Goal: Task Accomplishment & Management: Use online tool/utility

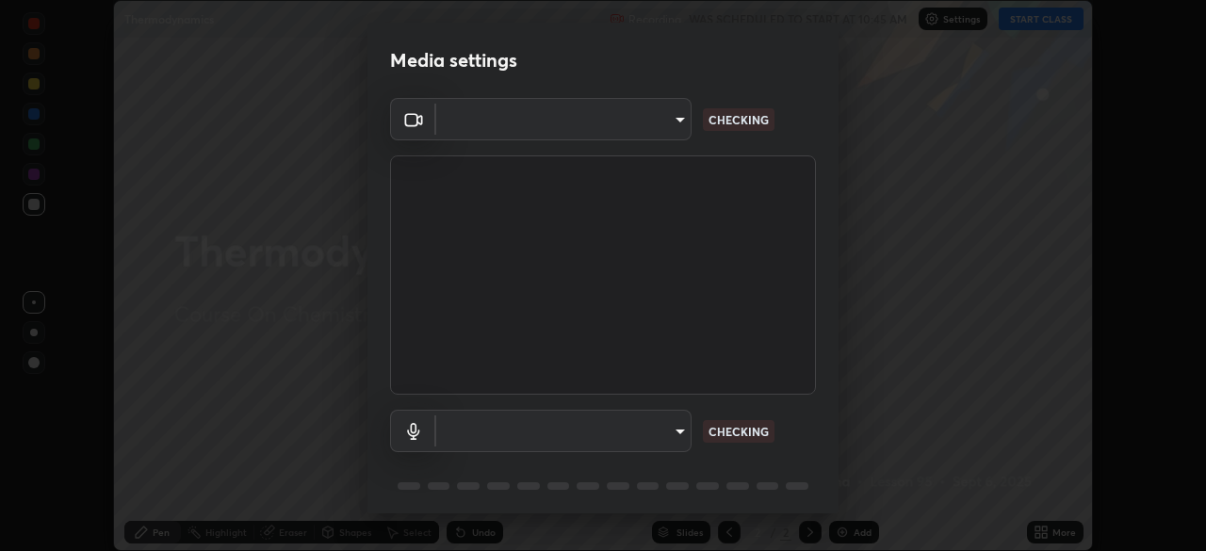
scroll to position [551, 1205]
type input "1e49b53be58bf3658c32ba4c8e2538d2601885ca91182b01ba969948c87b8f29"
click at [634, 424] on body "Erase all Thermodynamics Recording WAS SCHEDULED TO START AT 10:45 AM Settings …" at bounding box center [603, 275] width 1206 height 551
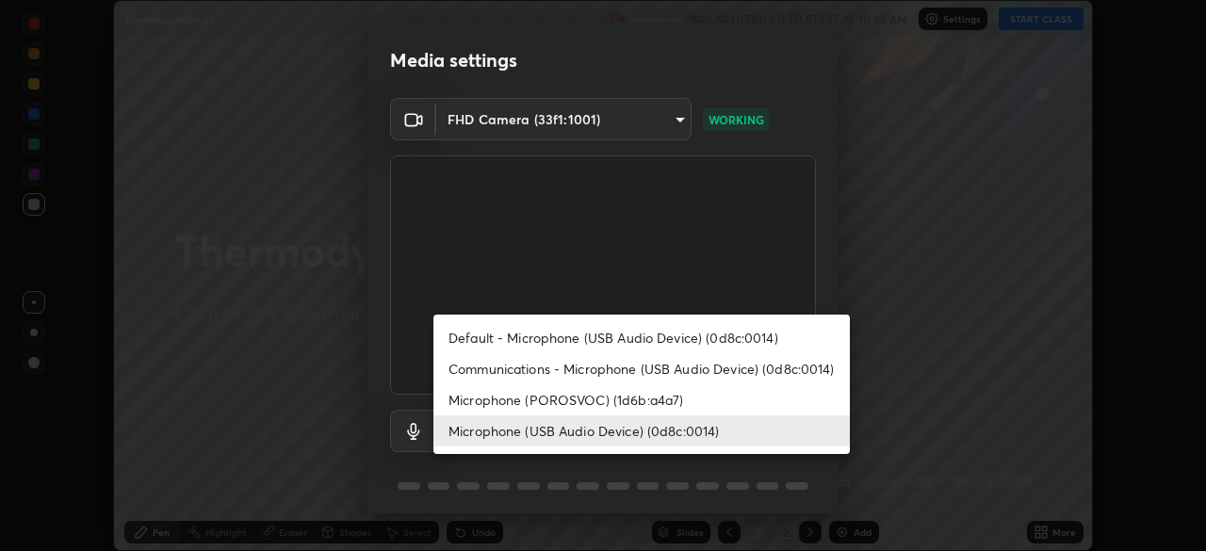
click at [550, 401] on li "Microphone (POROSVOC) (1d6b:a4a7)" at bounding box center [641, 399] width 416 height 31
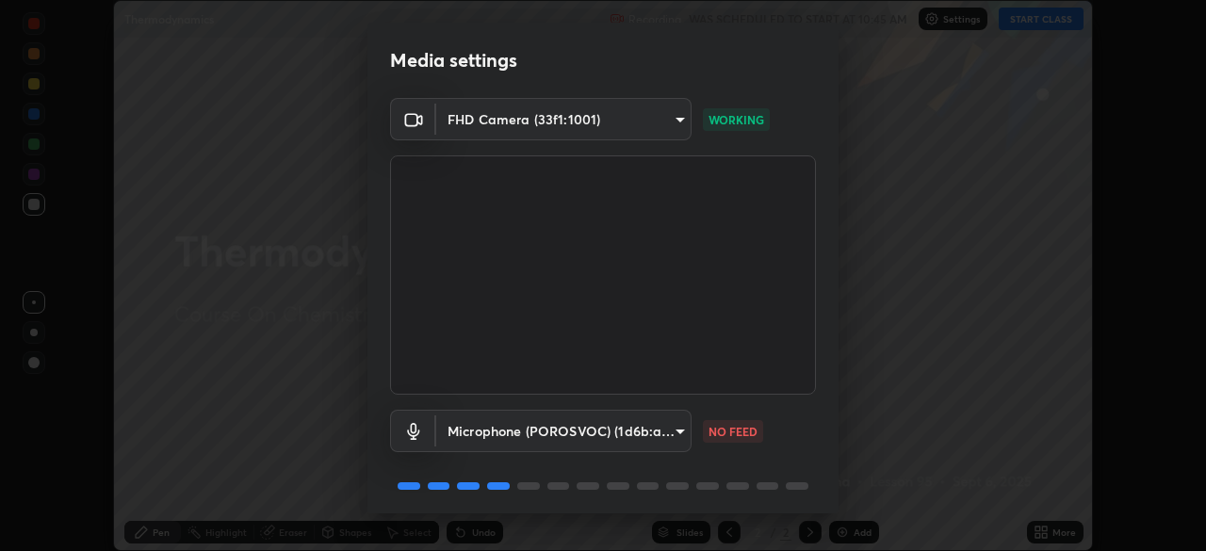
click at [572, 425] on body "Erase all Thermodynamics Recording WAS SCHEDULED TO START AT 10:45 AM Settings …" at bounding box center [603, 275] width 1206 height 551
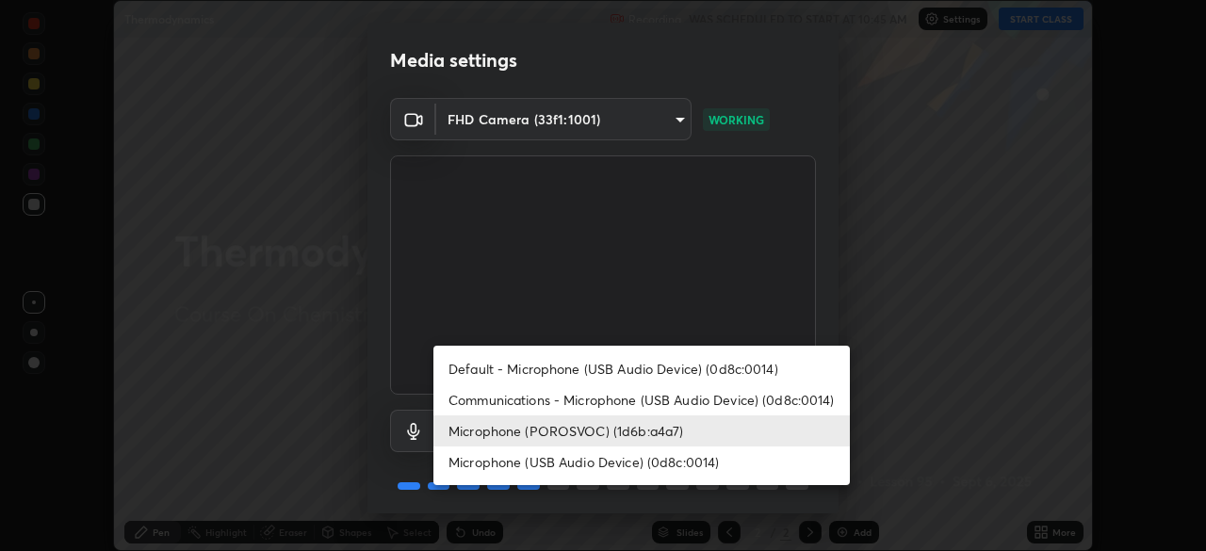
click at [593, 460] on li "Microphone (USB Audio Device) (0d8c:0014)" at bounding box center [641, 461] width 416 height 31
type input "c479ae5917e81ca6c629835639d3c14d73be07d1eae9ad26bfc29371bbaeb756"
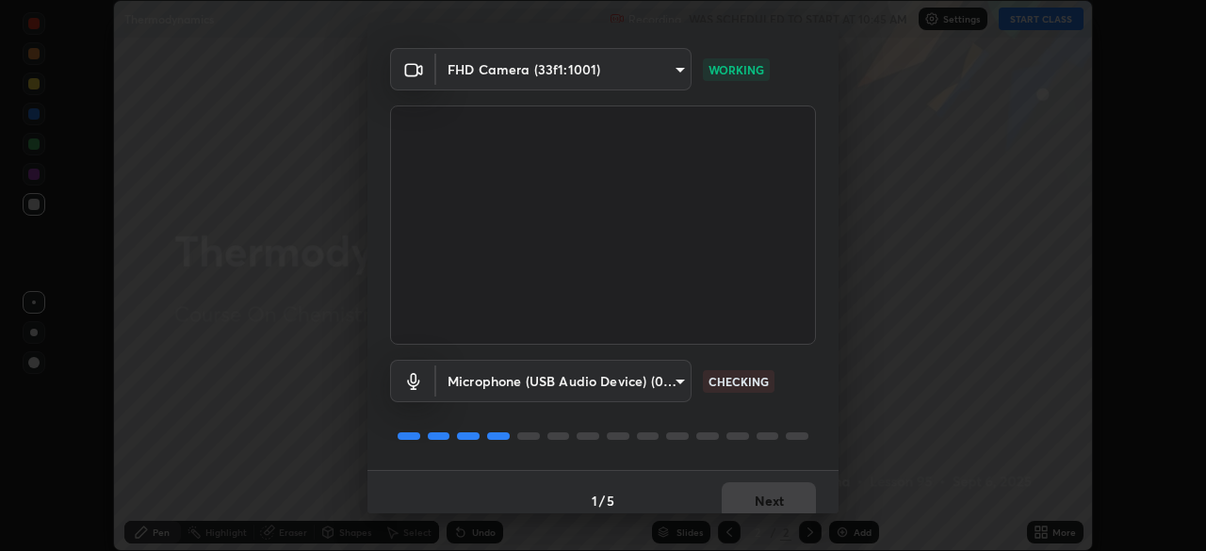
scroll to position [67, 0]
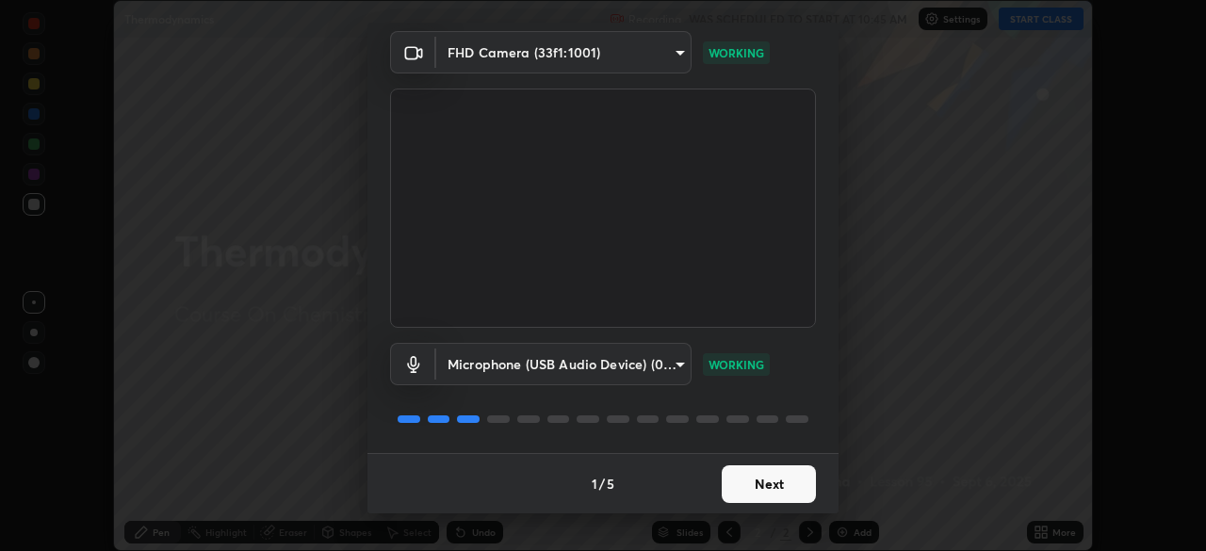
click at [753, 480] on button "Next" at bounding box center [768, 484] width 94 height 38
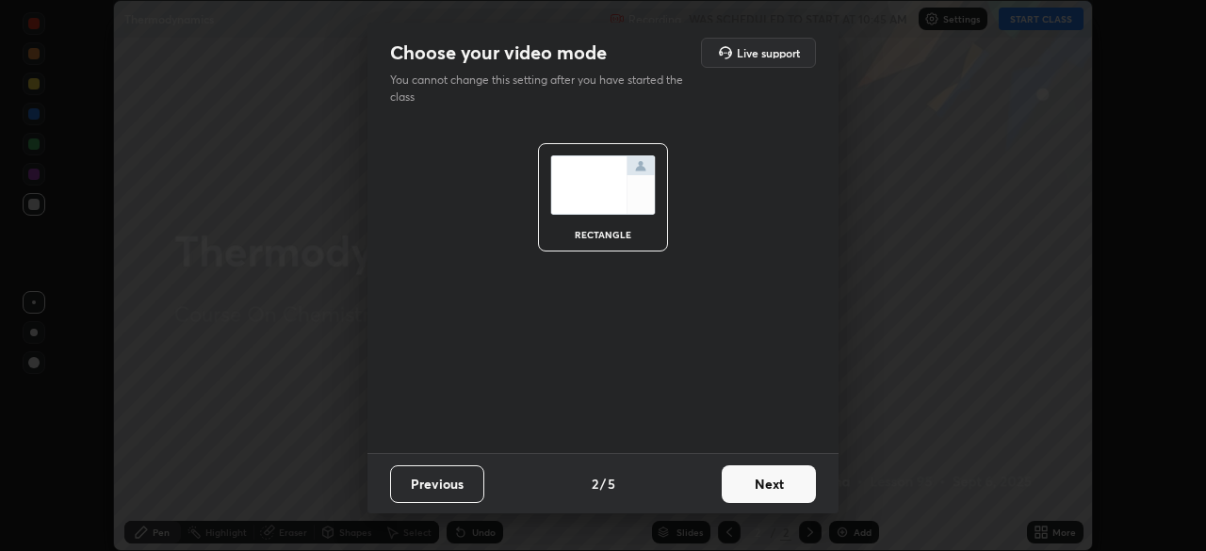
scroll to position [0, 0]
click at [768, 487] on button "Next" at bounding box center [768, 484] width 94 height 38
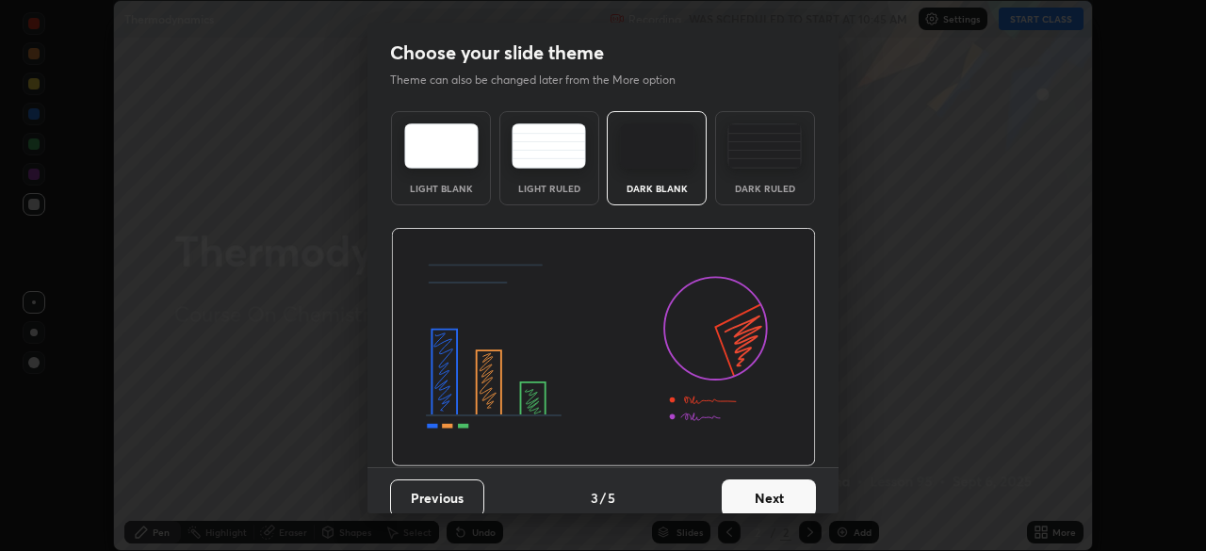
click at [782, 495] on button "Next" at bounding box center [768, 498] width 94 height 38
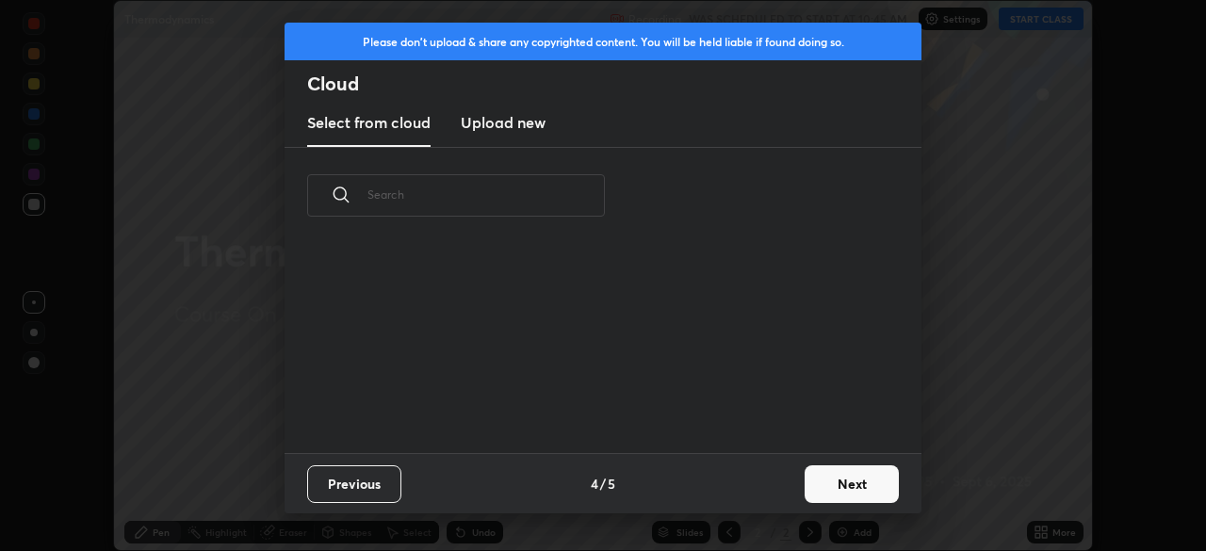
click at [826, 482] on button "Next" at bounding box center [851, 484] width 94 height 38
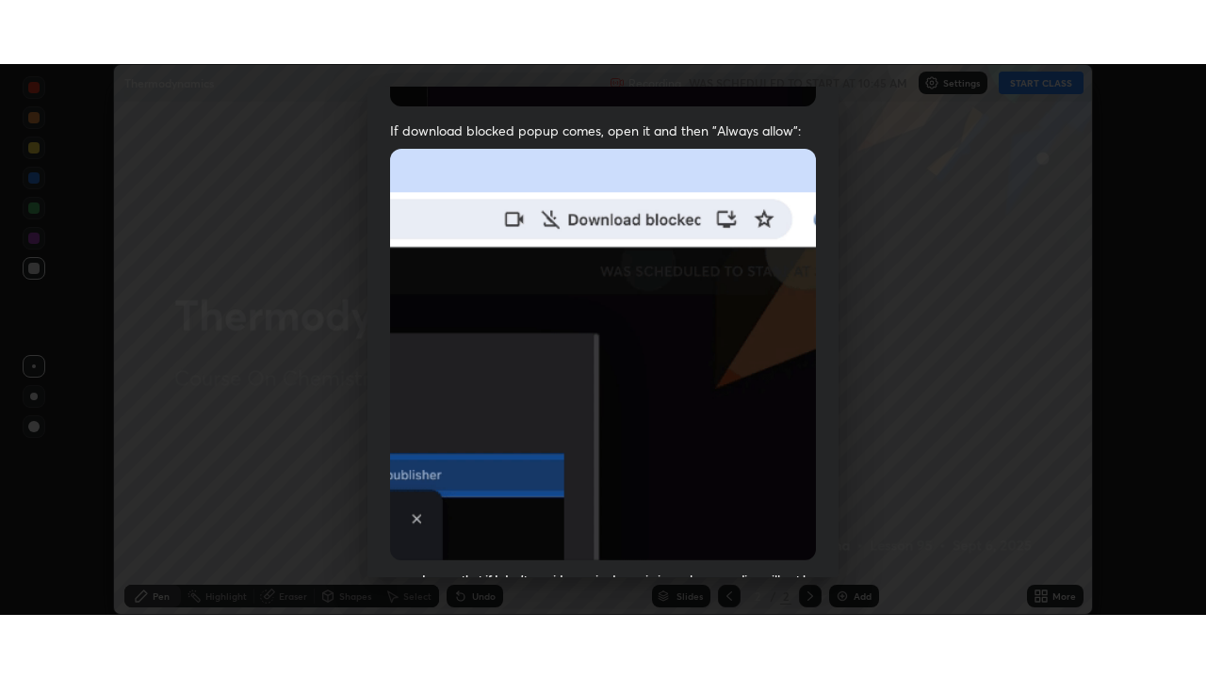
scroll to position [451, 0]
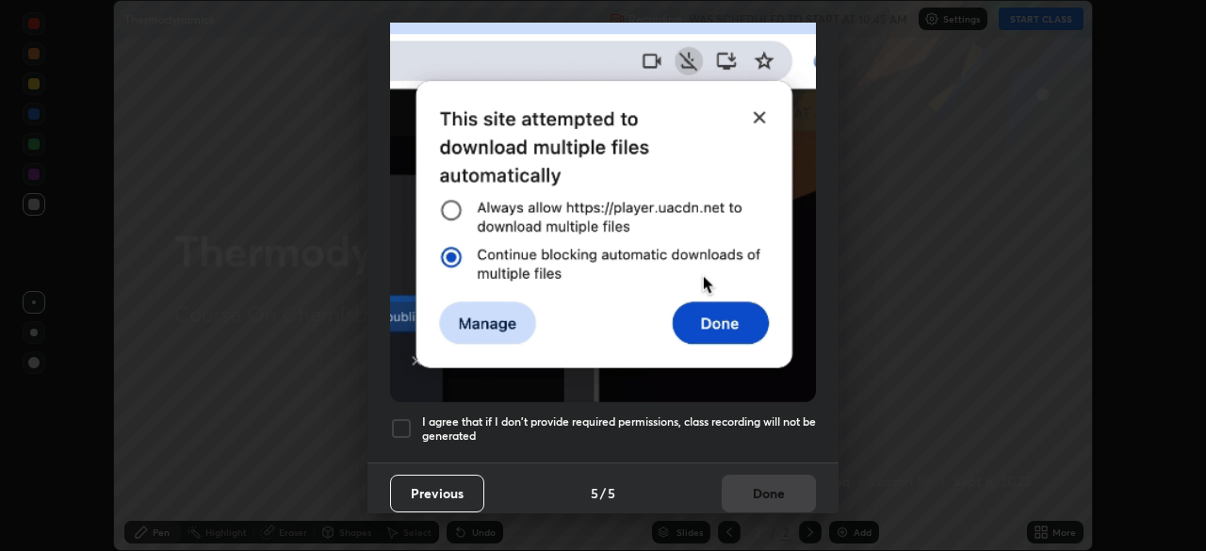
click at [402, 417] on div at bounding box center [401, 428] width 23 height 23
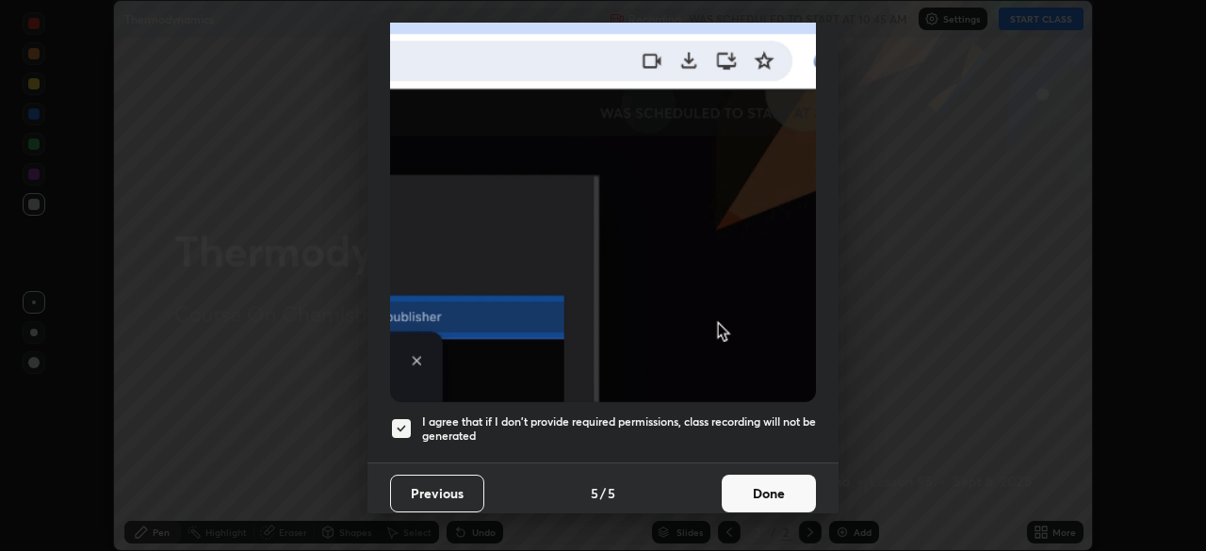
click at [735, 478] on button "Done" at bounding box center [768, 494] width 94 height 38
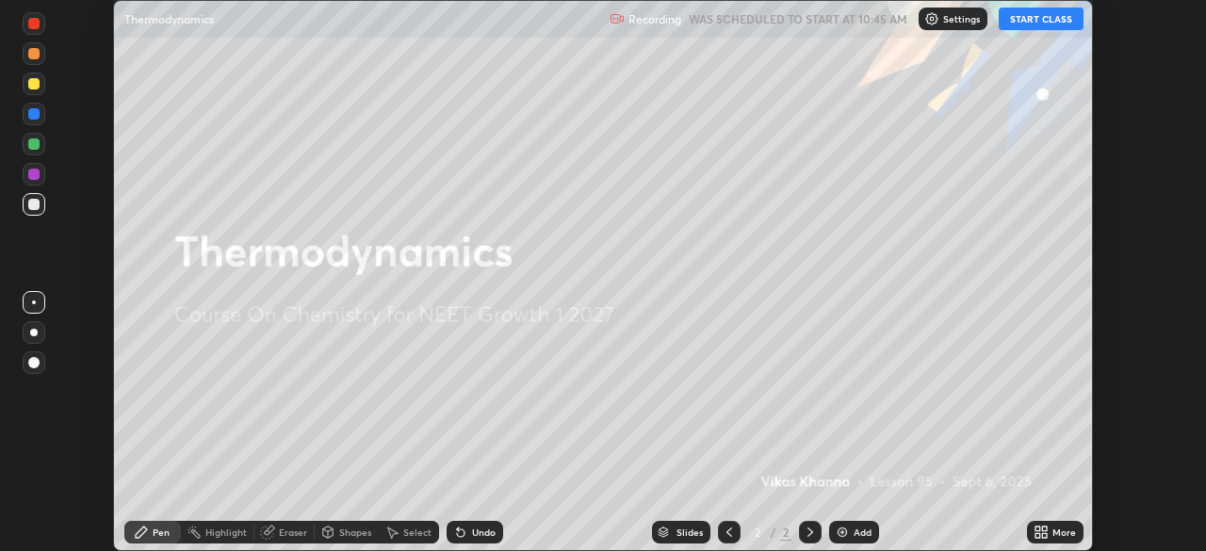
click at [1033, 24] on button "START CLASS" at bounding box center [1040, 19] width 85 height 23
click at [1053, 530] on div "More" at bounding box center [1064, 531] width 24 height 9
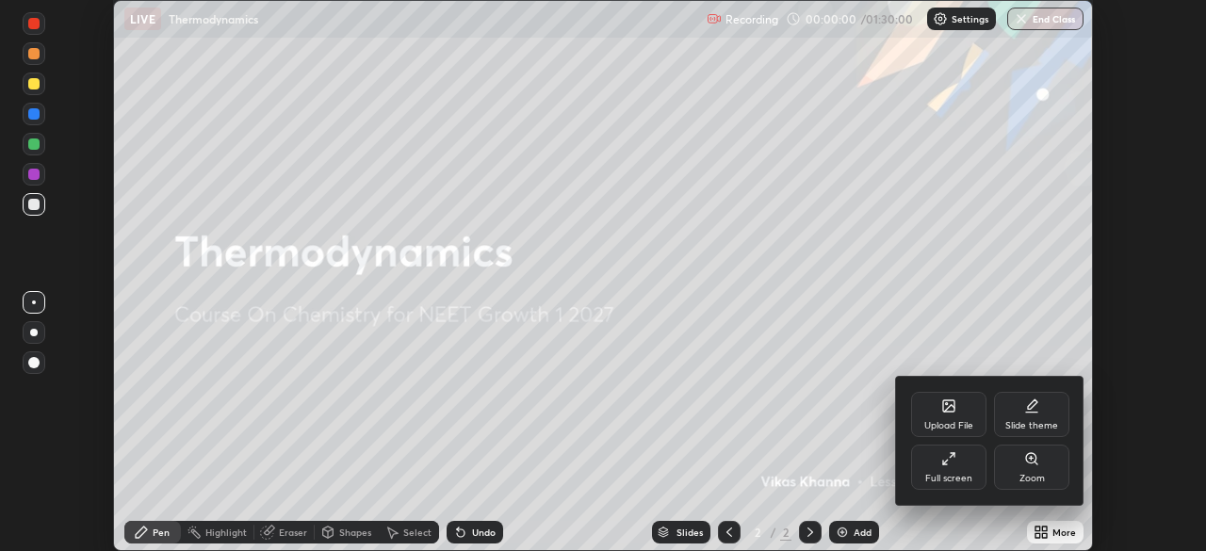
click at [948, 462] on icon at bounding box center [948, 458] width 15 height 15
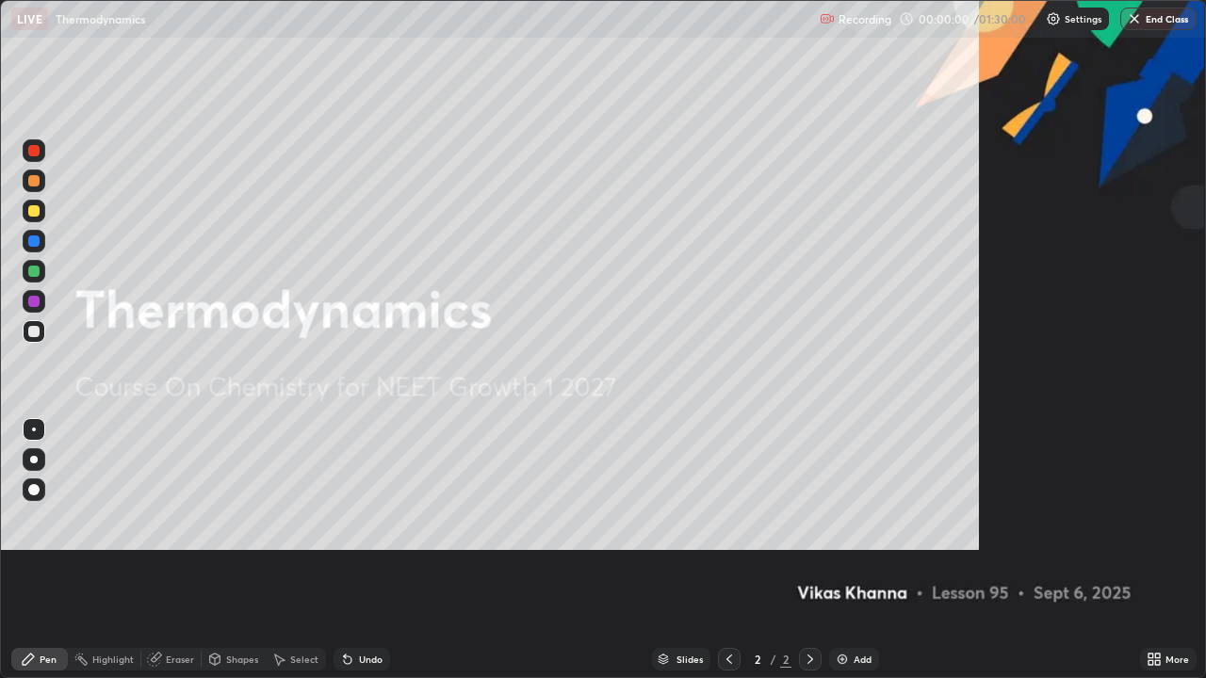
scroll to position [678, 1206]
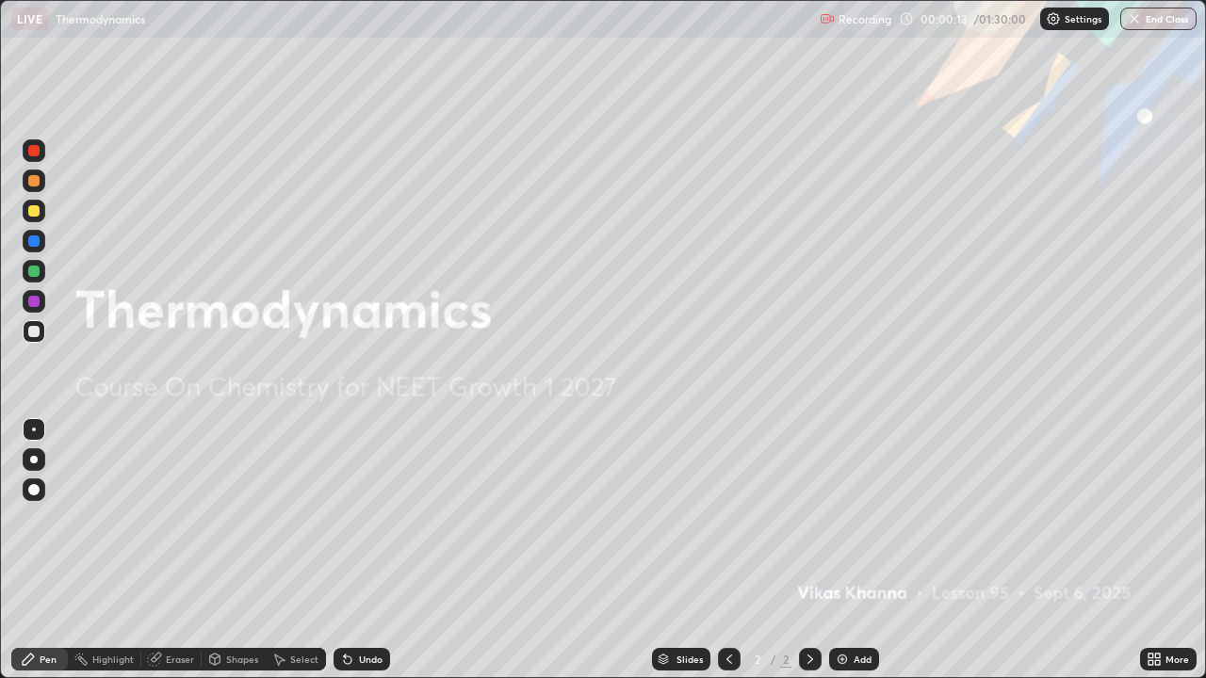
click at [847, 550] on img at bounding box center [841, 659] width 15 height 15
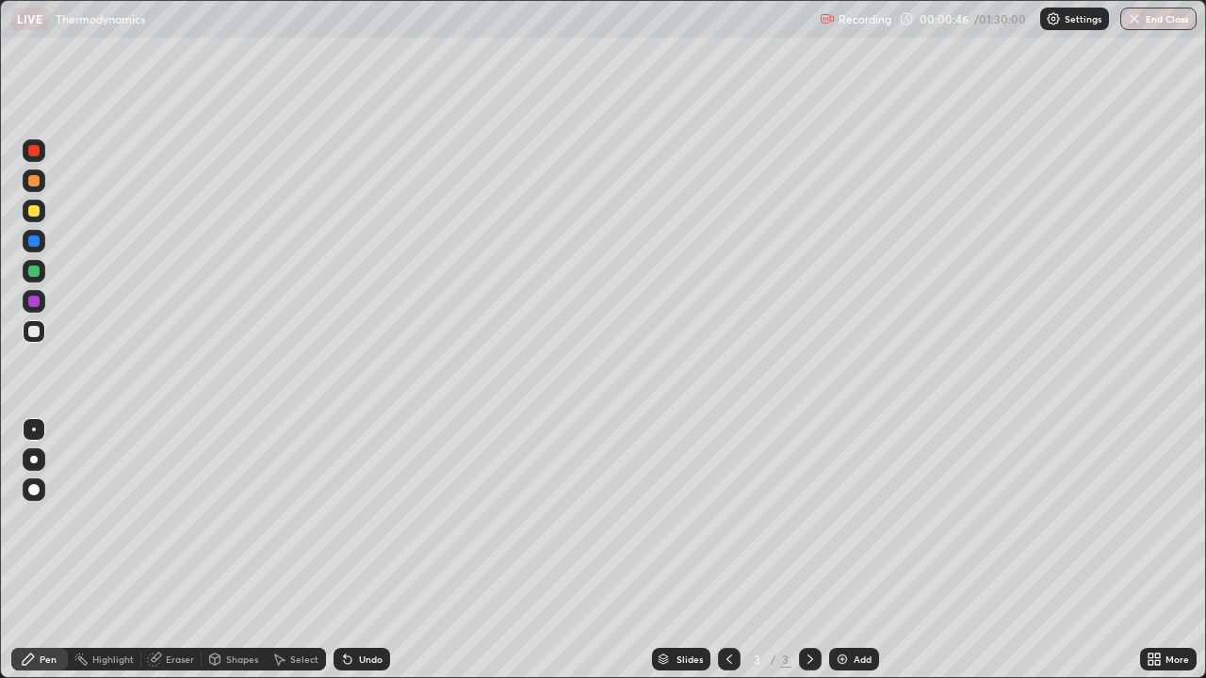
click at [237, 550] on div "Shapes" at bounding box center [242, 659] width 32 height 9
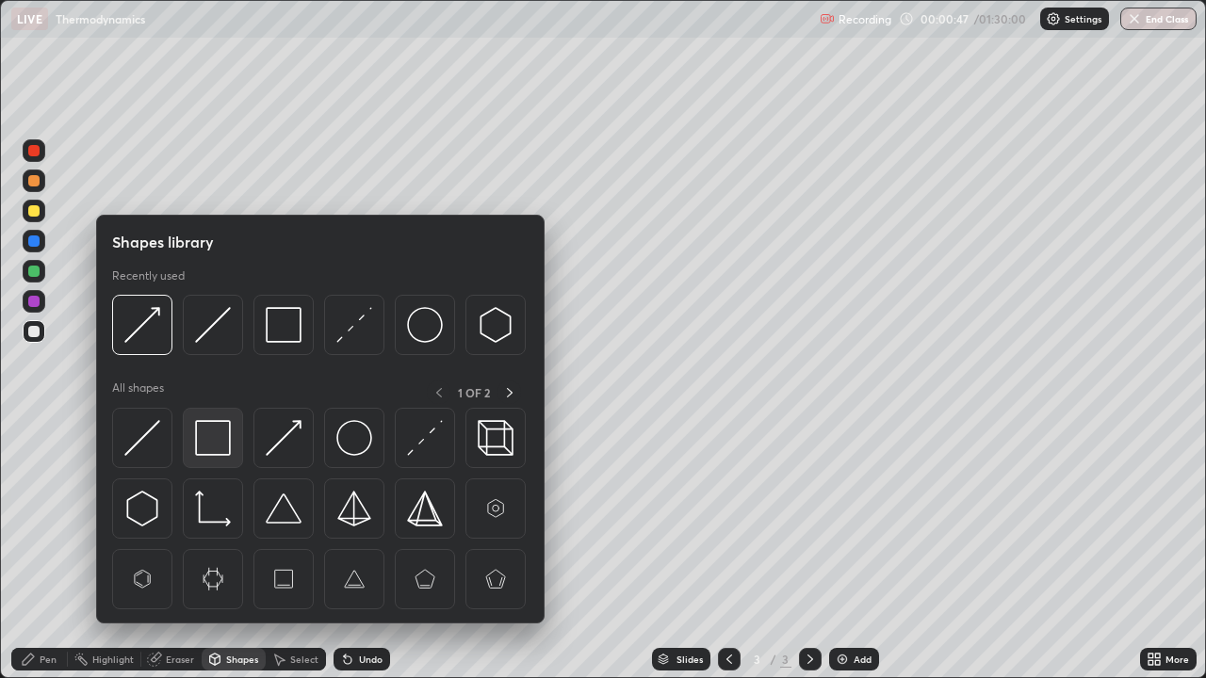
click at [222, 446] on img at bounding box center [213, 438] width 36 height 36
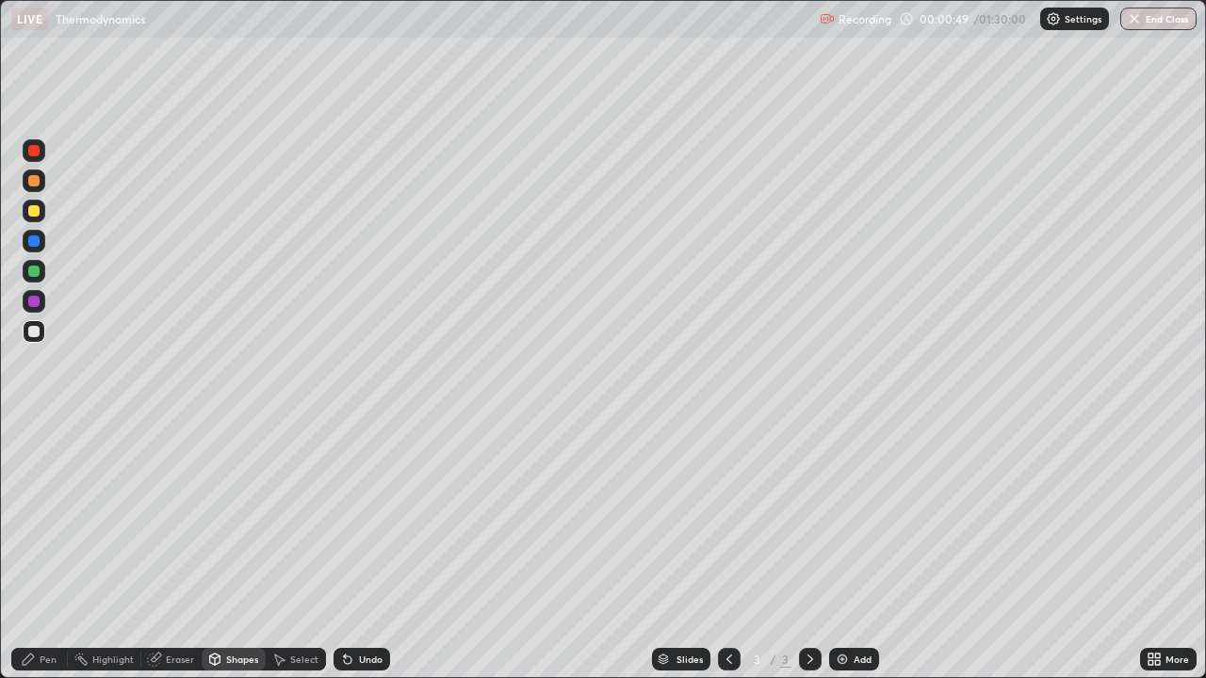
click at [29, 550] on div "Pen" at bounding box center [39, 659] width 57 height 23
click at [30, 487] on div at bounding box center [33, 489] width 11 height 11
click at [34, 209] on div at bounding box center [33, 210] width 11 height 11
click at [242, 550] on div "Shapes" at bounding box center [234, 659] width 64 height 23
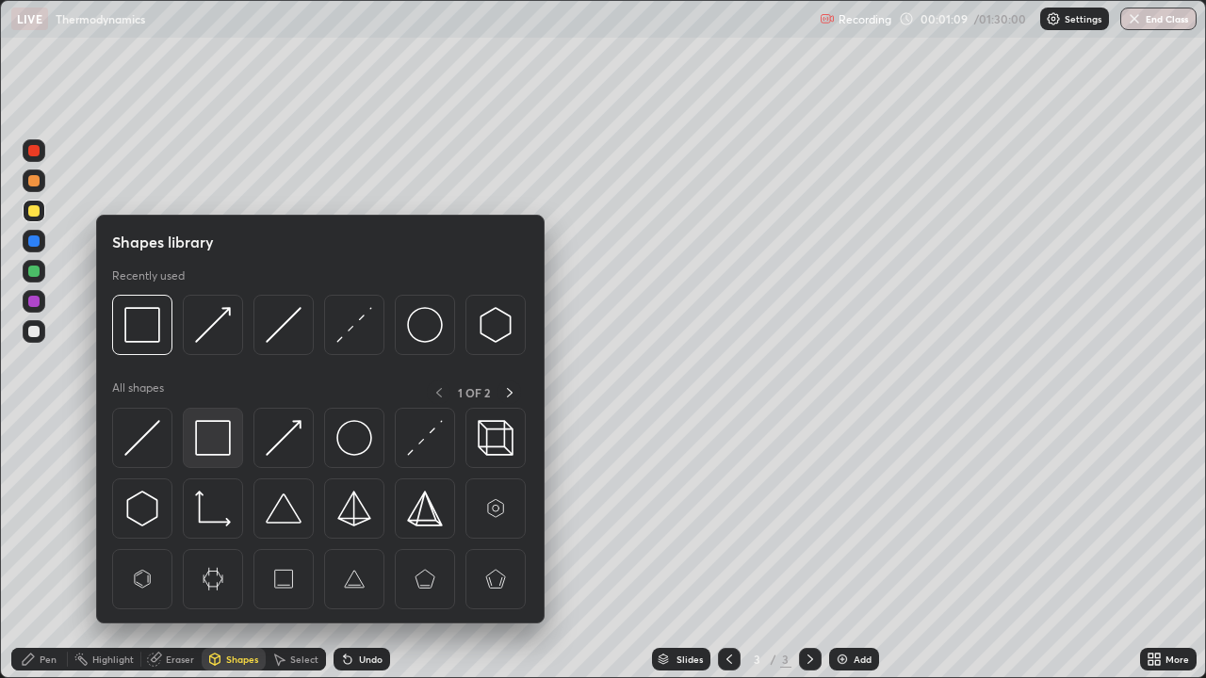
click at [224, 451] on img at bounding box center [213, 438] width 36 height 36
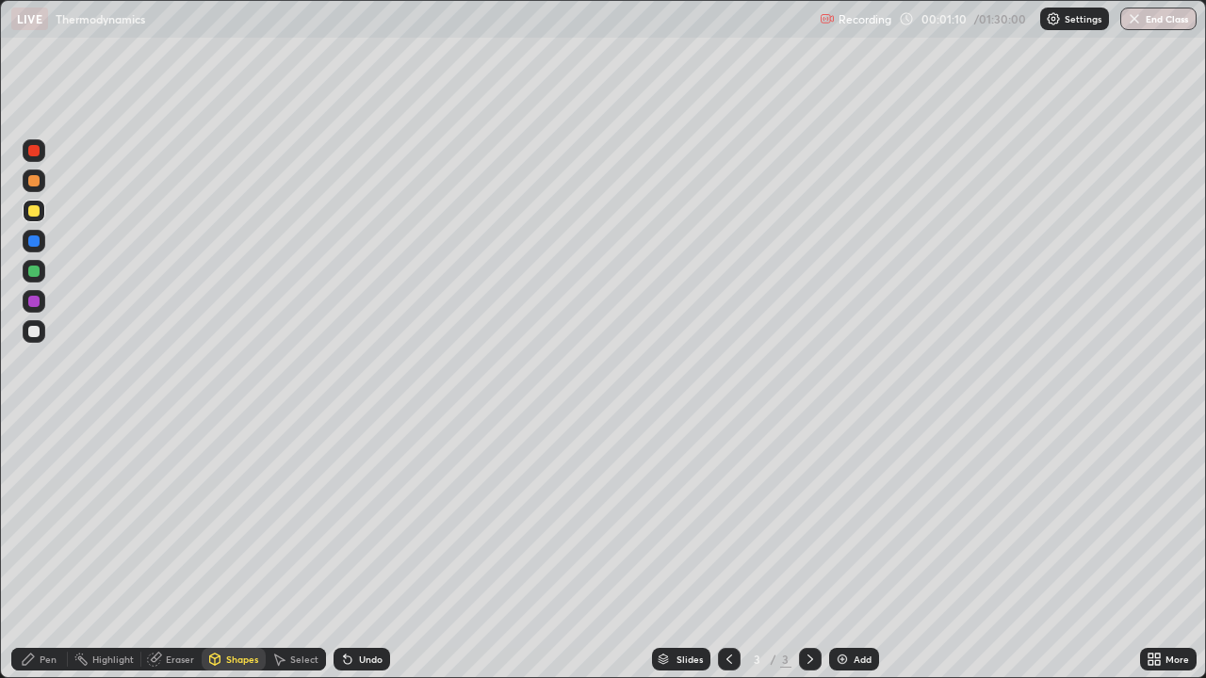
click at [36, 235] on div at bounding box center [33, 240] width 11 height 11
click at [38, 550] on div "Pen" at bounding box center [39, 659] width 57 height 23
click at [851, 550] on div "Add" at bounding box center [854, 659] width 50 height 23
click at [228, 550] on div "Shapes" at bounding box center [242, 659] width 32 height 9
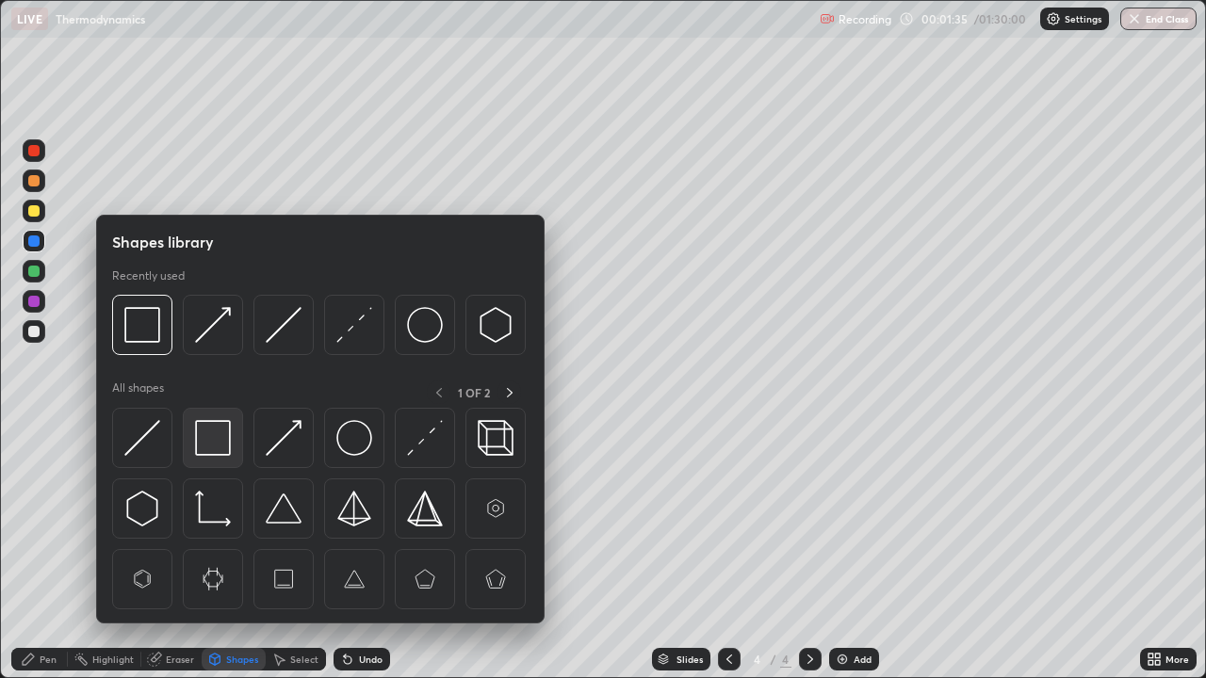
click at [218, 434] on img at bounding box center [213, 438] width 36 height 36
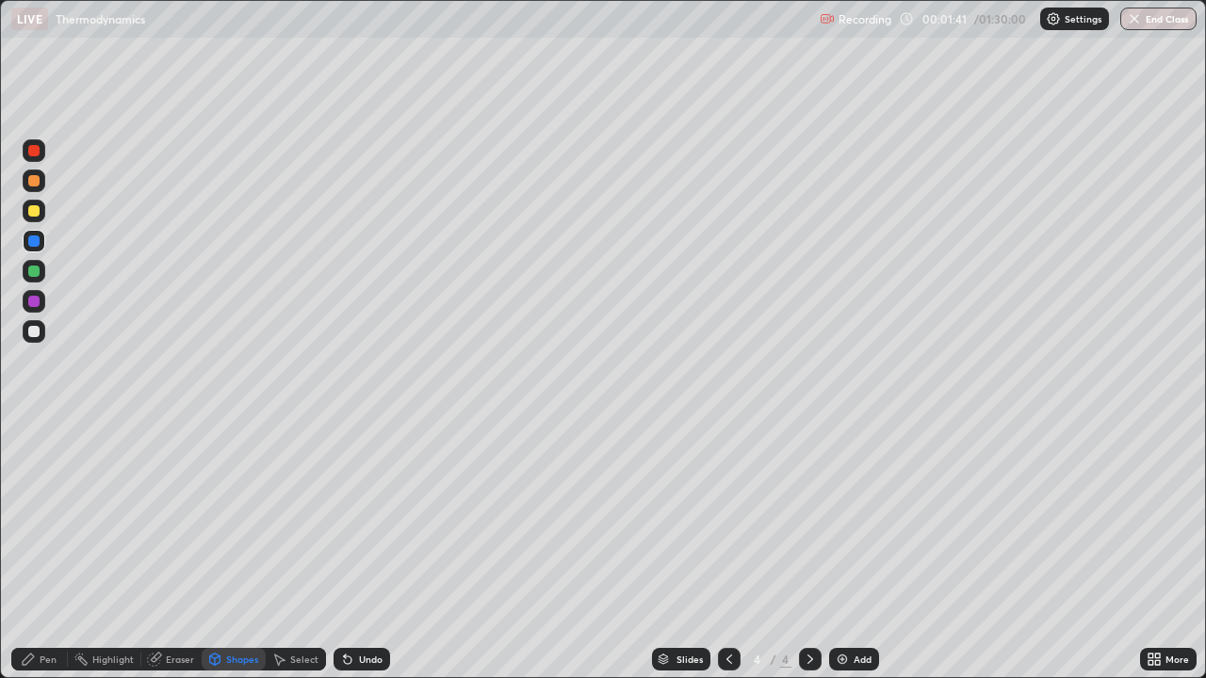
click at [39, 207] on div at bounding box center [33, 210] width 11 height 11
click at [348, 550] on icon at bounding box center [348, 660] width 8 height 8
click at [48, 550] on div "Pen" at bounding box center [48, 659] width 17 height 9
click at [237, 550] on div "Shapes" at bounding box center [242, 659] width 32 height 9
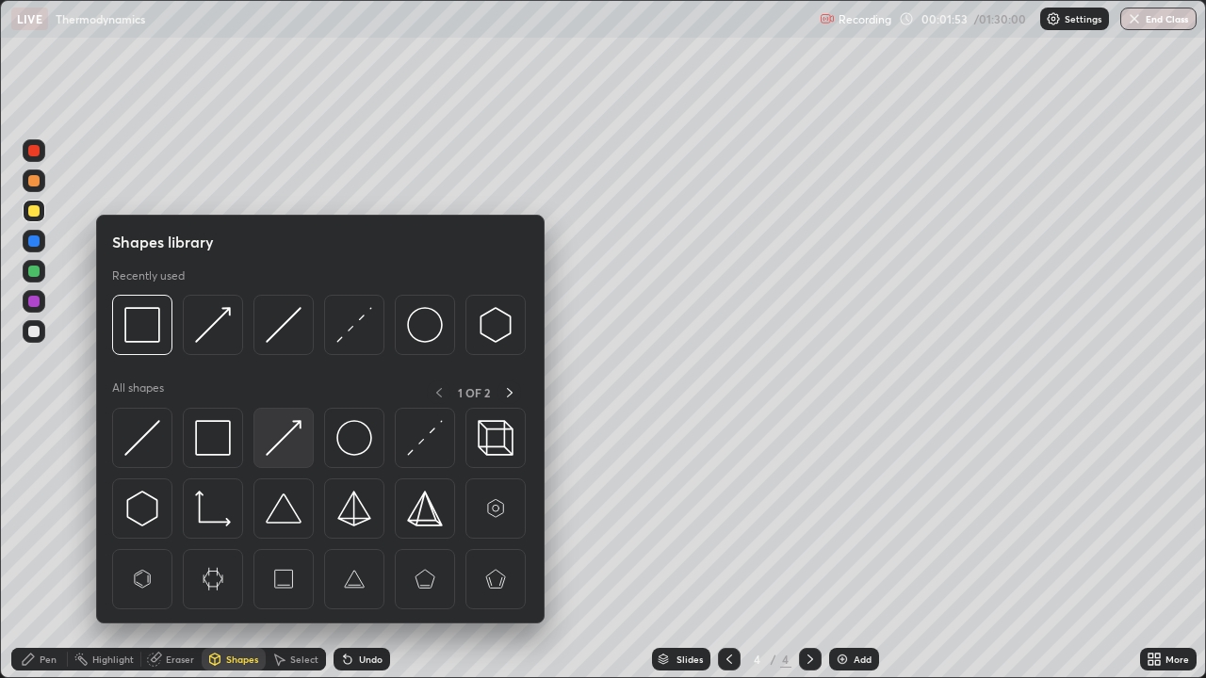
click at [280, 437] on img at bounding box center [284, 438] width 36 height 36
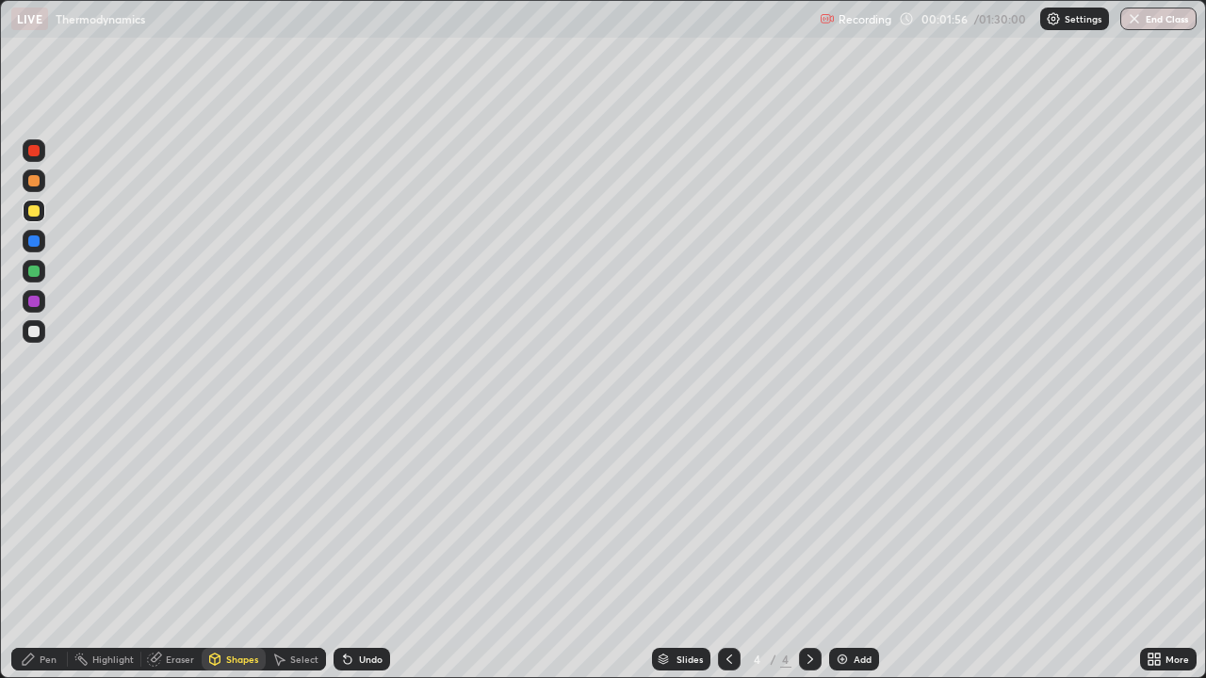
click at [243, 550] on div "Shapes" at bounding box center [242, 659] width 32 height 9
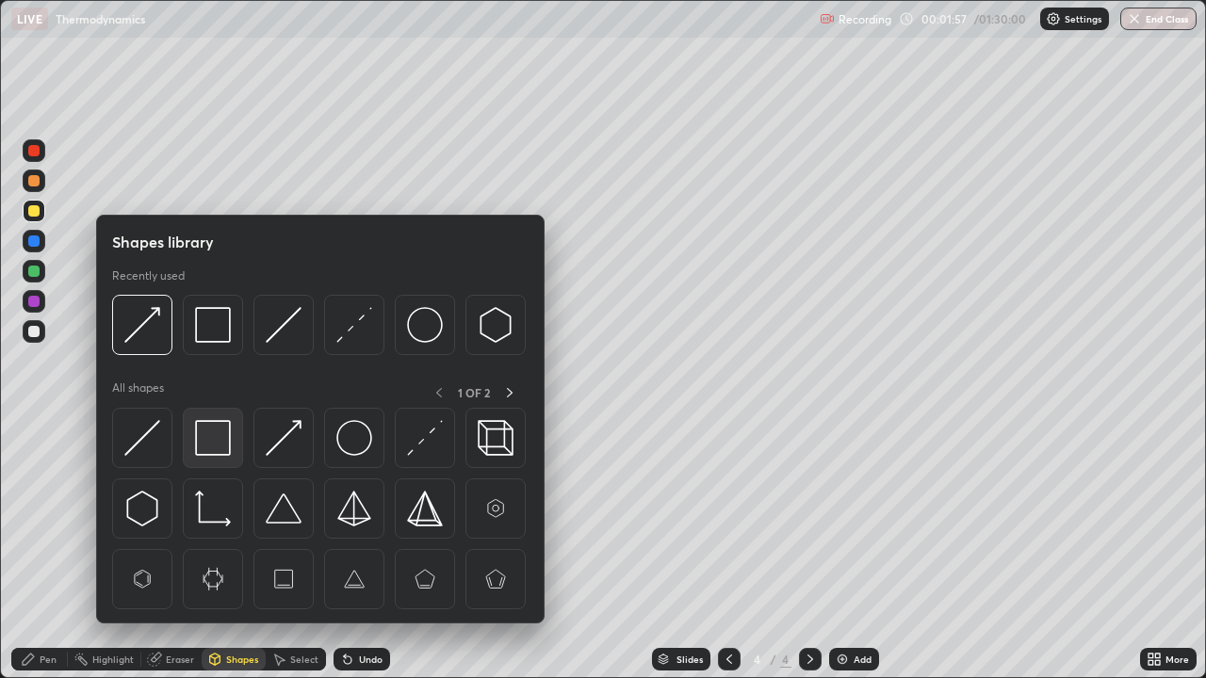
click at [219, 439] on img at bounding box center [213, 438] width 36 height 36
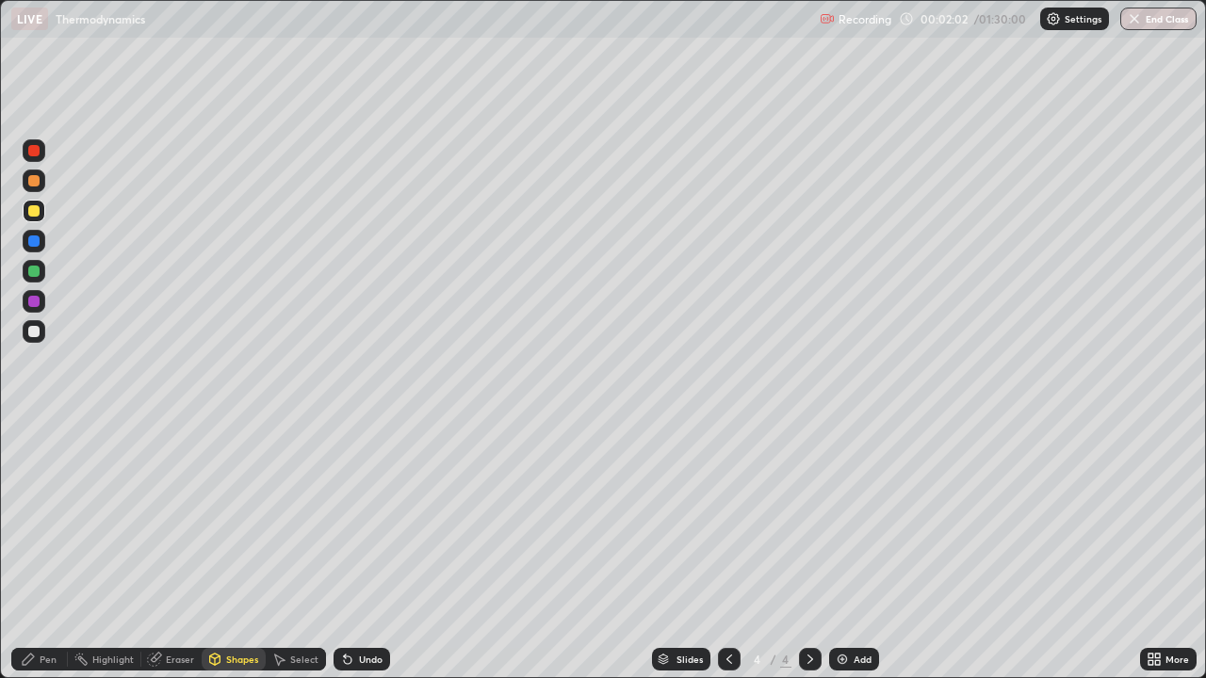
click at [48, 550] on div "Pen" at bounding box center [48, 659] width 17 height 9
click at [33, 245] on div at bounding box center [33, 240] width 11 height 11
click at [723, 550] on icon at bounding box center [728, 659] width 15 height 15
click at [811, 550] on icon at bounding box center [809, 659] width 15 height 15
click at [724, 550] on div at bounding box center [729, 659] width 23 height 23
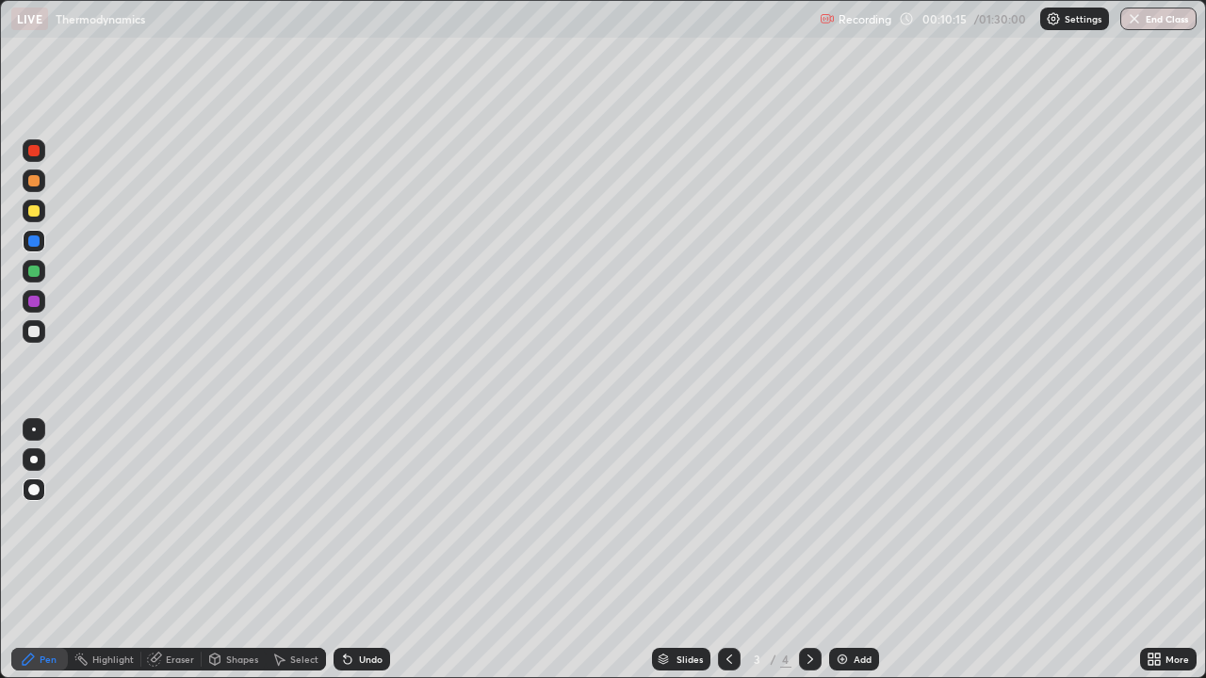
click at [808, 550] on icon at bounding box center [809, 659] width 15 height 15
click at [235, 550] on div "Shapes" at bounding box center [242, 659] width 32 height 9
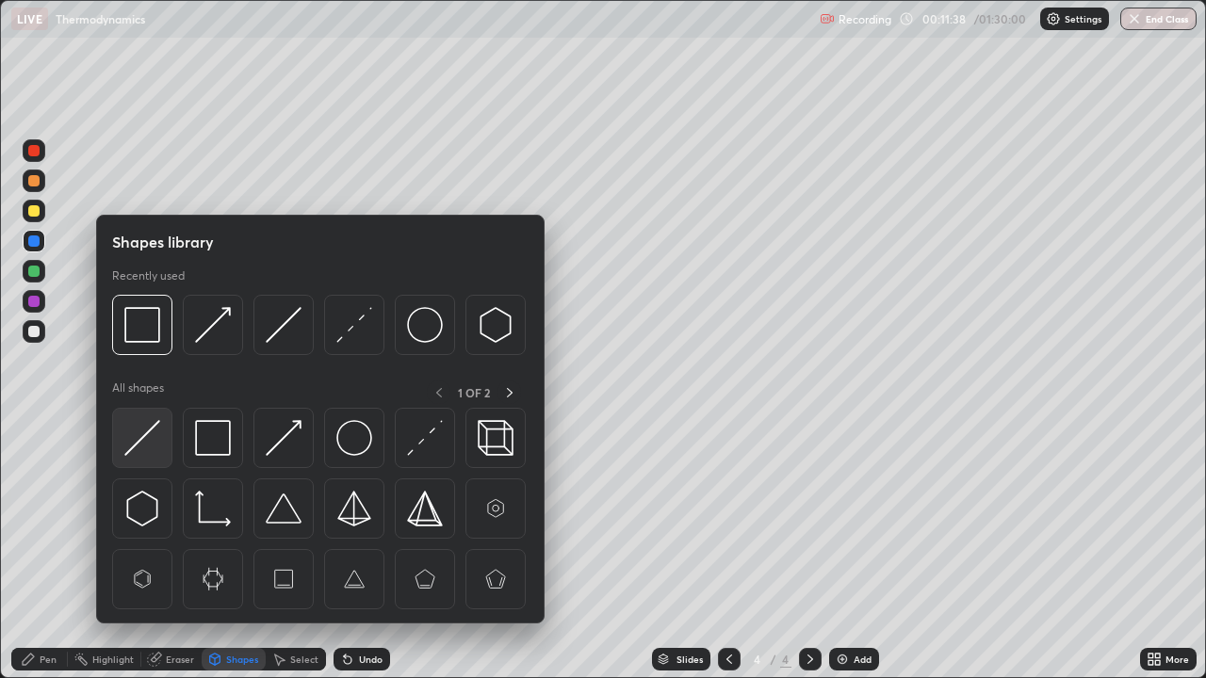
click at [144, 437] on img at bounding box center [142, 438] width 36 height 36
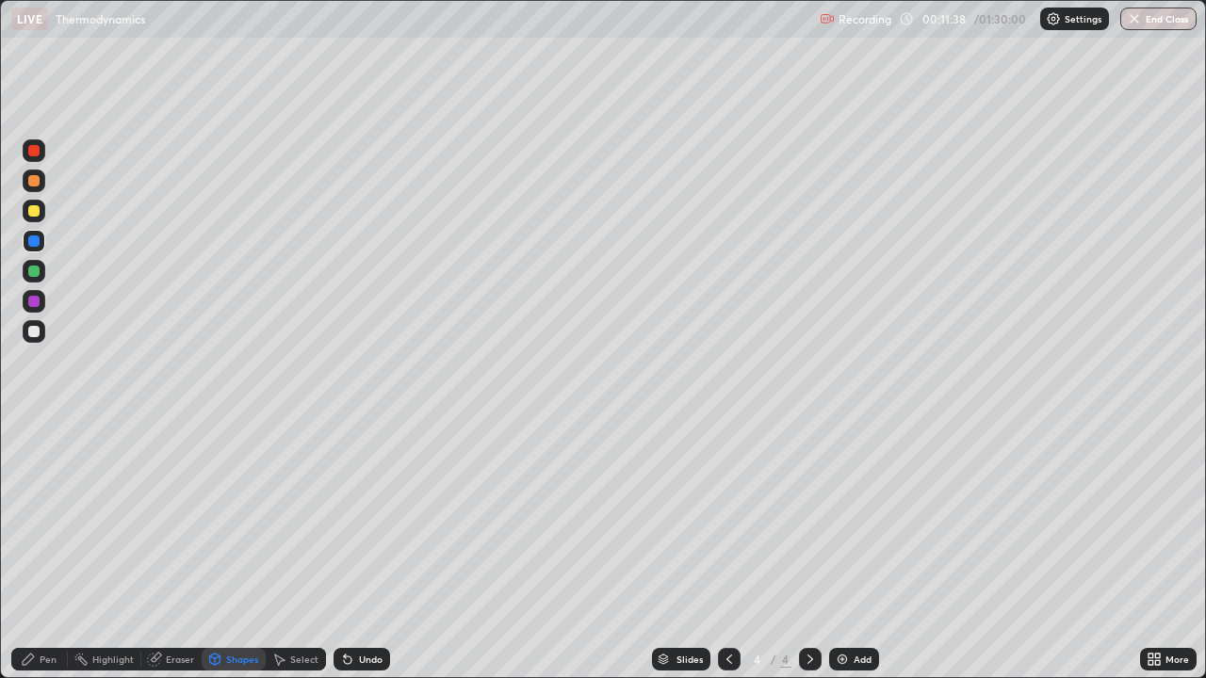
click at [35, 301] on div at bounding box center [33, 301] width 11 height 11
click at [44, 550] on div "Pen" at bounding box center [48, 659] width 17 height 9
click at [848, 550] on div "Add" at bounding box center [854, 659] width 50 height 23
click at [229, 550] on div "Shapes" at bounding box center [242, 659] width 32 height 9
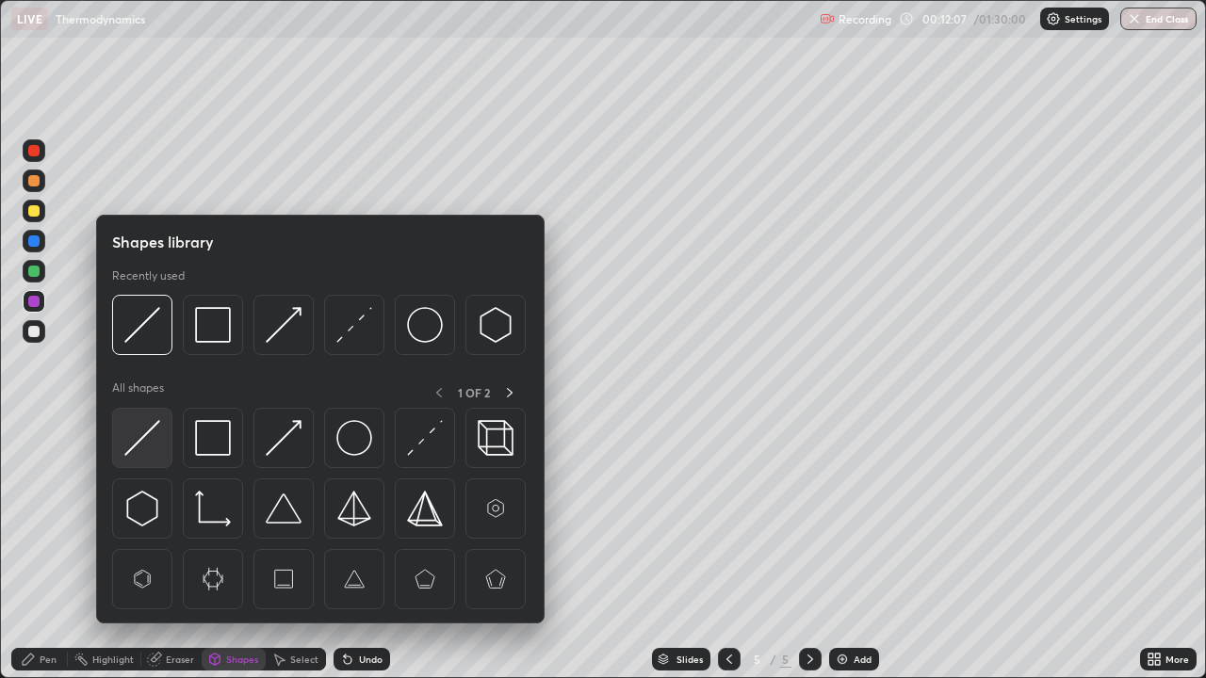
click at [156, 436] on img at bounding box center [142, 438] width 36 height 36
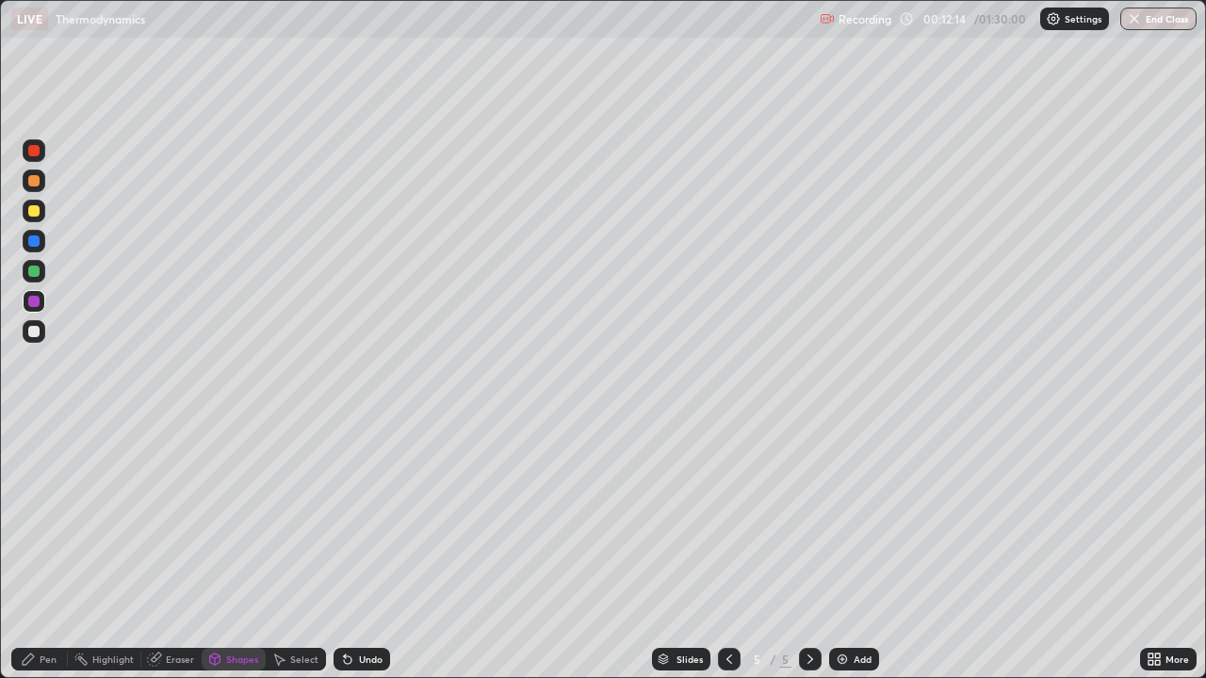
click at [45, 550] on div "Pen" at bounding box center [48, 659] width 17 height 9
click at [243, 550] on div "Shapes" at bounding box center [242, 659] width 32 height 9
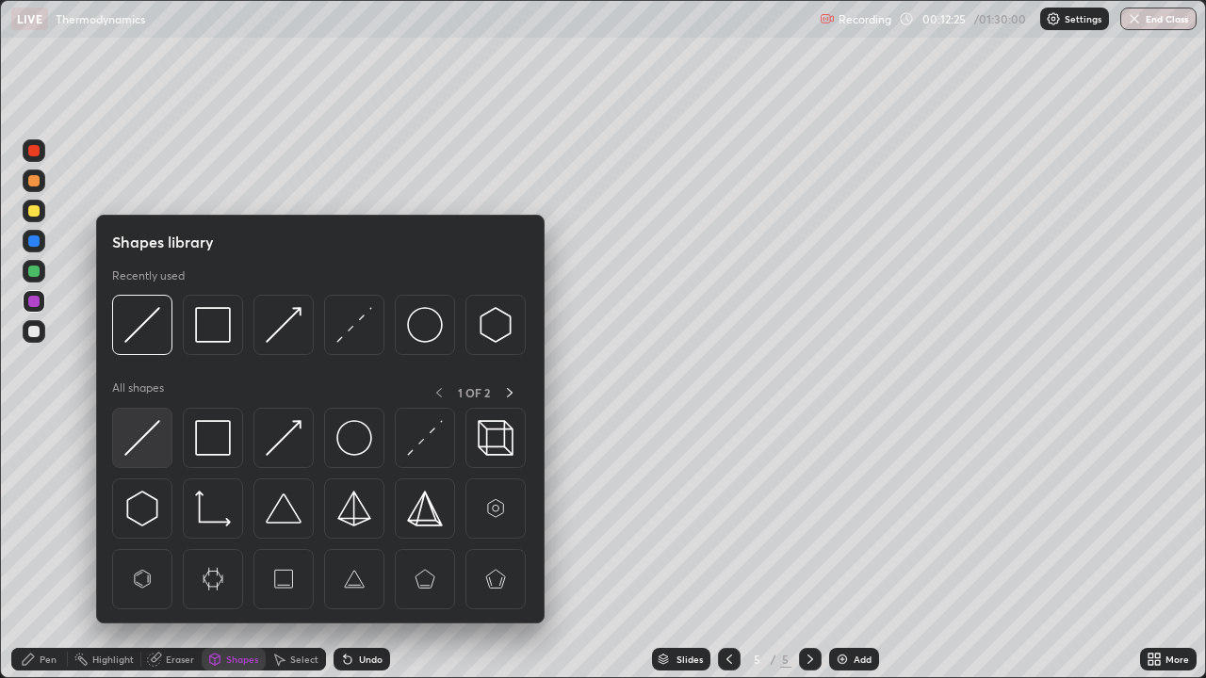
click at [141, 442] on img at bounding box center [142, 438] width 36 height 36
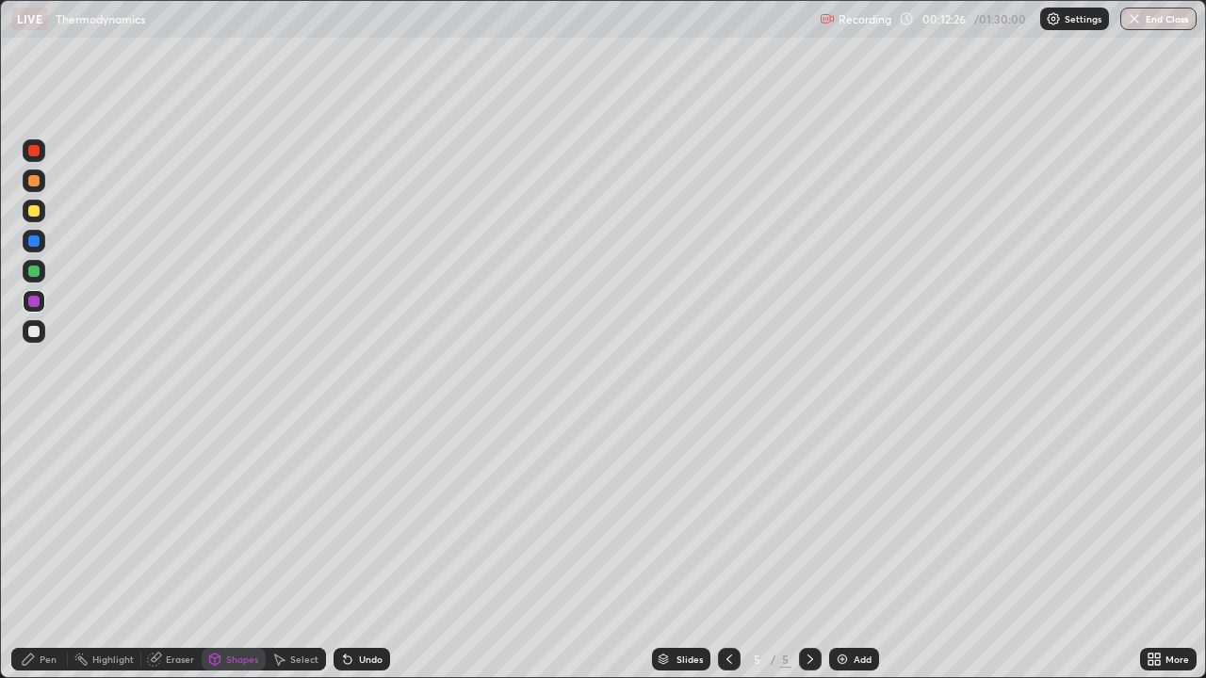
click at [34, 332] on div at bounding box center [33, 331] width 11 height 11
click at [35, 213] on div at bounding box center [33, 210] width 11 height 11
click at [28, 550] on icon at bounding box center [28, 659] width 15 height 15
click at [33, 269] on div at bounding box center [33, 271] width 11 height 11
click at [237, 550] on div "Shapes" at bounding box center [242, 659] width 32 height 9
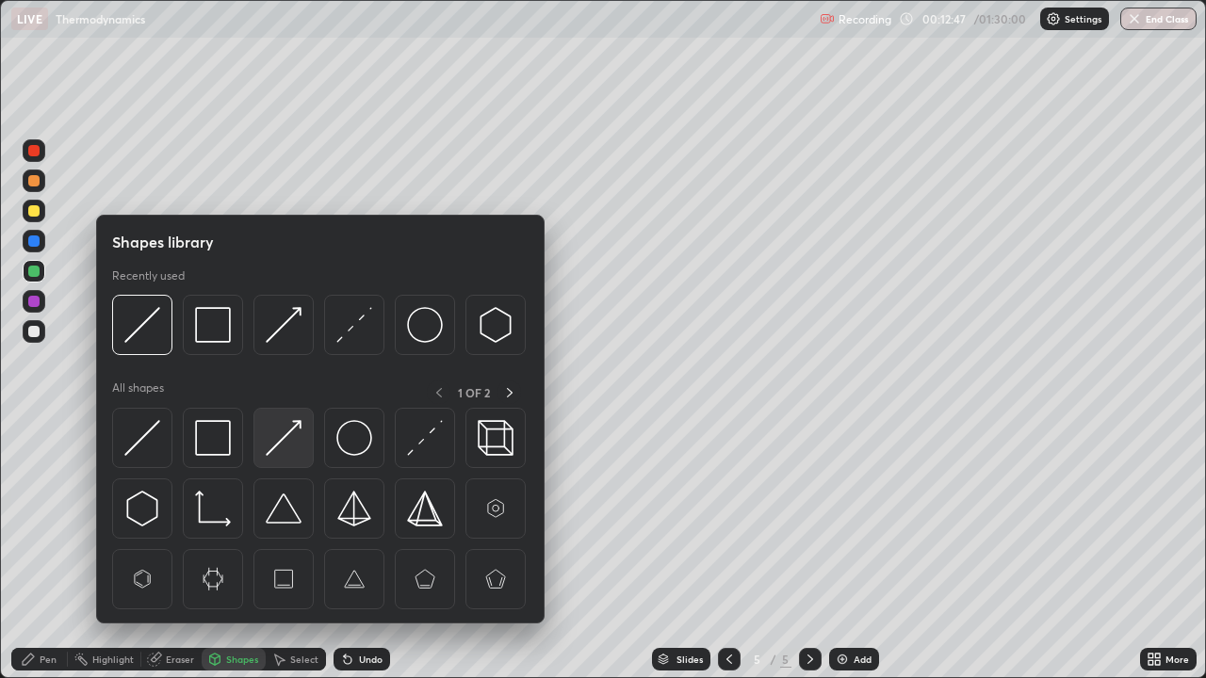
click at [285, 441] on img at bounding box center [284, 438] width 36 height 36
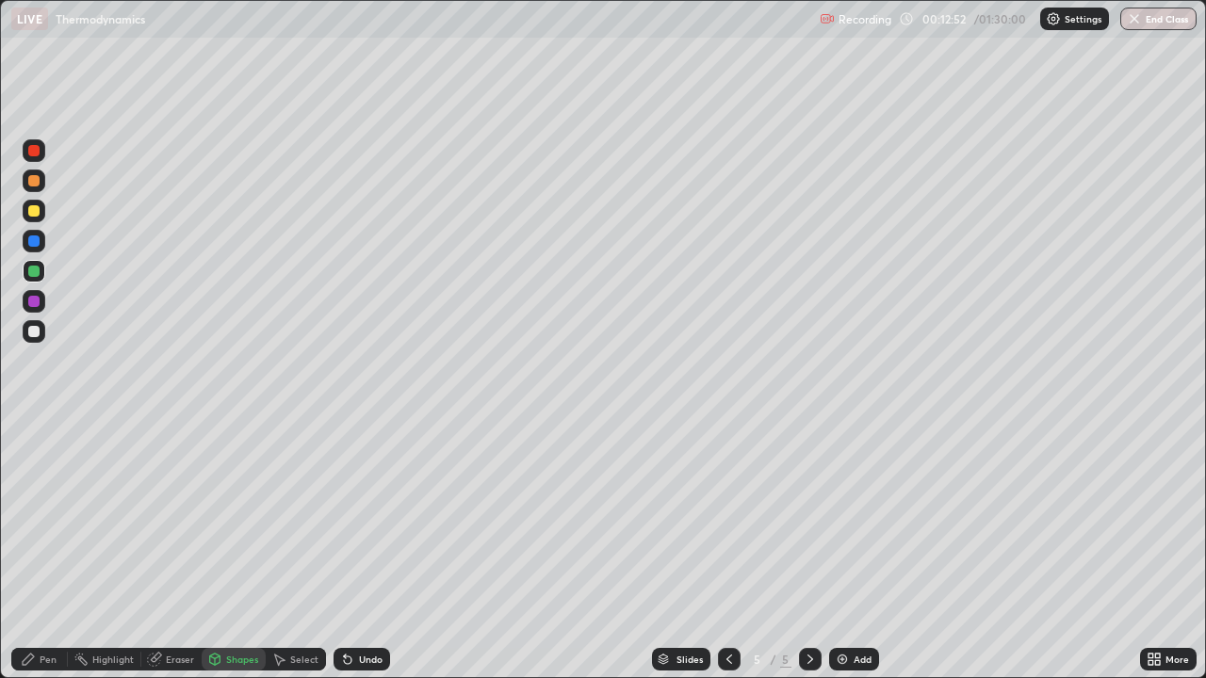
click at [35, 550] on div "Pen" at bounding box center [39, 659] width 57 height 23
click at [363, 550] on div "Undo" at bounding box center [361, 659] width 57 height 23
click at [235, 550] on div "Shapes" at bounding box center [242, 659] width 32 height 9
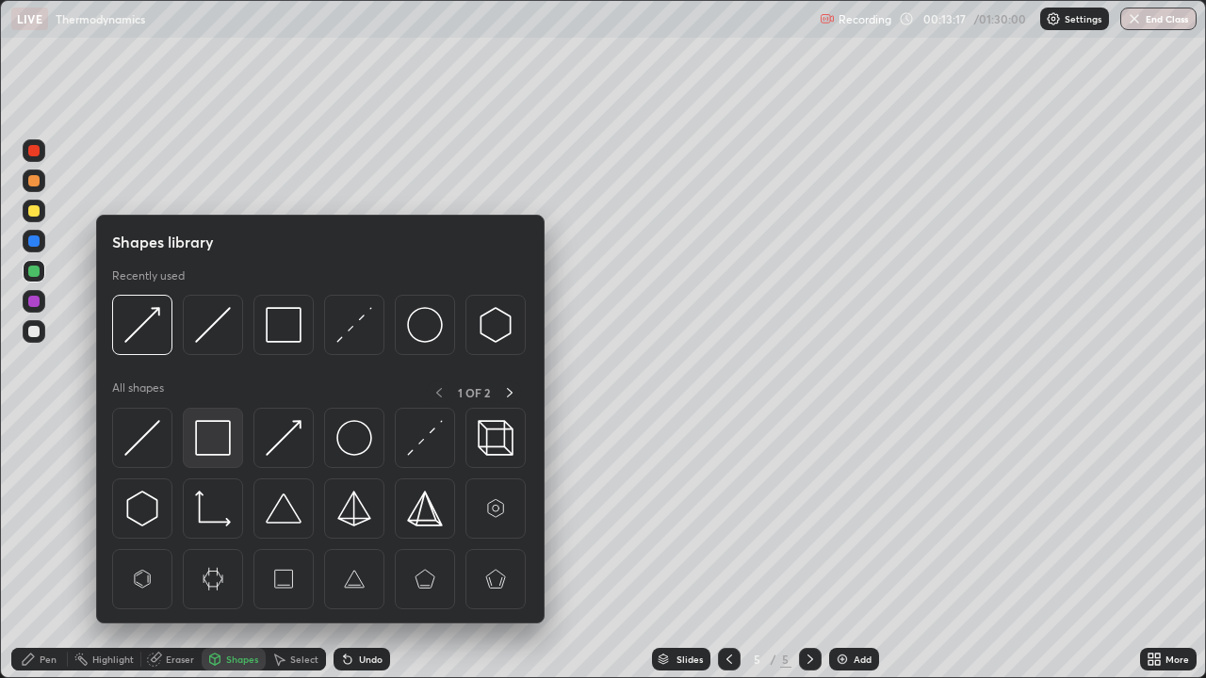
click at [213, 443] on img at bounding box center [213, 438] width 36 height 36
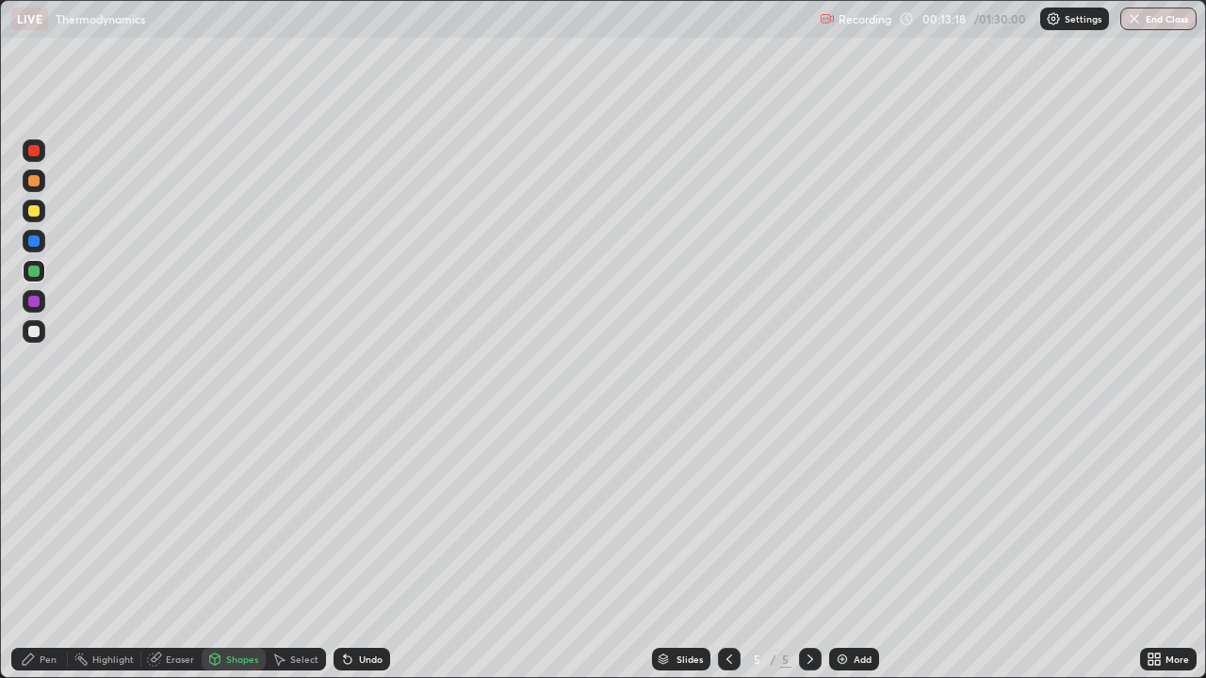
click at [34, 333] on div at bounding box center [33, 331] width 11 height 11
click at [35, 214] on div at bounding box center [33, 210] width 11 height 11
click at [45, 550] on div "Pen" at bounding box center [48, 659] width 17 height 9
click at [232, 550] on div "Shapes" at bounding box center [234, 659] width 64 height 23
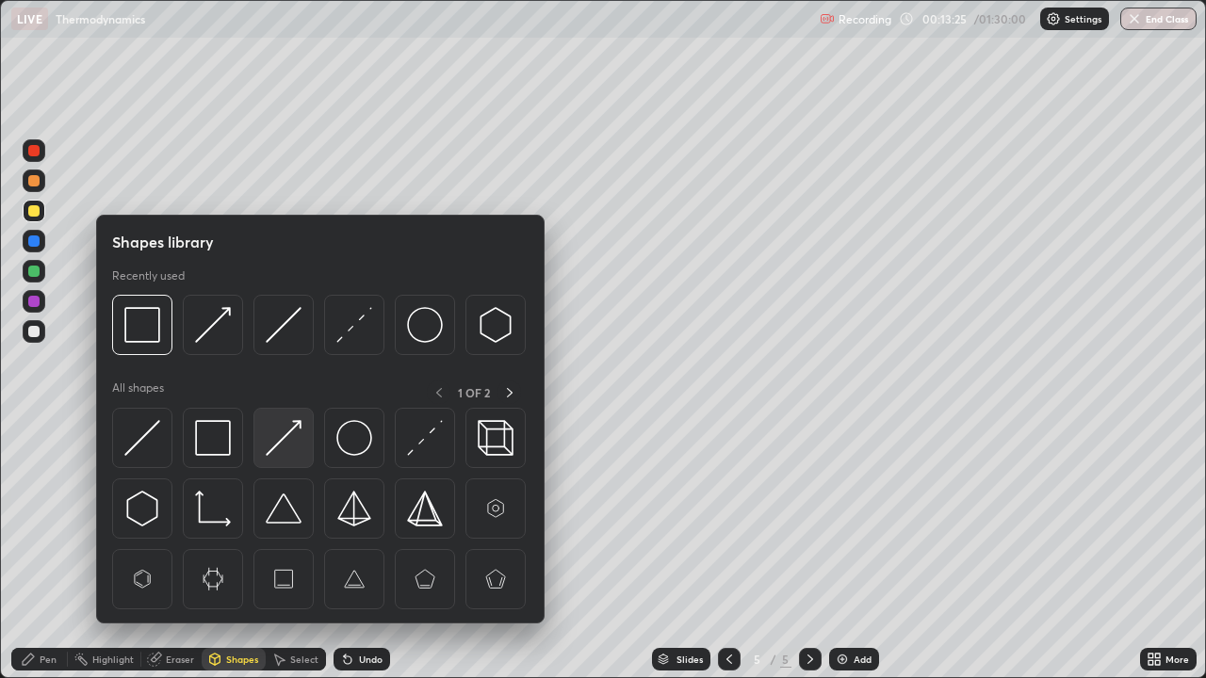
click at [284, 446] on img at bounding box center [284, 438] width 36 height 36
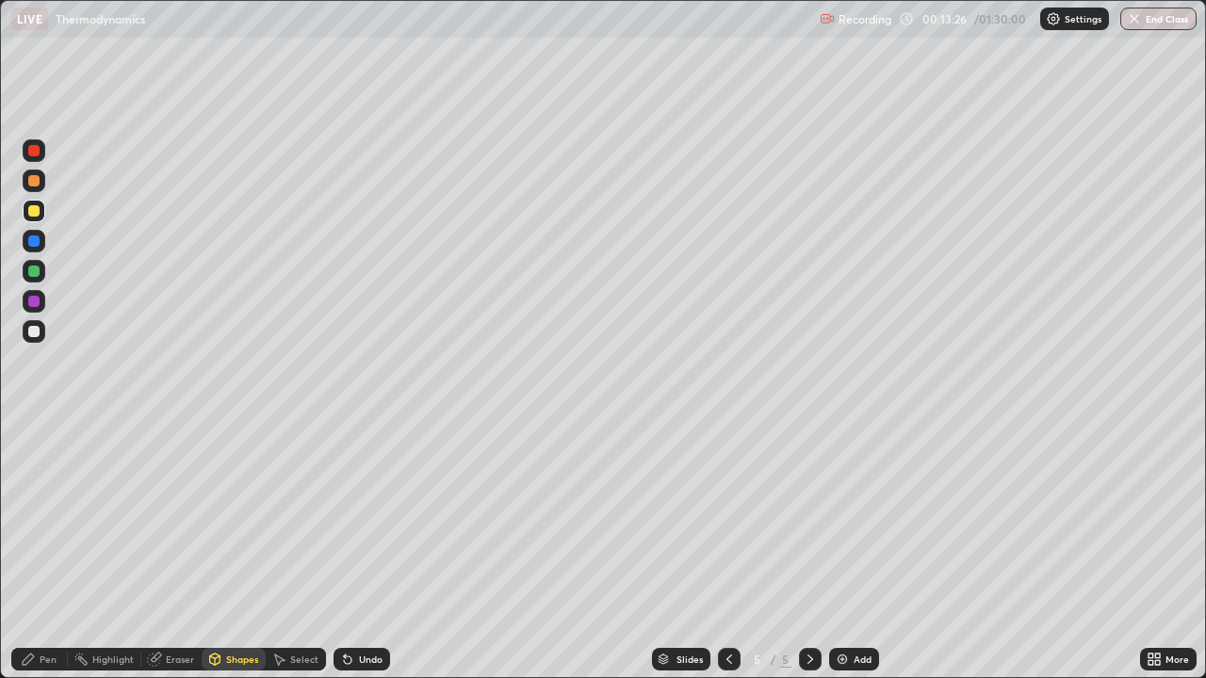
click at [41, 550] on div "Pen" at bounding box center [48, 659] width 17 height 9
click at [37, 211] on div at bounding box center [33, 210] width 11 height 11
click at [236, 550] on div "Shapes" at bounding box center [242, 659] width 32 height 9
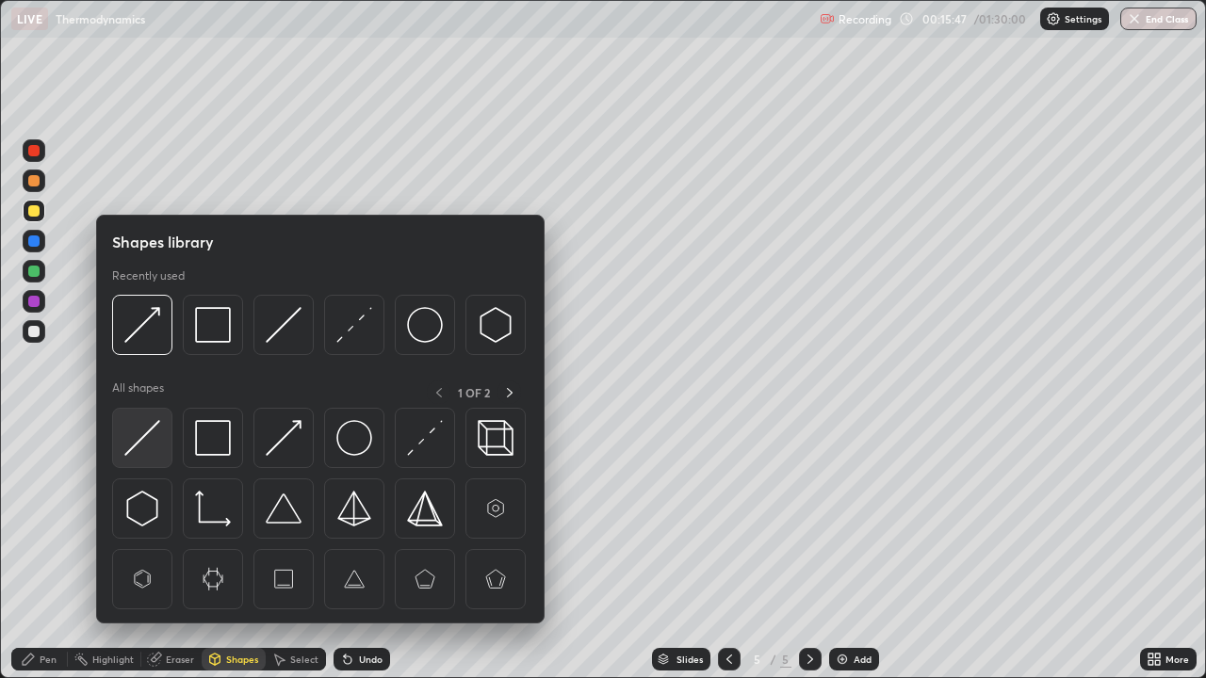
click at [165, 433] on div at bounding box center [142, 438] width 60 height 60
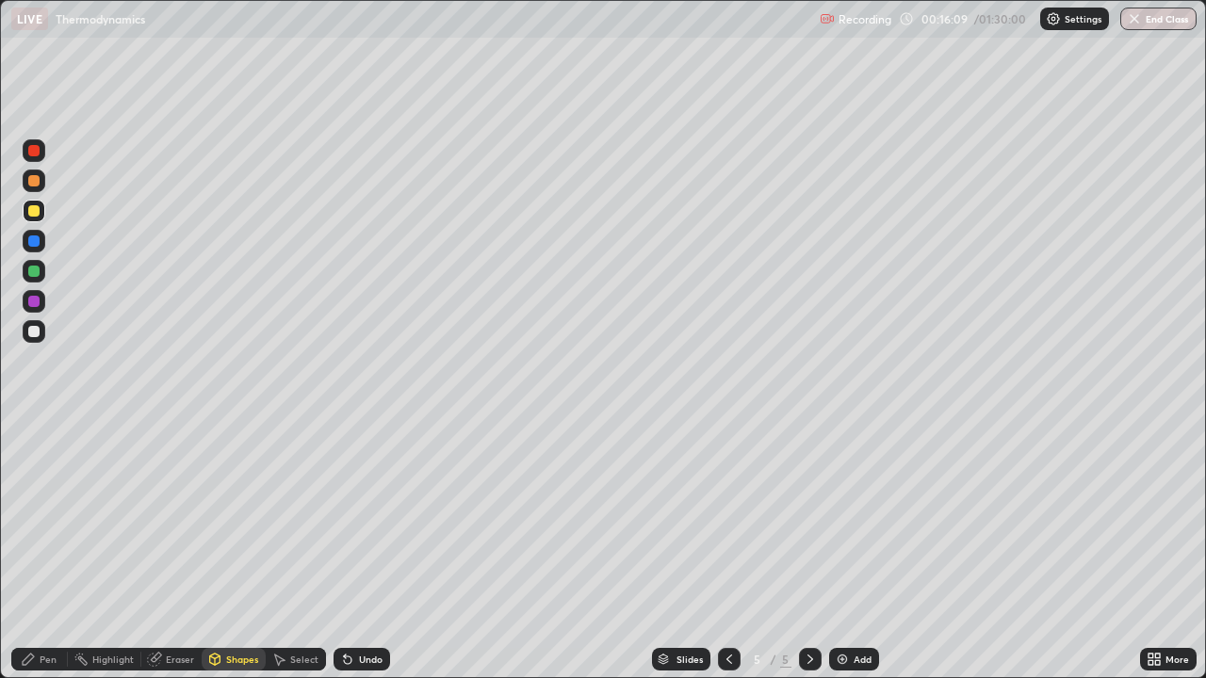
click at [44, 550] on div "Pen" at bounding box center [39, 659] width 57 height 23
click at [29, 550] on icon at bounding box center [28, 659] width 15 height 15
click at [370, 550] on div "Undo" at bounding box center [371, 659] width 24 height 9
click at [347, 550] on icon at bounding box center [348, 660] width 8 height 8
click at [359, 550] on div "Undo" at bounding box center [371, 659] width 24 height 9
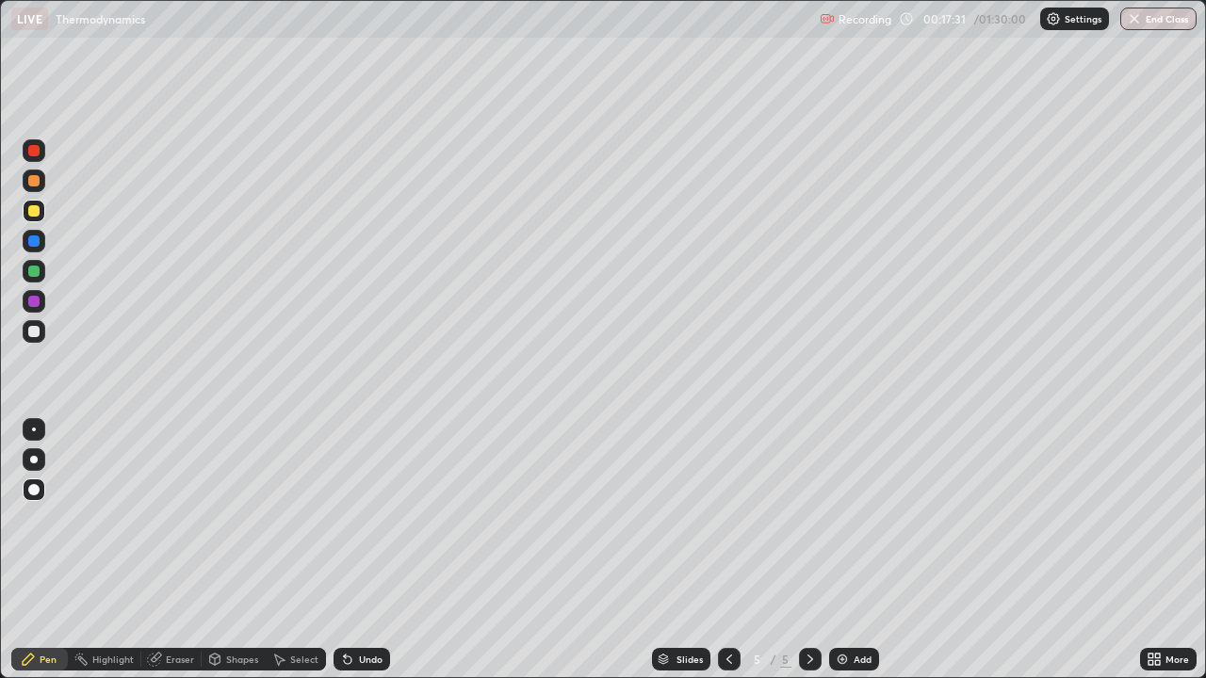
click at [853, 550] on div "Add" at bounding box center [862, 659] width 18 height 9
click at [230, 550] on div "Shapes" at bounding box center [242, 659] width 32 height 9
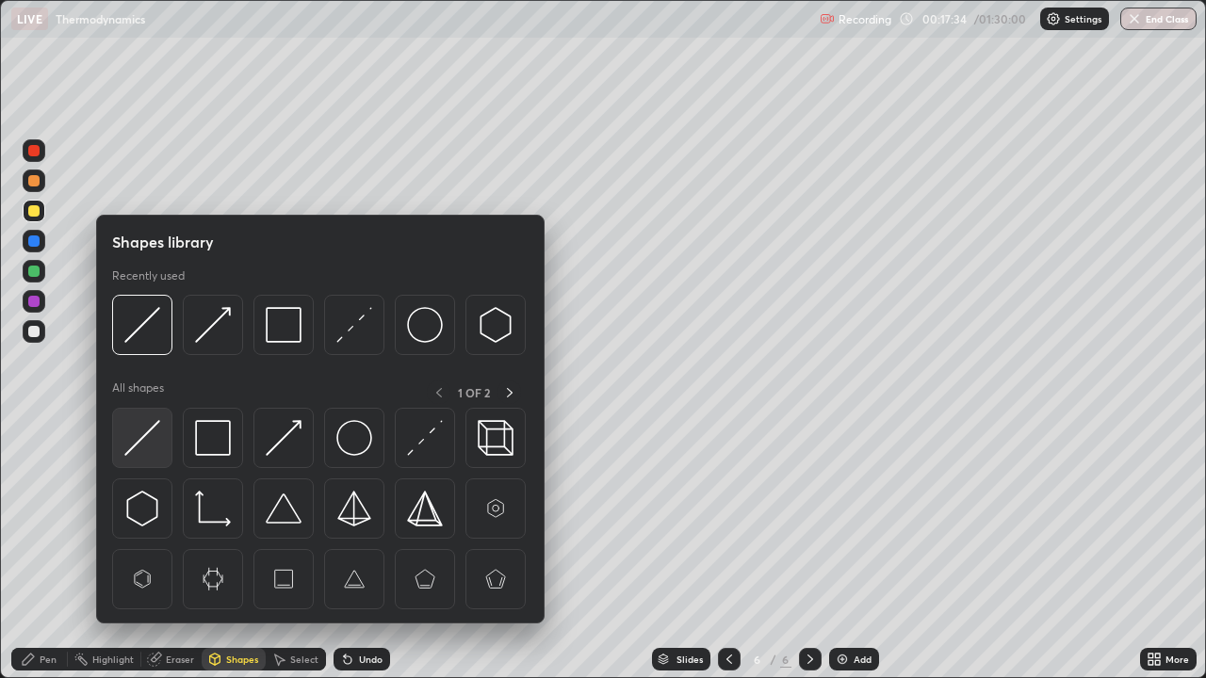
click at [160, 437] on img at bounding box center [142, 438] width 36 height 36
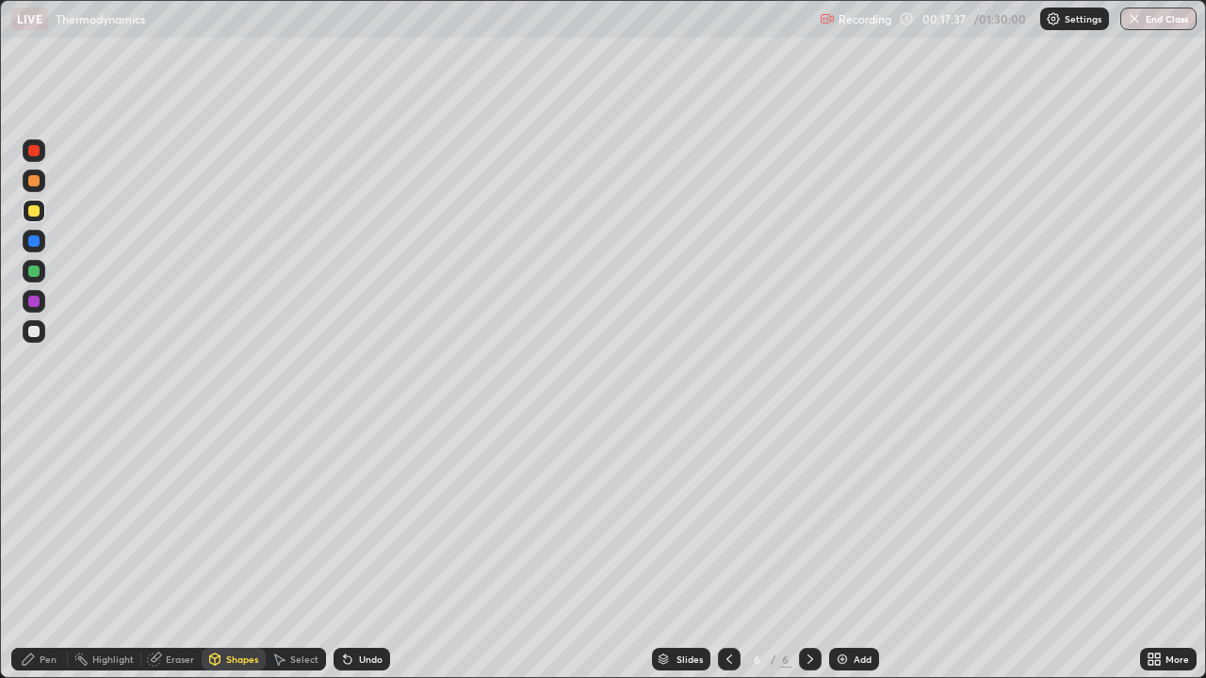
click at [365, 550] on div "Undo" at bounding box center [371, 659] width 24 height 9
click at [41, 550] on div "Pen" at bounding box center [48, 659] width 17 height 9
click at [31, 242] on div at bounding box center [33, 240] width 11 height 11
click at [734, 550] on div at bounding box center [729, 659] width 23 height 38
click at [808, 550] on icon at bounding box center [809, 659] width 15 height 15
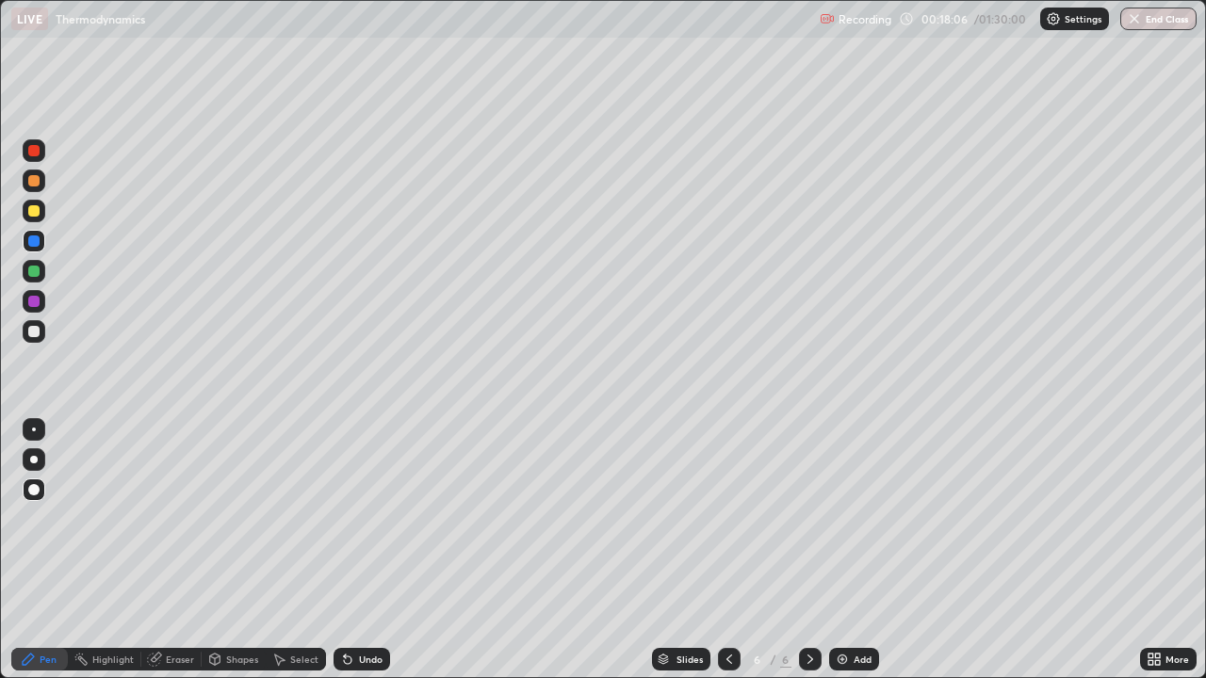
click at [372, 550] on div "Undo" at bounding box center [371, 659] width 24 height 9
click at [242, 550] on div "Shapes" at bounding box center [242, 659] width 32 height 9
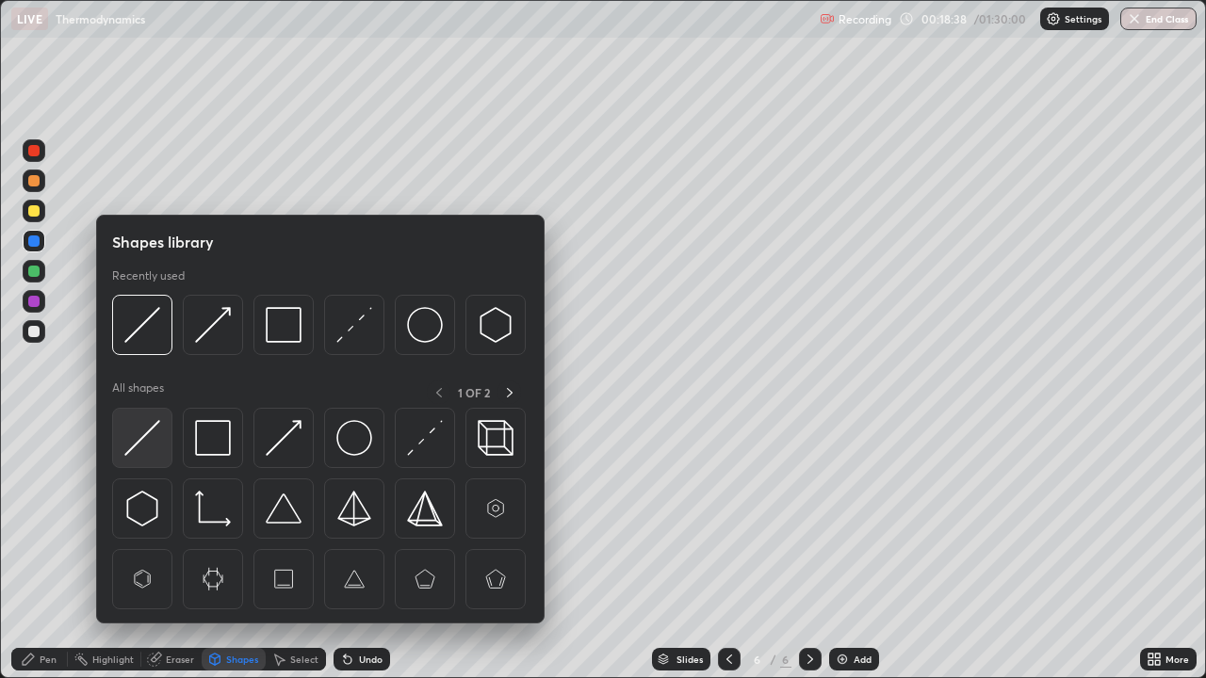
click at [158, 440] on img at bounding box center [142, 438] width 36 height 36
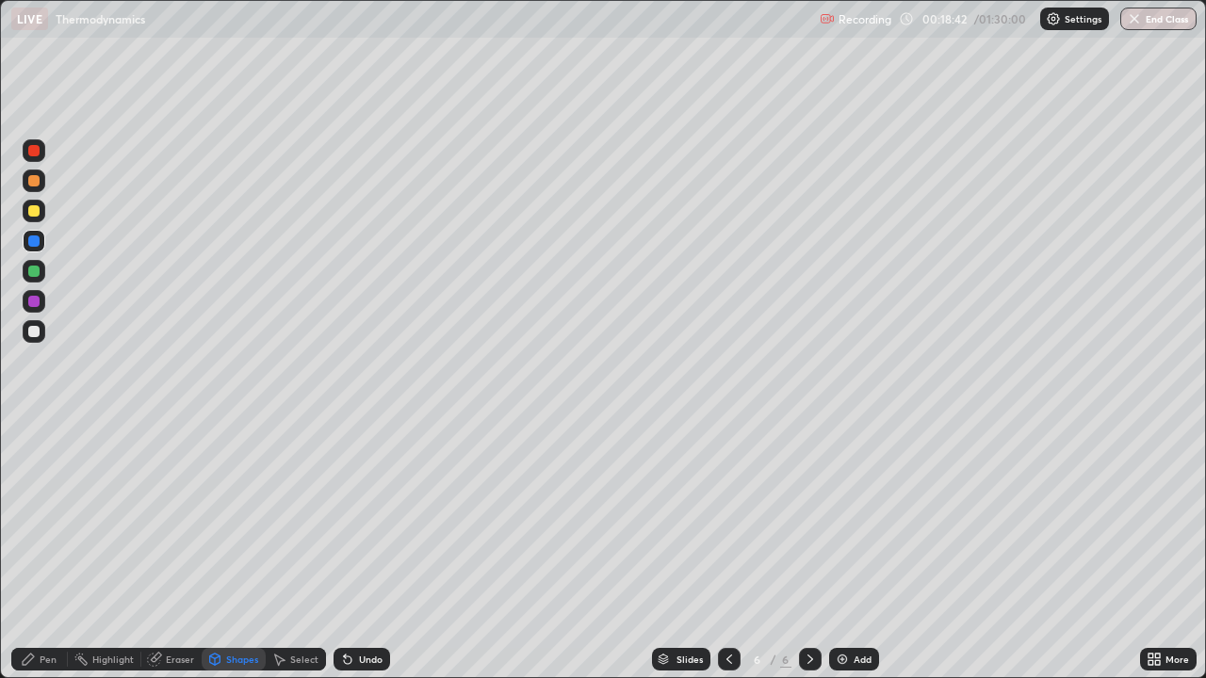
click at [41, 550] on div "Pen" at bounding box center [48, 659] width 17 height 9
click at [372, 550] on div "Undo" at bounding box center [371, 659] width 24 height 9
click at [368, 550] on div "Undo" at bounding box center [371, 659] width 24 height 9
click at [726, 550] on icon at bounding box center [729, 659] width 6 height 9
click at [807, 550] on icon at bounding box center [810, 659] width 6 height 9
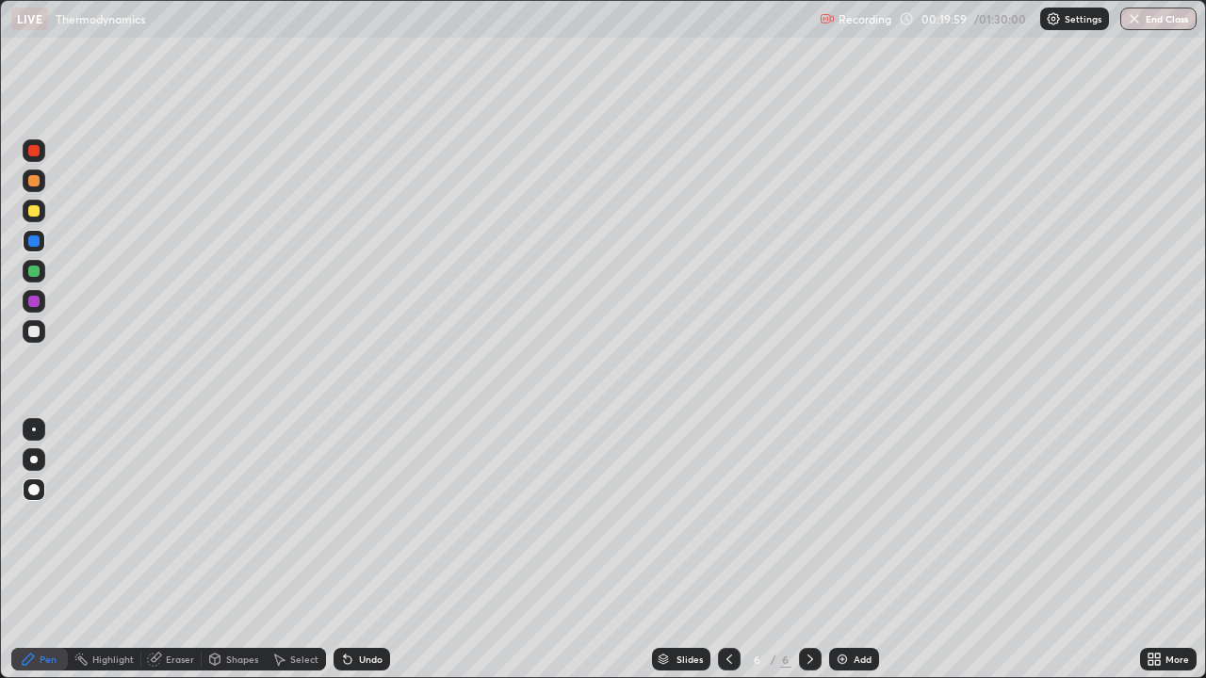
click at [847, 550] on div "Add" at bounding box center [854, 659] width 50 height 23
click at [237, 550] on div "Shapes" at bounding box center [234, 659] width 64 height 23
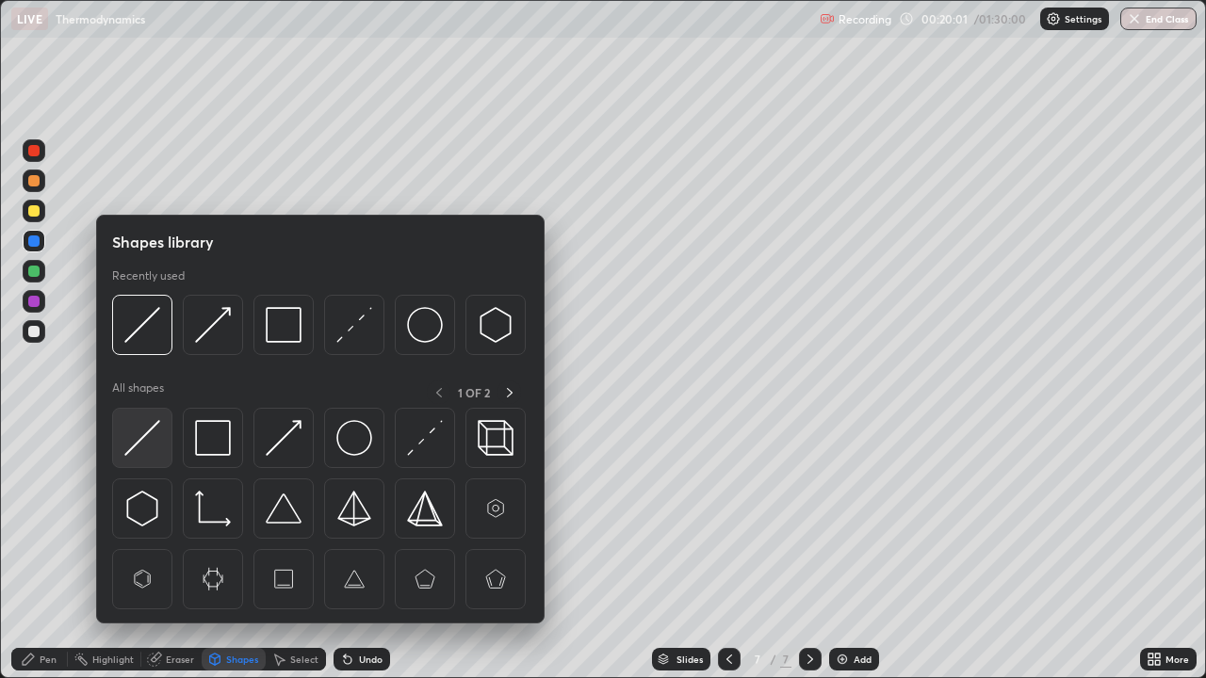
click at [156, 441] on img at bounding box center [142, 438] width 36 height 36
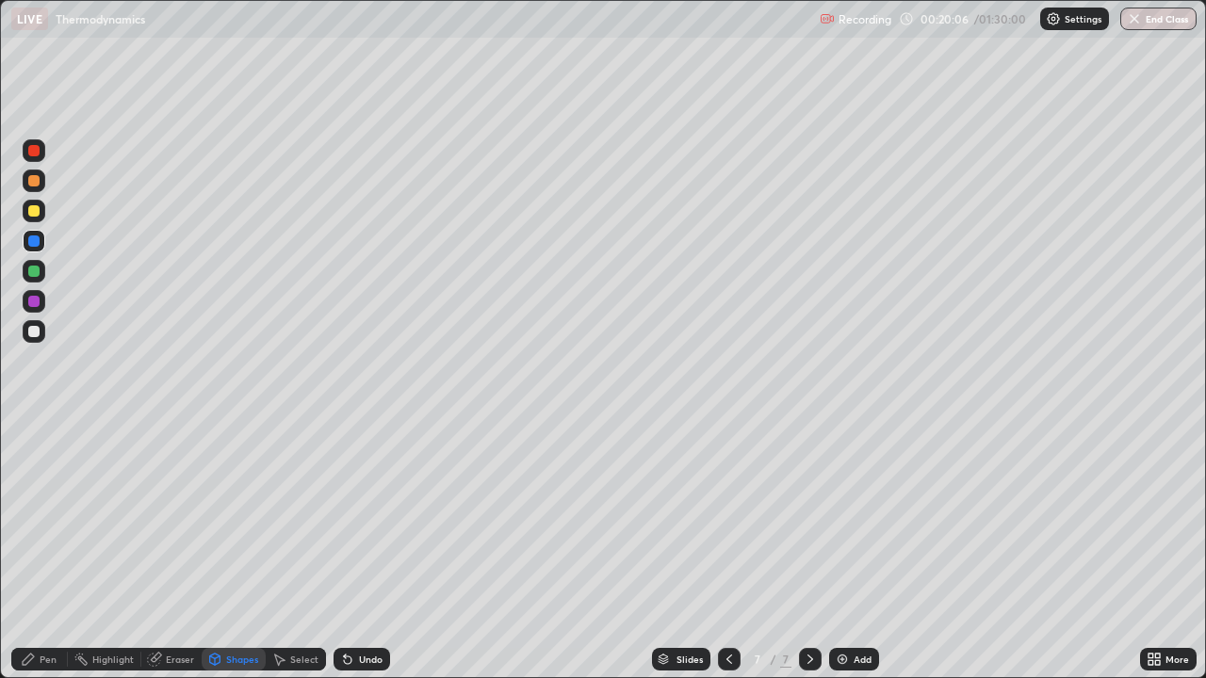
click at [43, 550] on div "Pen" at bounding box center [48, 659] width 17 height 9
click at [36, 207] on div at bounding box center [33, 210] width 11 height 11
click at [725, 550] on icon at bounding box center [728, 659] width 15 height 15
click at [229, 550] on div "Shapes" at bounding box center [242, 659] width 32 height 9
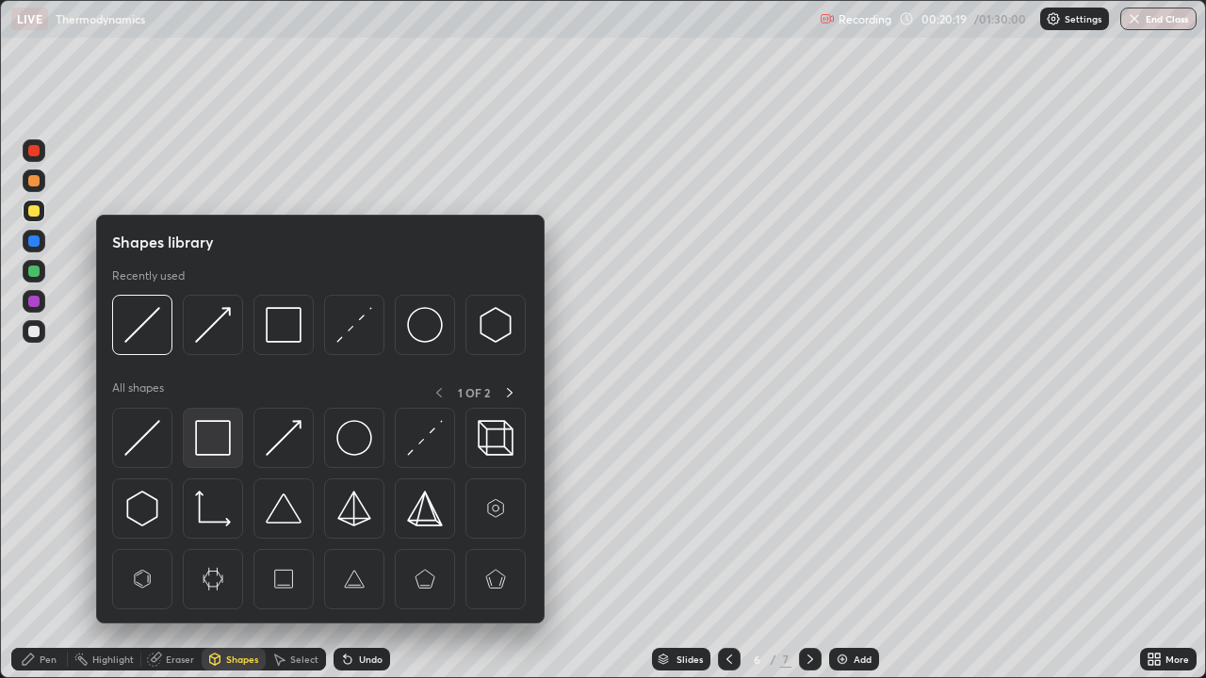
click at [204, 442] on img at bounding box center [213, 438] width 36 height 36
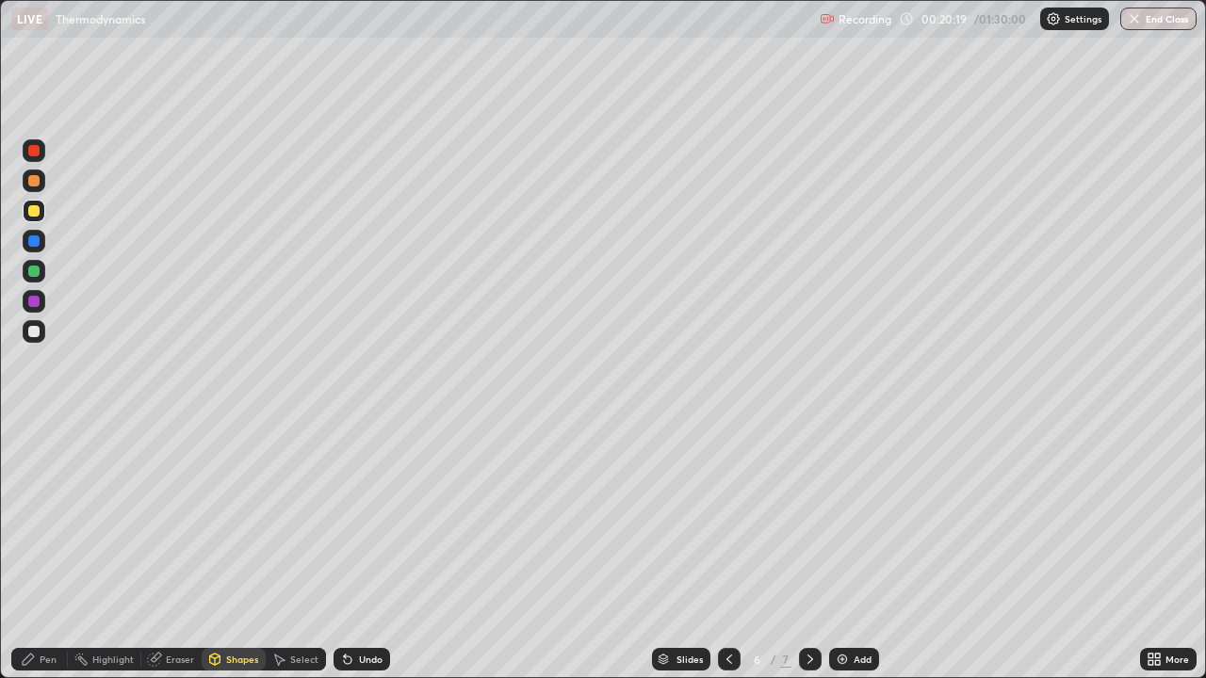
click at [43, 330] on div at bounding box center [34, 331] width 23 height 23
click at [804, 550] on icon at bounding box center [809, 659] width 15 height 15
click at [31, 550] on icon at bounding box center [28, 659] width 15 height 15
click at [35, 210] on div at bounding box center [33, 210] width 11 height 11
click at [29, 303] on div at bounding box center [33, 301] width 11 height 11
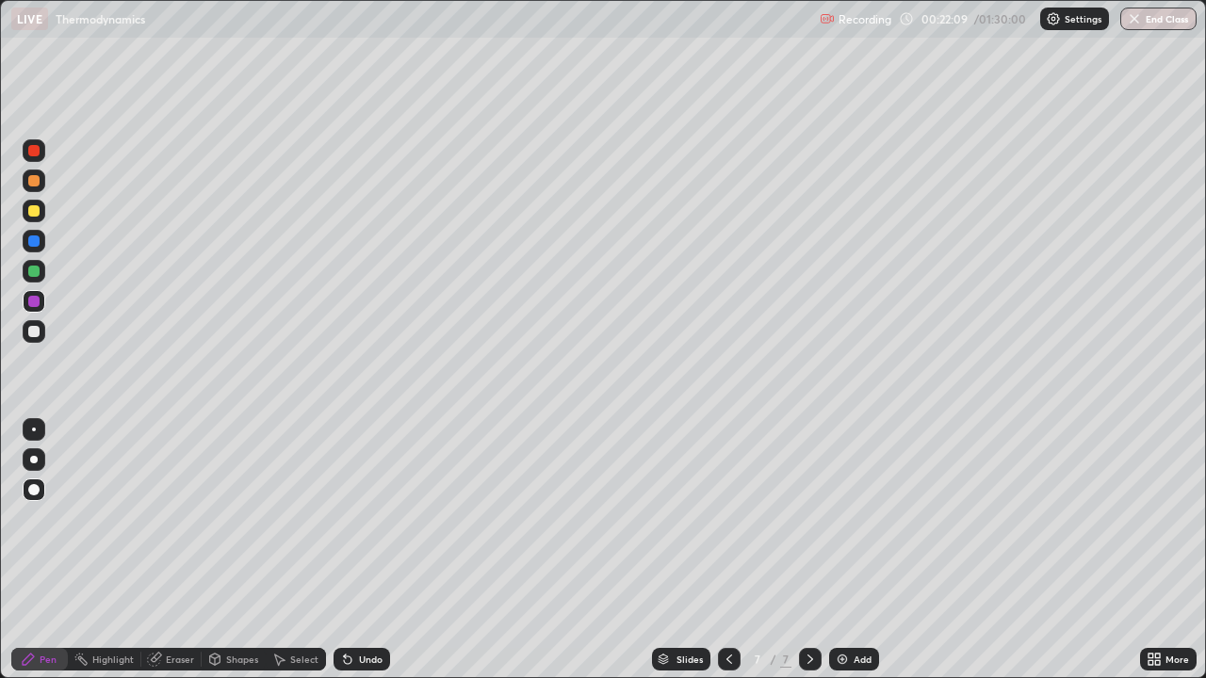
click at [854, 550] on div "Add" at bounding box center [862, 659] width 18 height 9
click at [861, 550] on div "Add" at bounding box center [862, 659] width 18 height 9
click at [35, 206] on div at bounding box center [33, 210] width 11 height 11
click at [228, 550] on div "Shapes" at bounding box center [242, 659] width 32 height 9
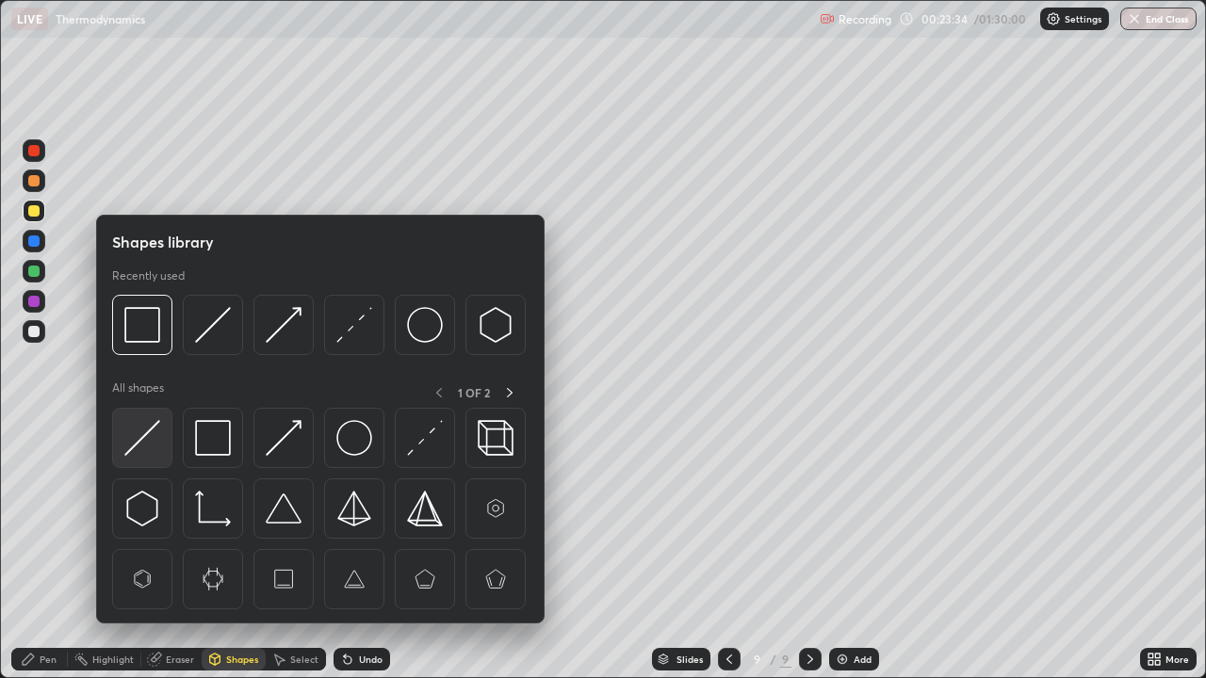
click at [143, 439] on img at bounding box center [142, 438] width 36 height 36
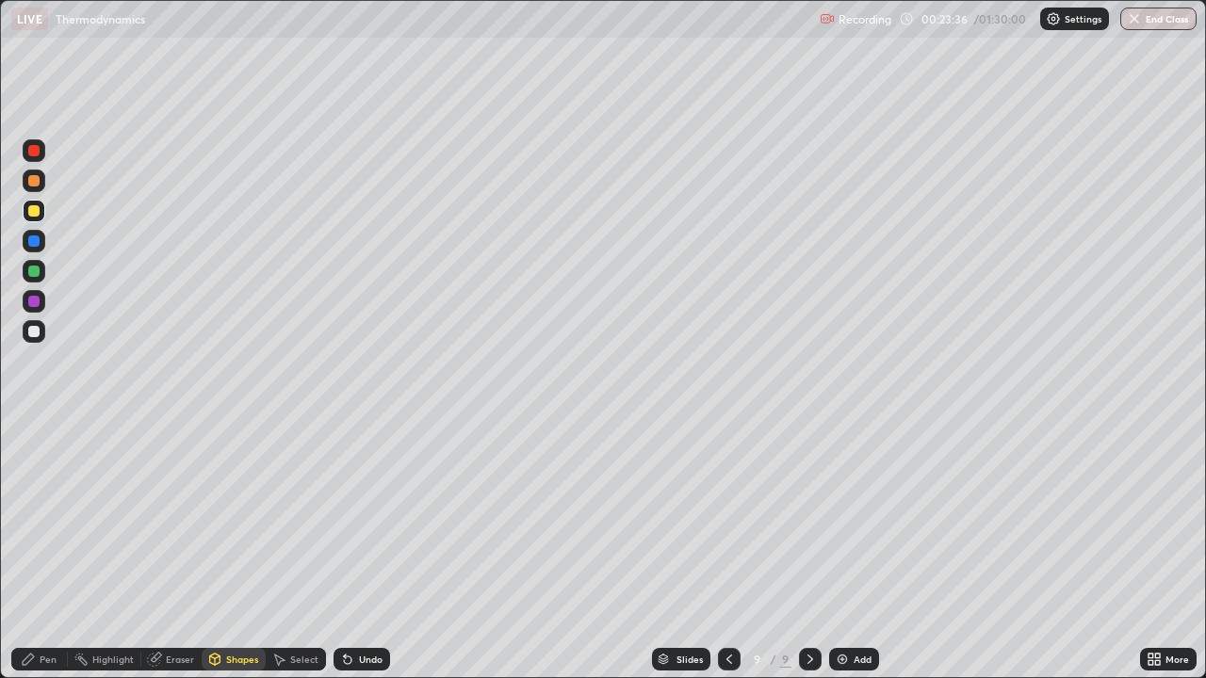
click at [46, 550] on div "Pen" at bounding box center [39, 659] width 57 height 23
click at [39, 302] on div at bounding box center [33, 301] width 11 height 11
click at [234, 550] on div "Shapes" at bounding box center [242, 659] width 32 height 9
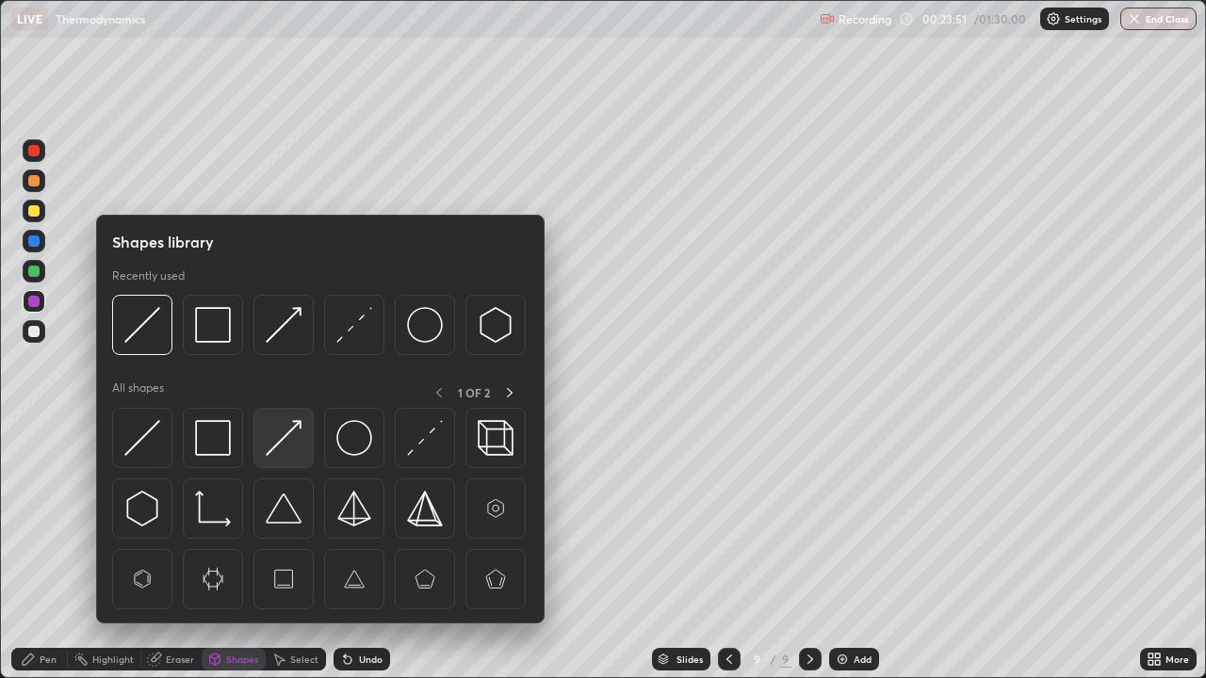
click at [285, 448] on img at bounding box center [284, 438] width 36 height 36
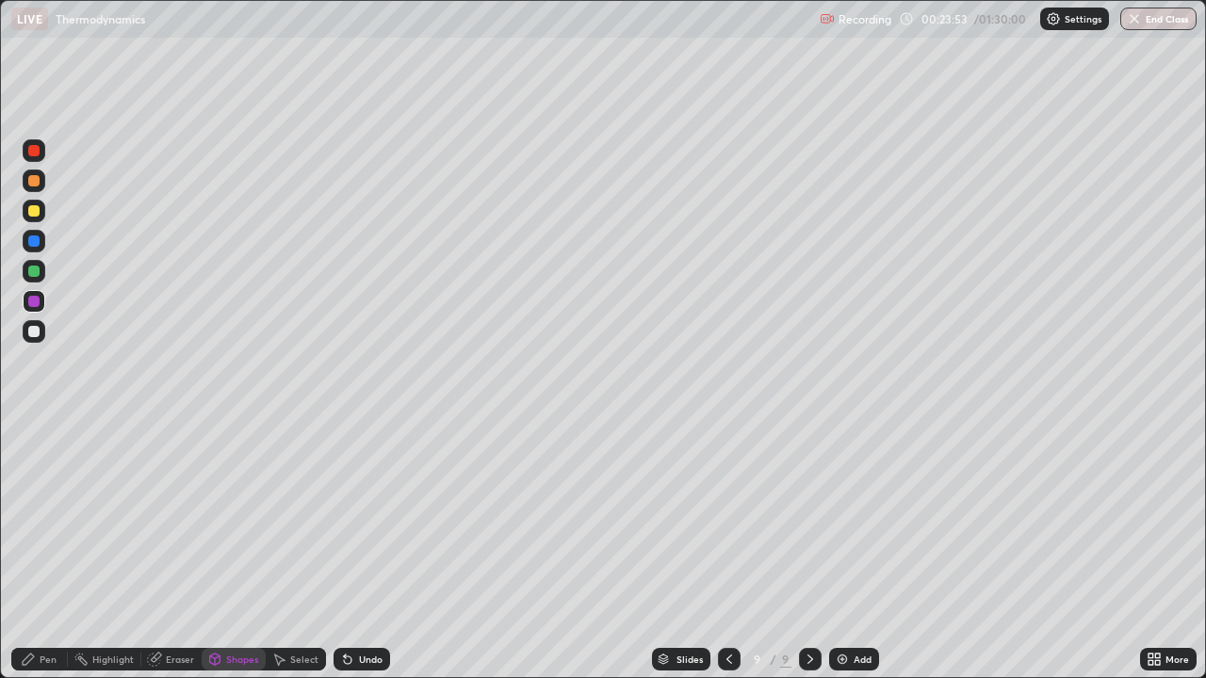
click at [42, 550] on div "Pen" at bounding box center [48, 659] width 17 height 9
click at [230, 550] on div "Shapes" at bounding box center [242, 659] width 32 height 9
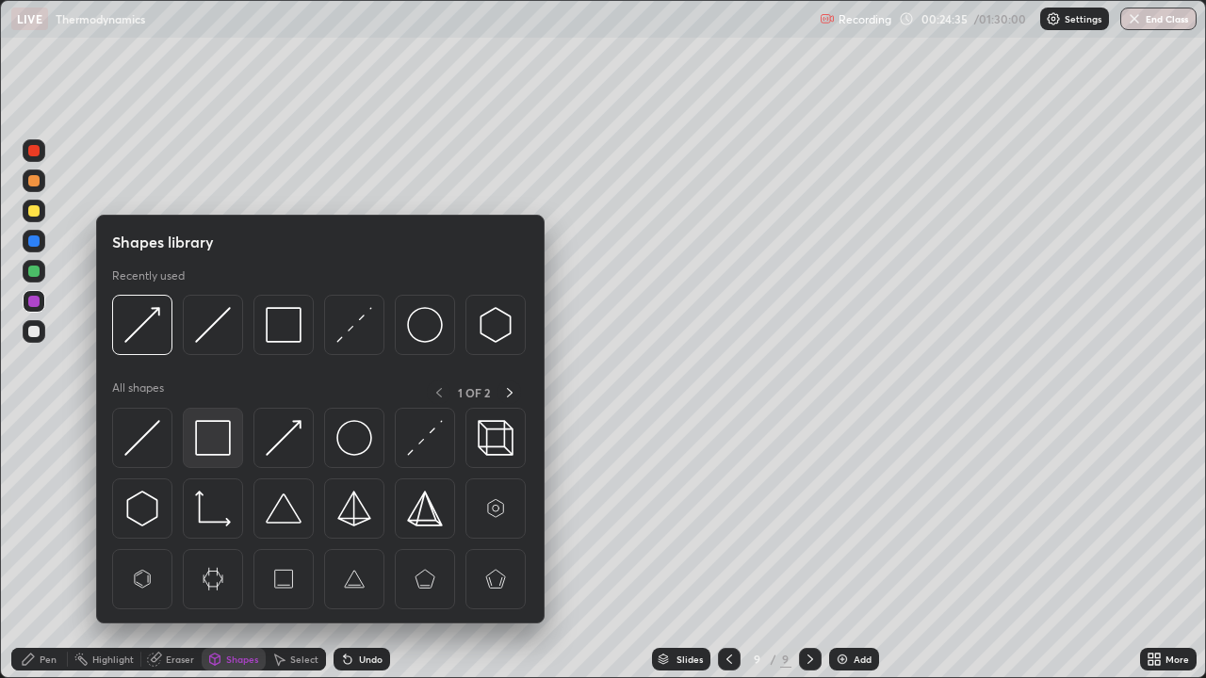
click at [219, 450] on img at bounding box center [213, 438] width 36 height 36
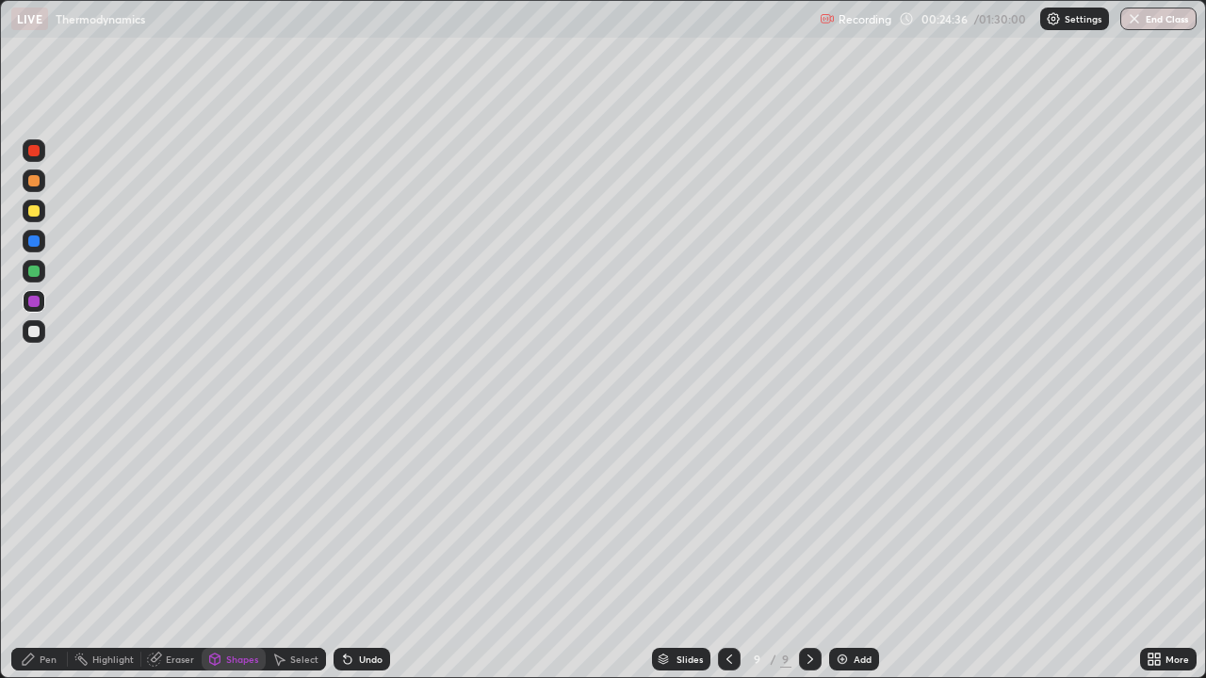
click at [35, 332] on div at bounding box center [33, 331] width 11 height 11
click at [33, 550] on icon at bounding box center [28, 659] width 15 height 15
click at [31, 207] on div at bounding box center [33, 210] width 11 height 11
click at [727, 550] on icon at bounding box center [728, 659] width 15 height 15
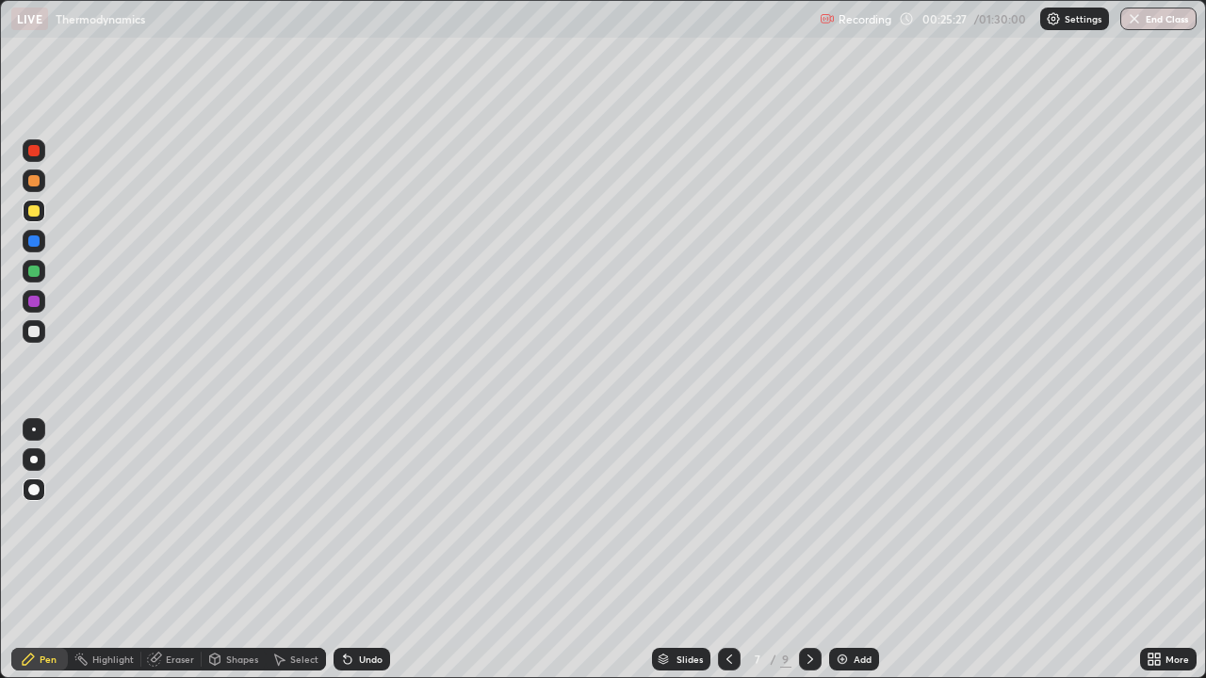
click at [735, 550] on div at bounding box center [729, 659] width 23 height 23
click at [804, 550] on icon at bounding box center [809, 659] width 15 height 15
click at [810, 550] on icon at bounding box center [809, 659] width 15 height 15
click at [727, 550] on icon at bounding box center [728, 659] width 15 height 15
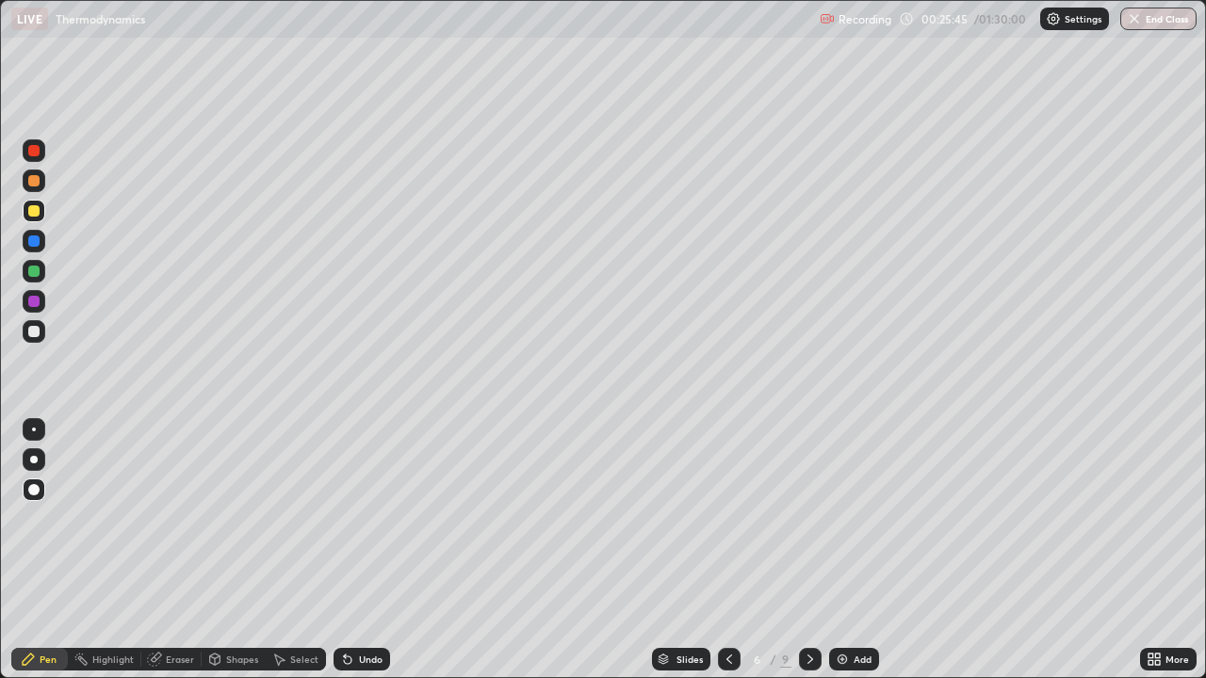
click at [718, 550] on div at bounding box center [729, 659] width 23 height 23
click at [802, 550] on icon at bounding box center [809, 659] width 15 height 15
click at [808, 550] on icon at bounding box center [810, 659] width 6 height 9
click at [800, 550] on div at bounding box center [810, 659] width 23 height 23
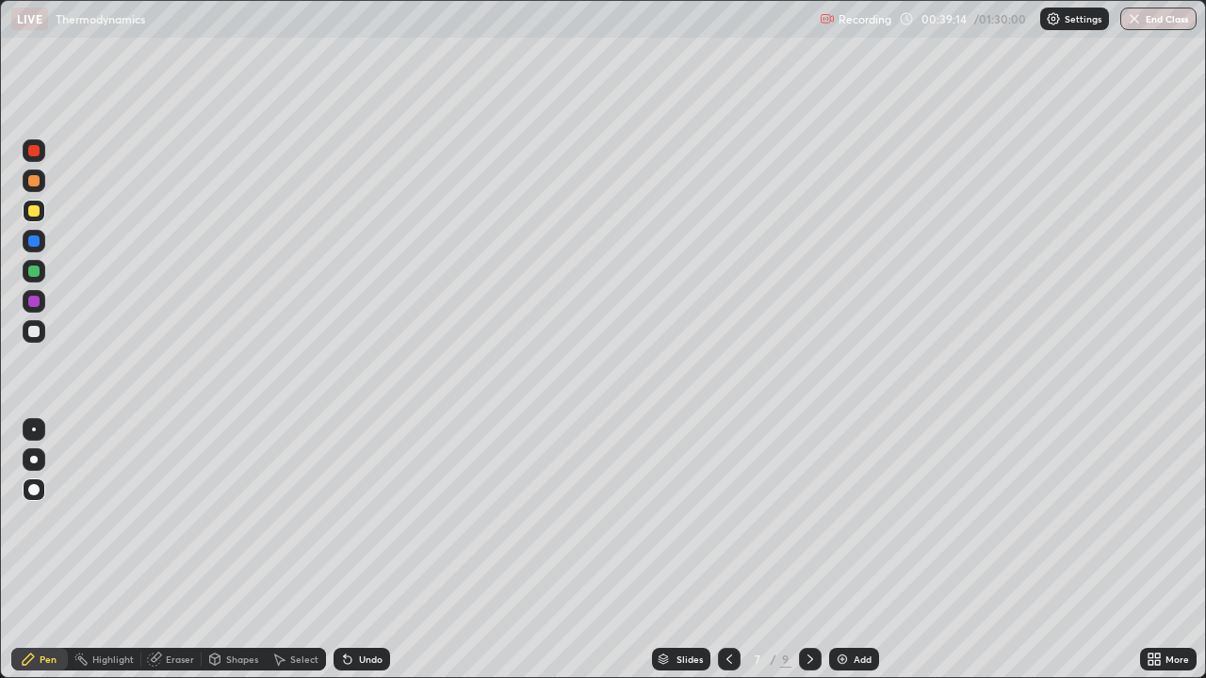
click at [811, 550] on icon at bounding box center [809, 659] width 15 height 15
click at [808, 550] on icon at bounding box center [809, 659] width 15 height 15
click at [853, 550] on div "Add" at bounding box center [862, 659] width 18 height 9
click at [236, 550] on div "Shapes" at bounding box center [242, 659] width 32 height 9
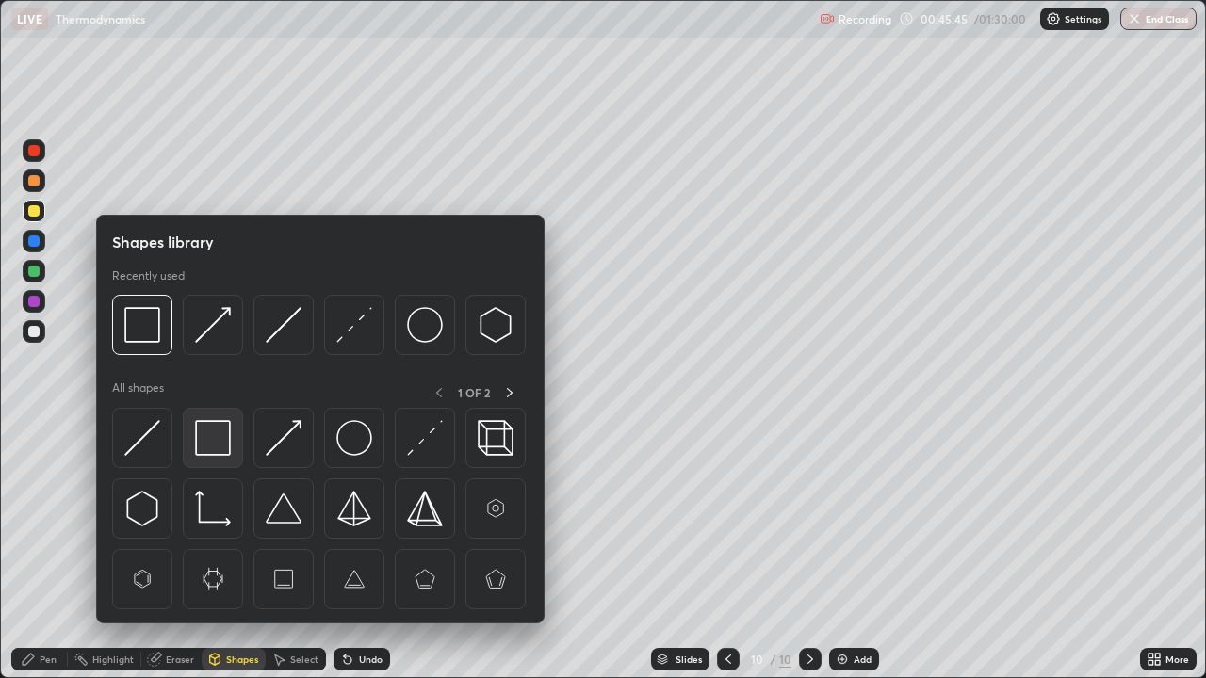
click at [217, 442] on img at bounding box center [213, 438] width 36 height 36
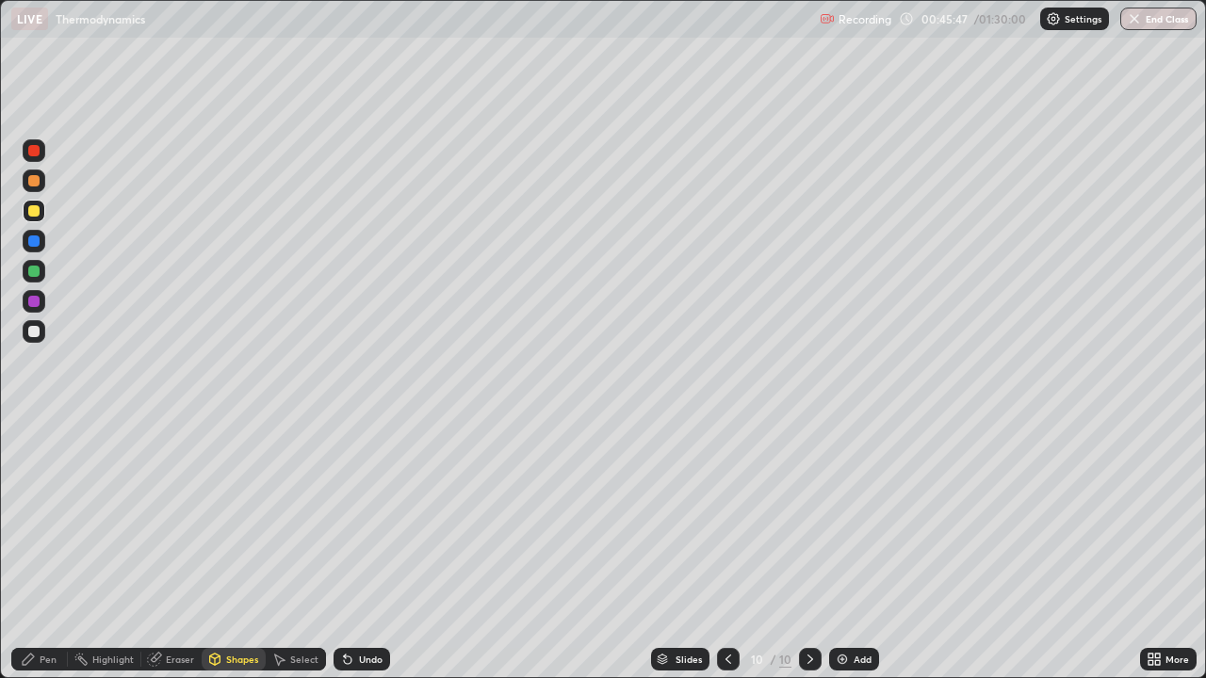
click at [38, 550] on div "Pen" at bounding box center [39, 659] width 57 height 23
click at [34, 243] on div at bounding box center [33, 240] width 11 height 11
click at [241, 550] on div "Shapes" at bounding box center [242, 659] width 32 height 9
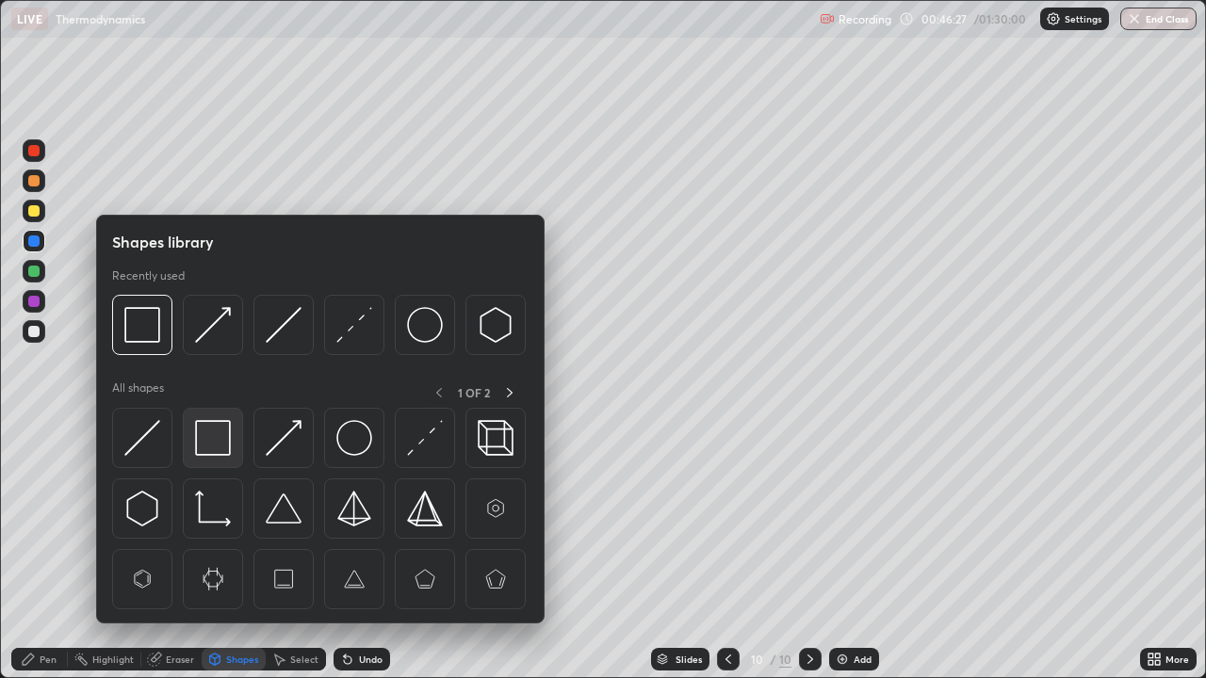
click at [219, 443] on img at bounding box center [213, 438] width 36 height 36
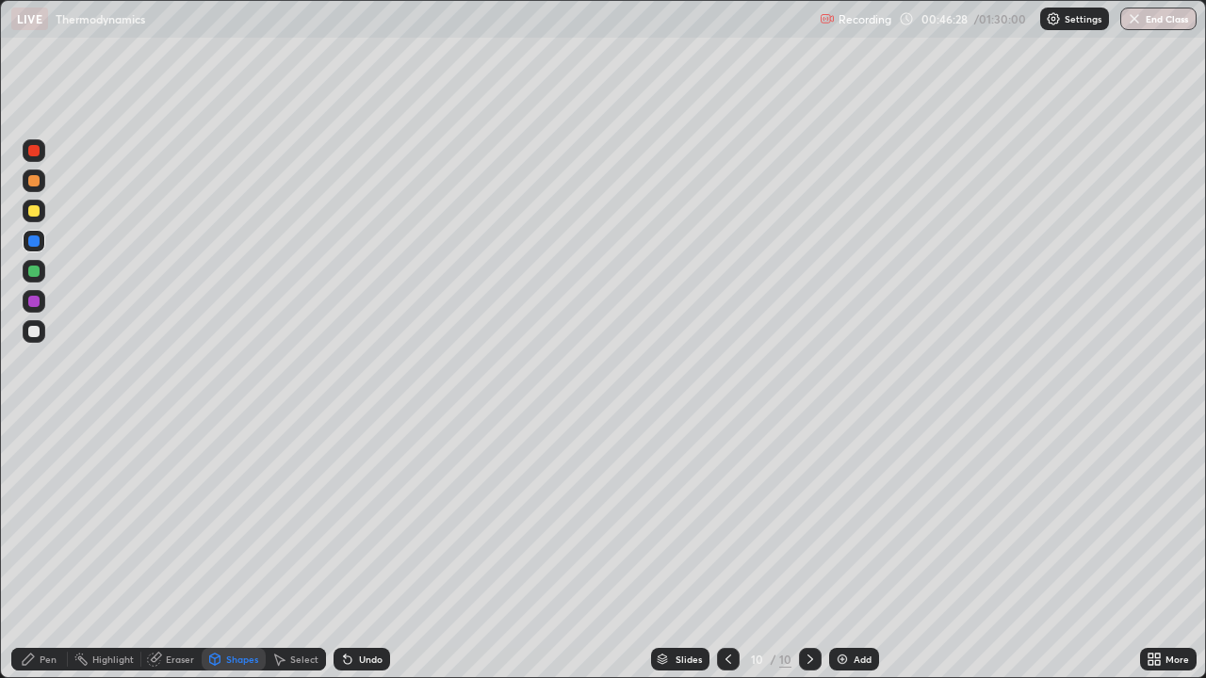
click at [42, 333] on div at bounding box center [34, 331] width 23 height 23
click at [46, 550] on div "Pen" at bounding box center [48, 659] width 17 height 9
click at [43, 297] on div at bounding box center [34, 301] width 23 height 23
click at [362, 550] on div "Undo" at bounding box center [371, 659] width 24 height 9
click at [366, 550] on div "Undo" at bounding box center [371, 659] width 24 height 9
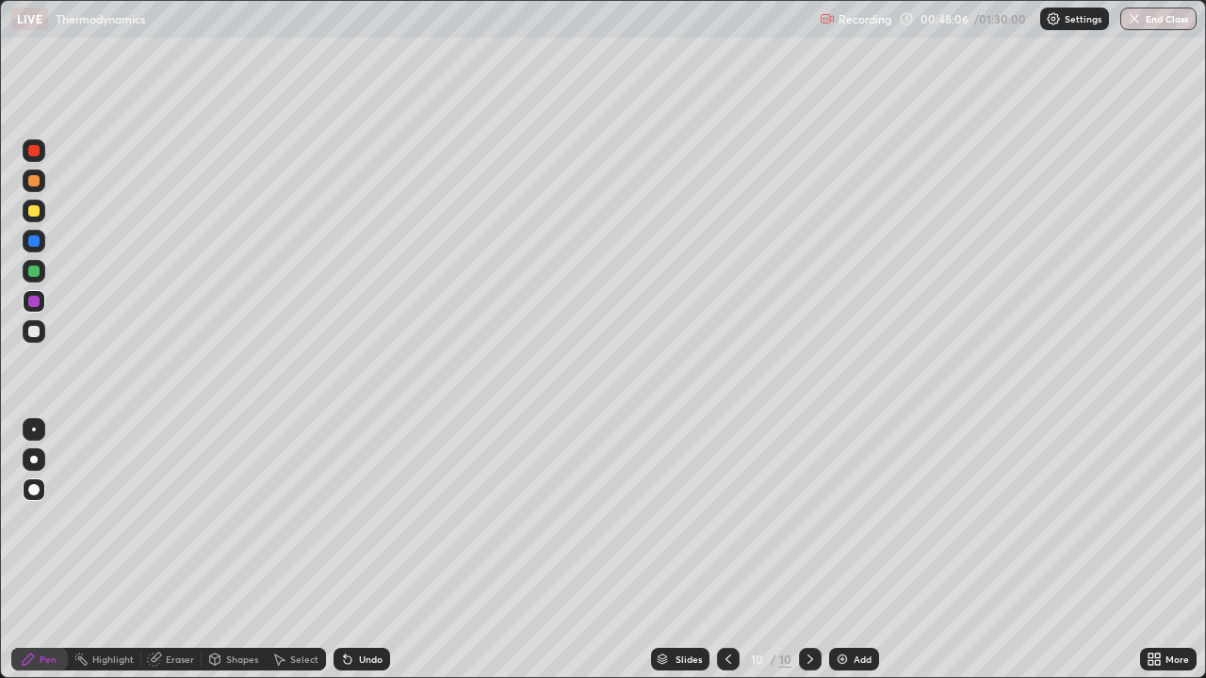
click at [366, 550] on div "Undo" at bounding box center [371, 659] width 24 height 9
click at [38, 275] on div at bounding box center [33, 271] width 11 height 11
click at [853, 550] on div "Add" at bounding box center [862, 659] width 18 height 9
click at [242, 550] on div "Shapes" at bounding box center [242, 659] width 32 height 9
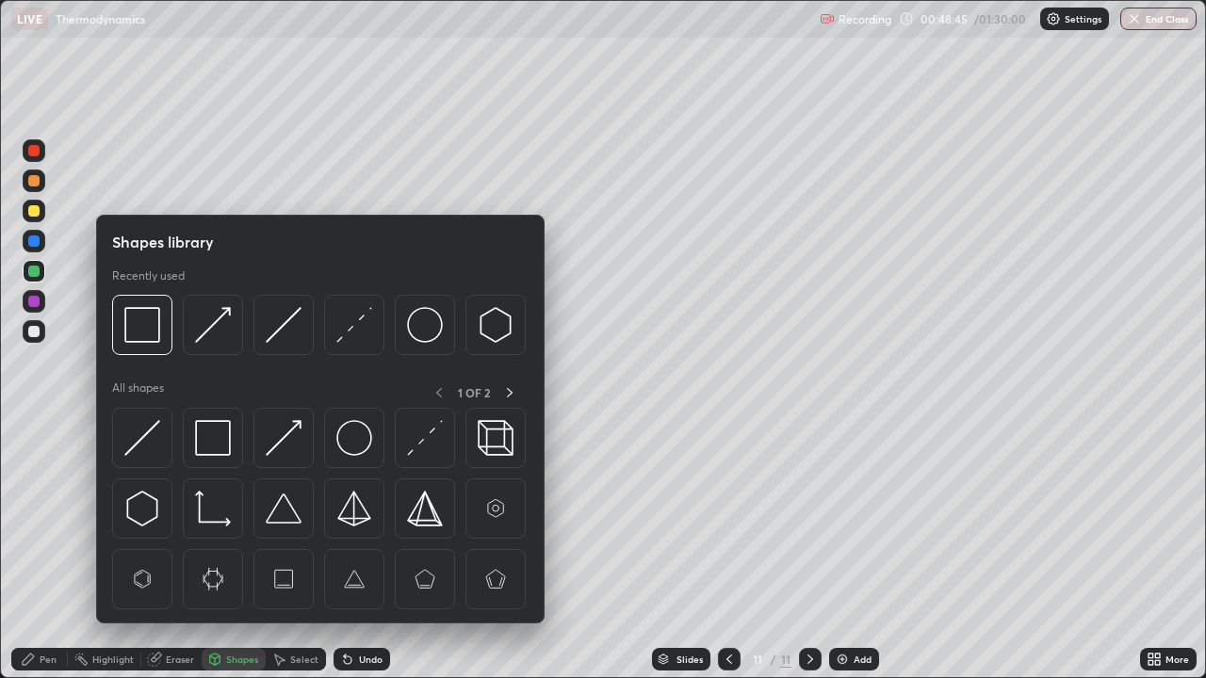
click at [41, 550] on div "Pen" at bounding box center [39, 659] width 57 height 23
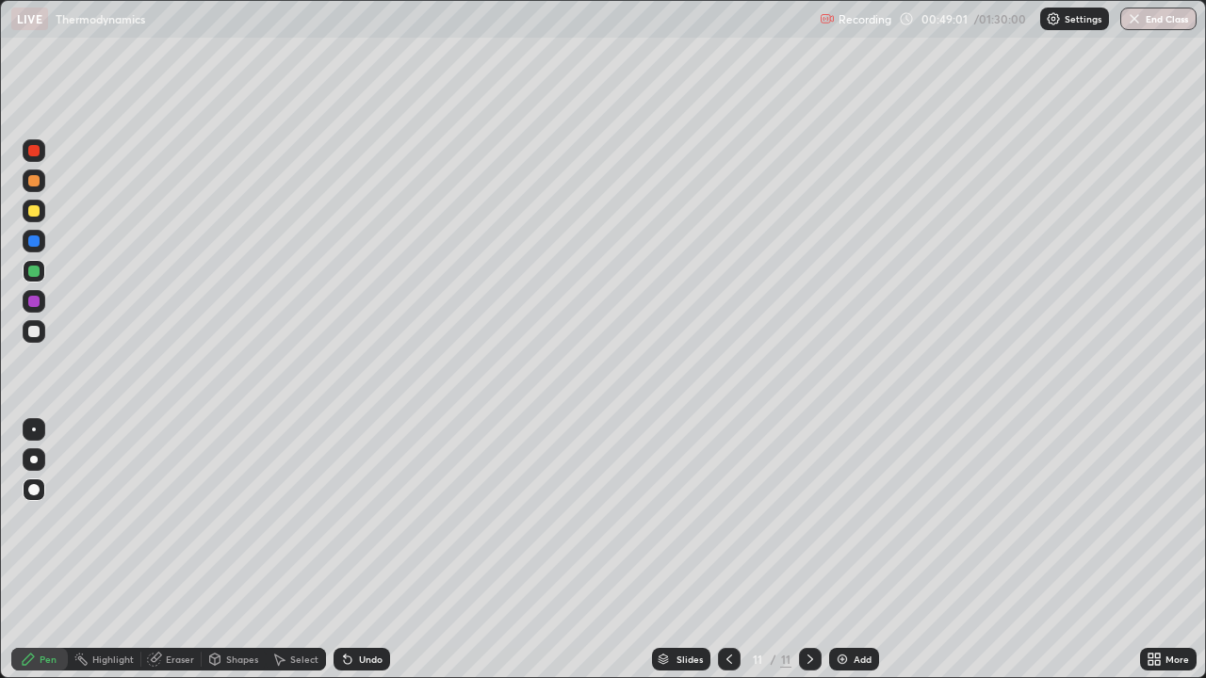
click at [368, 550] on div "Undo" at bounding box center [371, 659] width 24 height 9
click at [374, 550] on div "Undo" at bounding box center [361, 659] width 57 height 23
click at [361, 550] on div "Undo" at bounding box center [371, 659] width 24 height 9
click at [354, 550] on div "Undo" at bounding box center [361, 659] width 57 height 23
click at [34, 301] on div at bounding box center [33, 301] width 11 height 11
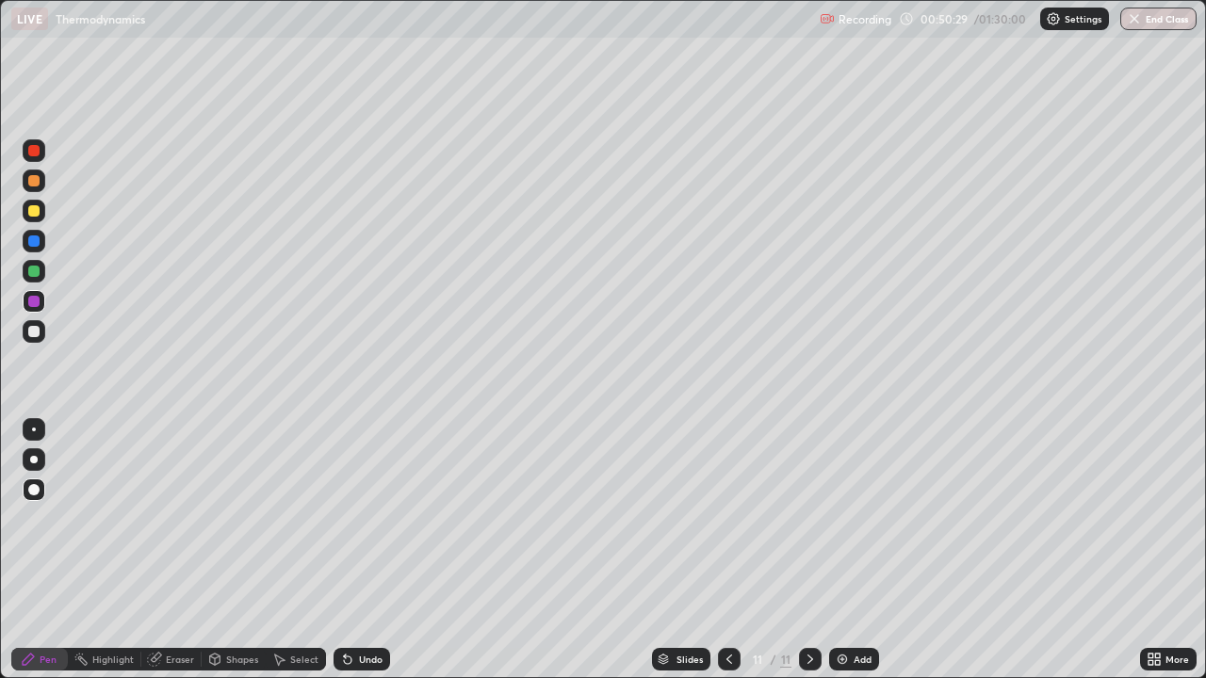
click at [853, 550] on div "Add" at bounding box center [862, 659] width 18 height 9
click at [34, 211] on div at bounding box center [33, 210] width 11 height 11
click at [237, 550] on div "Shapes" at bounding box center [234, 659] width 64 height 23
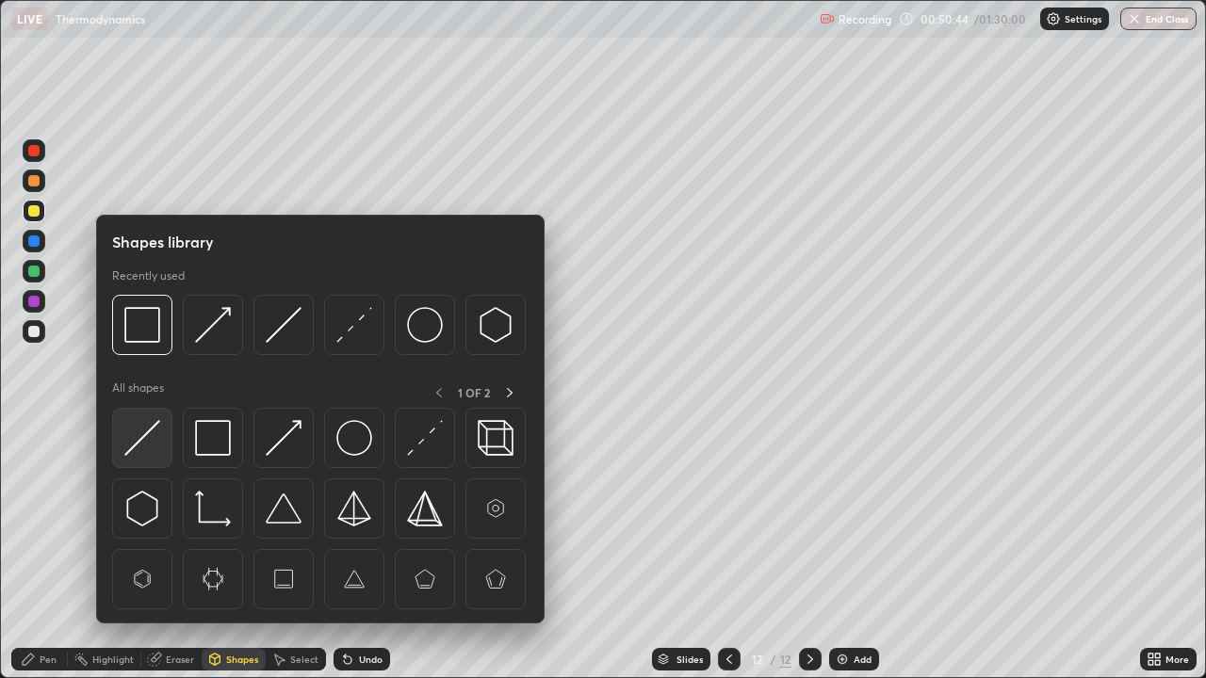
click at [149, 437] on img at bounding box center [142, 438] width 36 height 36
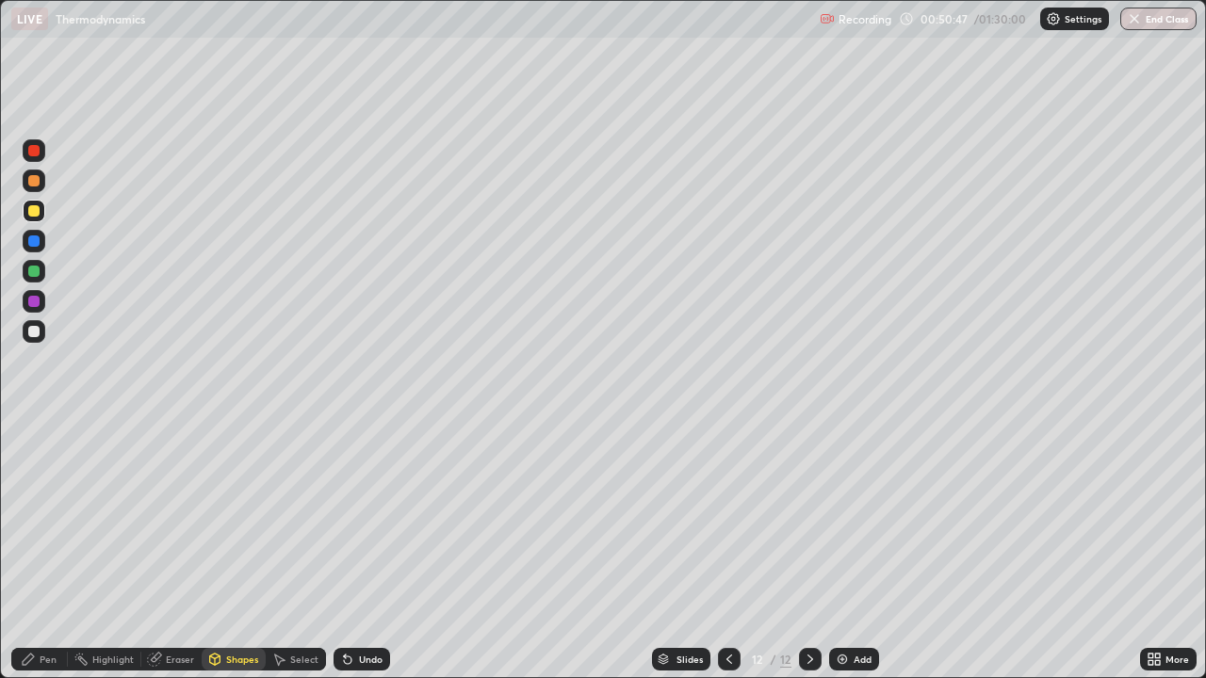
click at [57, 550] on div "Pen" at bounding box center [39, 659] width 57 height 23
click at [34, 271] on div at bounding box center [33, 271] width 11 height 11
click at [366, 550] on div "Undo" at bounding box center [371, 659] width 24 height 9
click at [853, 550] on div "Add" at bounding box center [862, 659] width 18 height 9
click at [242, 550] on div "Shapes" at bounding box center [242, 659] width 32 height 9
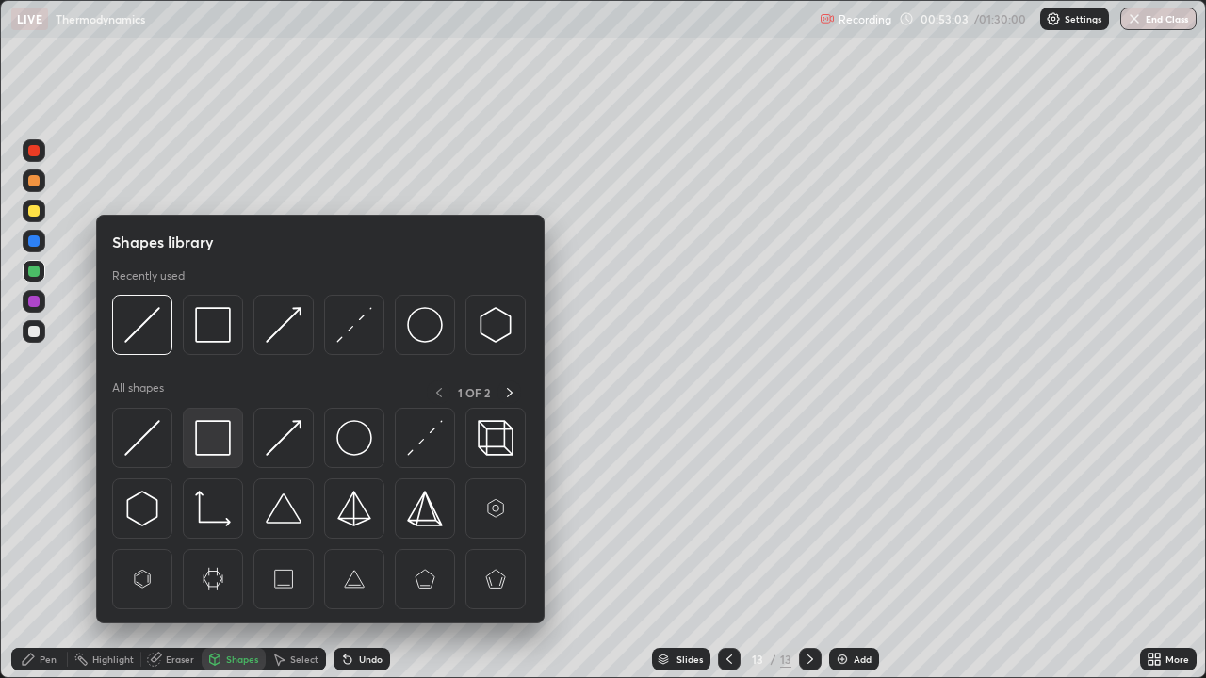
click at [218, 439] on img at bounding box center [213, 438] width 36 height 36
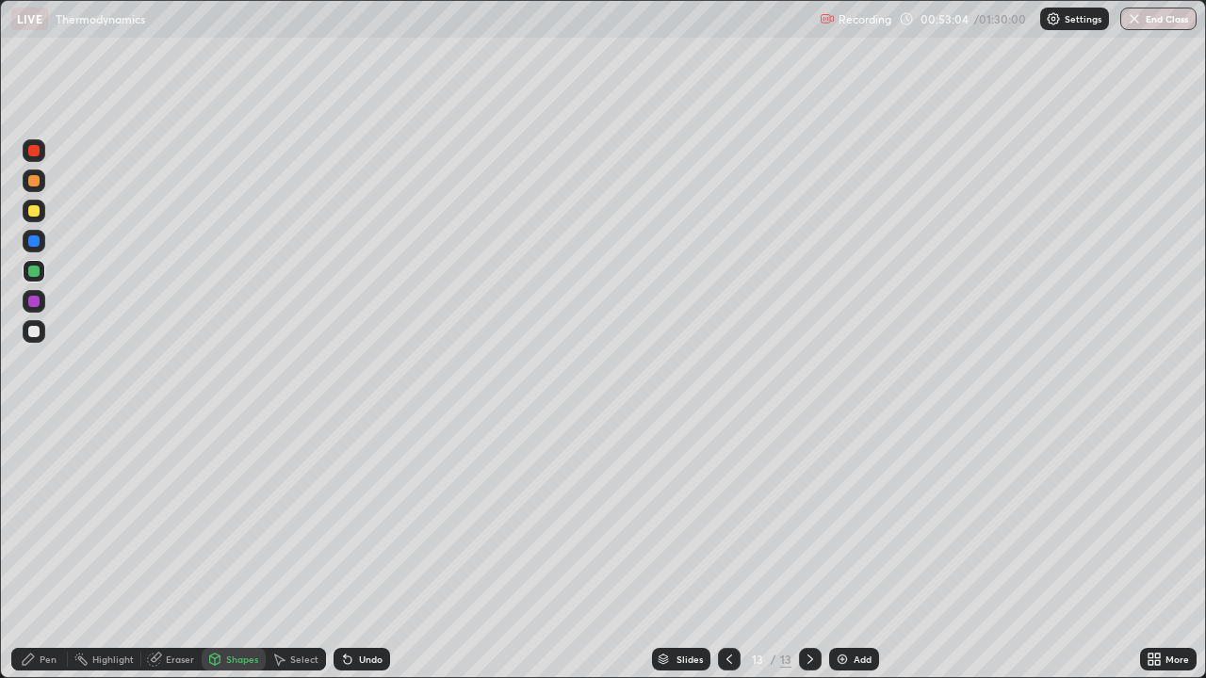
click at [39, 339] on div at bounding box center [34, 331] width 23 height 23
click at [35, 550] on icon at bounding box center [28, 659] width 15 height 15
click at [34, 211] on div at bounding box center [33, 210] width 11 height 11
click at [846, 550] on img at bounding box center [841, 659] width 15 height 15
click at [41, 550] on div "Pen" at bounding box center [48, 659] width 17 height 9
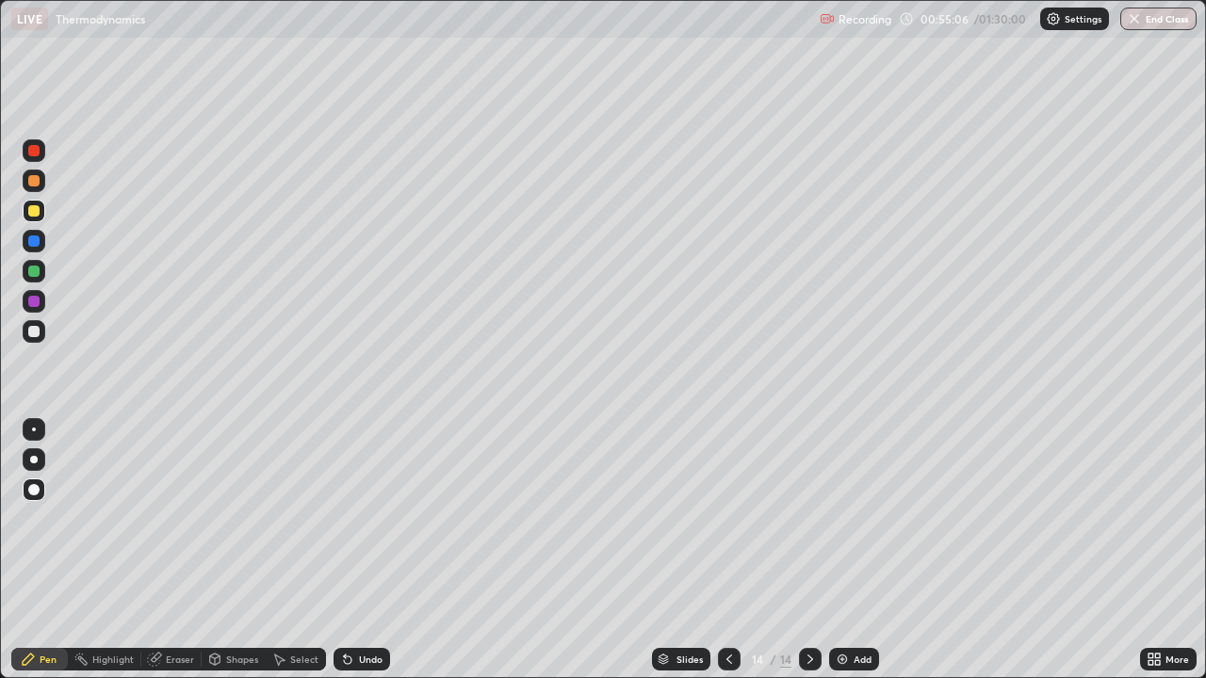
click at [352, 550] on div "Undo" at bounding box center [361, 659] width 57 height 23
click at [351, 550] on div "Undo" at bounding box center [361, 659] width 57 height 23
click at [342, 550] on div "Undo" at bounding box center [361, 659] width 57 height 23
click at [231, 550] on div "Shapes" at bounding box center [242, 659] width 32 height 9
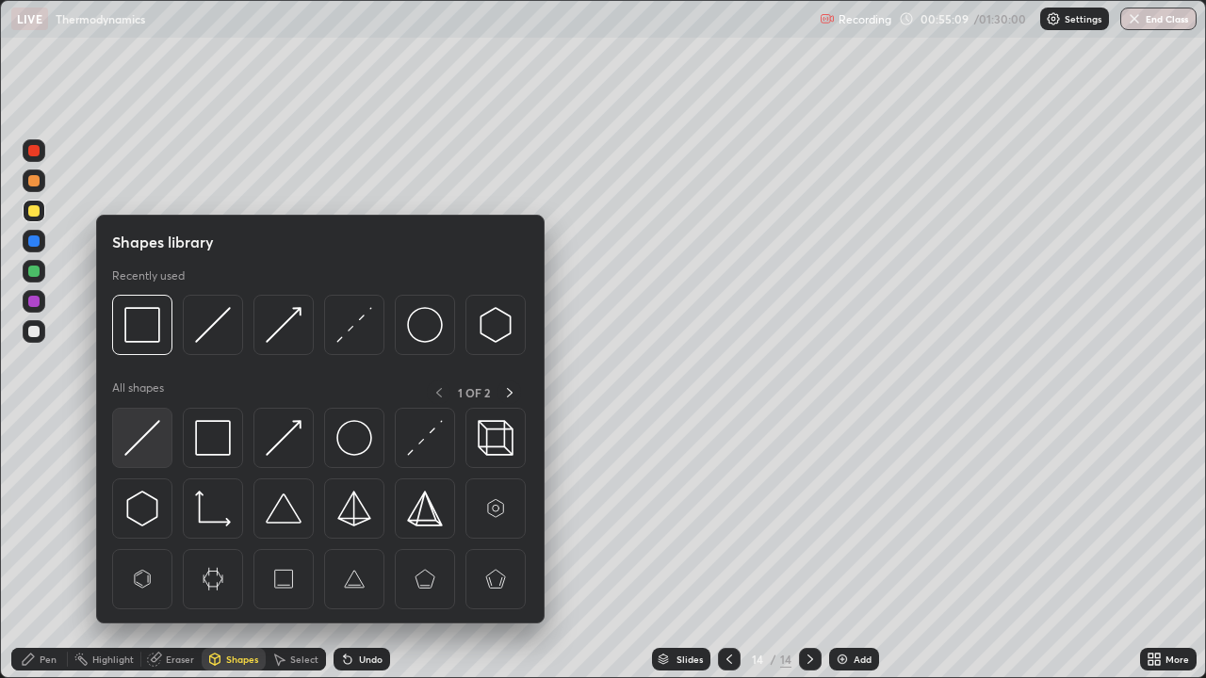
click at [138, 443] on img at bounding box center [142, 438] width 36 height 36
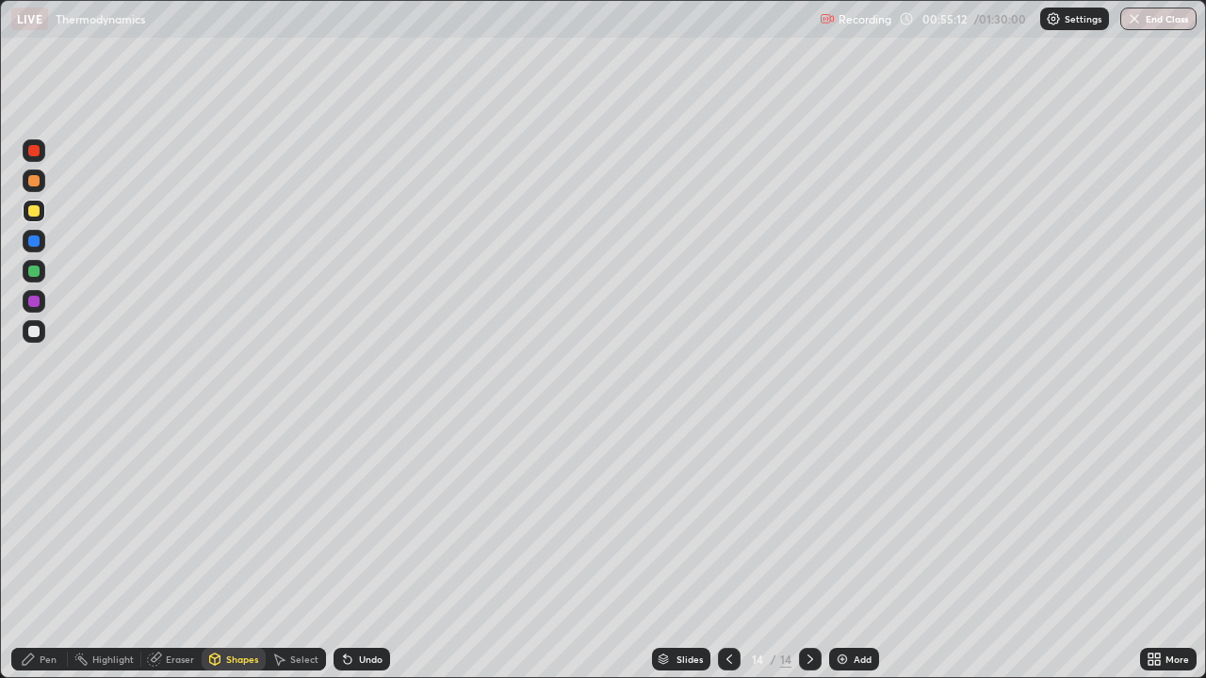
click at [48, 550] on div "Pen" at bounding box center [48, 659] width 17 height 9
click at [31, 236] on div at bounding box center [33, 240] width 11 height 11
click at [364, 550] on div "Undo" at bounding box center [371, 659] width 24 height 9
click at [33, 270] on div at bounding box center [33, 271] width 11 height 11
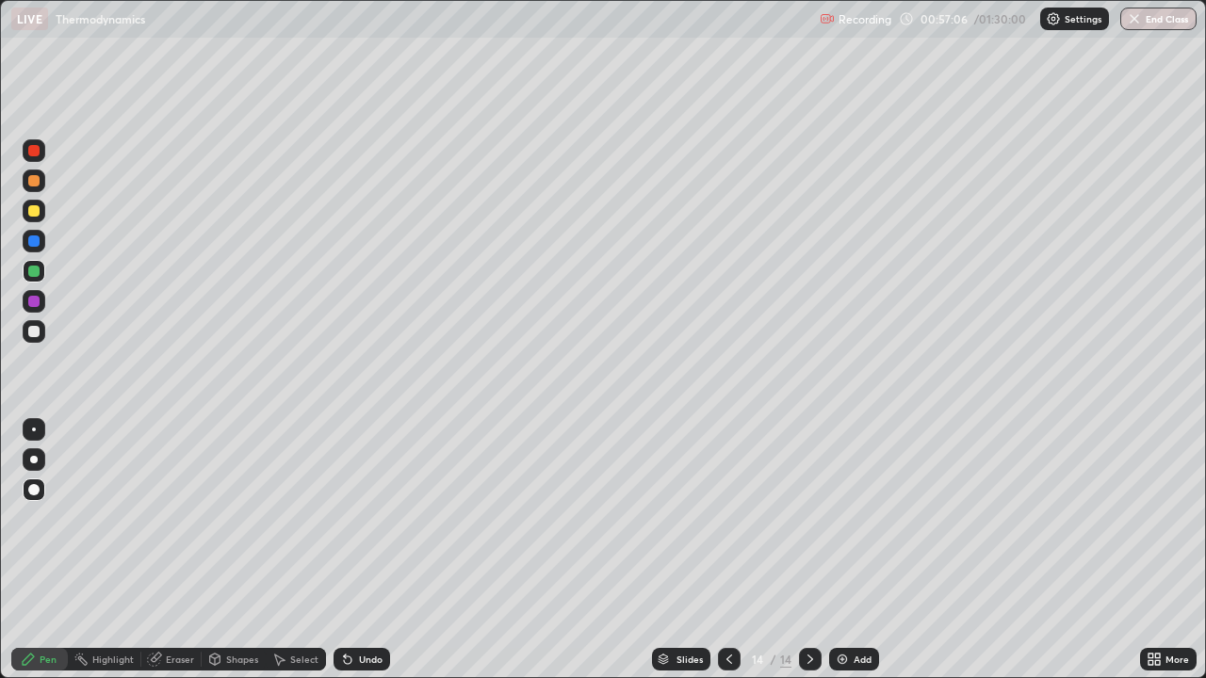
click at [855, 550] on div "Add" at bounding box center [862, 659] width 18 height 9
click at [38, 550] on div "Pen" at bounding box center [39, 659] width 57 height 23
click at [34, 242] on div at bounding box center [33, 240] width 11 height 11
click at [726, 550] on icon at bounding box center [729, 659] width 6 height 9
click at [809, 550] on icon at bounding box center [809, 659] width 15 height 15
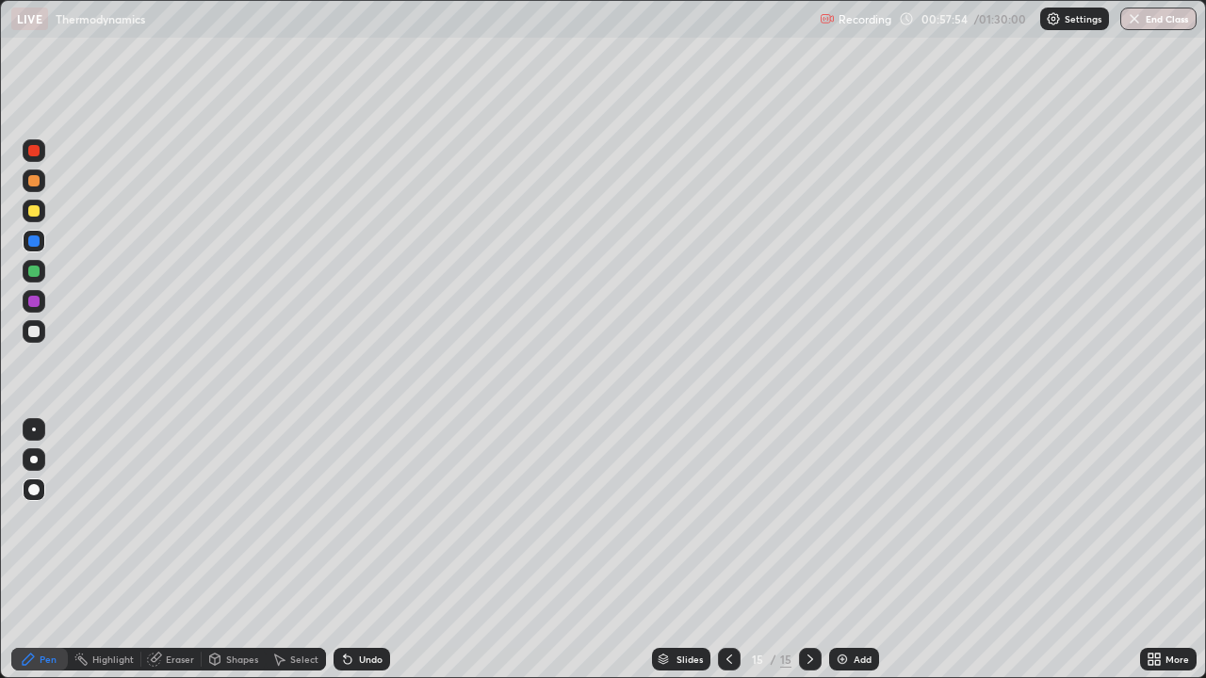
click at [856, 550] on div "Add" at bounding box center [862, 659] width 18 height 9
click at [31, 207] on div at bounding box center [33, 210] width 11 height 11
click at [478, 550] on div "Slides 16 / 16 Add" at bounding box center [765, 659] width 750 height 38
click at [729, 550] on div at bounding box center [729, 659] width 23 height 38
click at [721, 550] on icon at bounding box center [728, 659] width 15 height 15
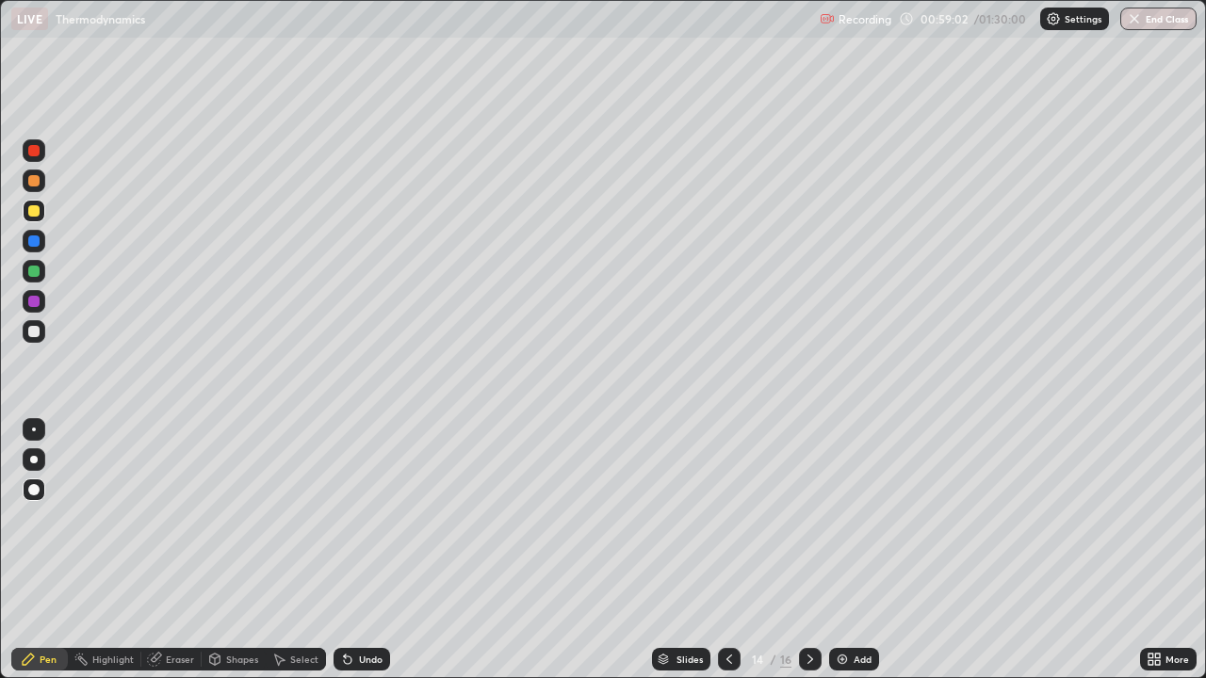
click at [728, 550] on icon at bounding box center [729, 659] width 6 height 9
click at [726, 550] on icon at bounding box center [729, 659] width 6 height 9
click at [725, 550] on icon at bounding box center [728, 659] width 15 height 15
click at [805, 550] on icon at bounding box center [809, 659] width 15 height 15
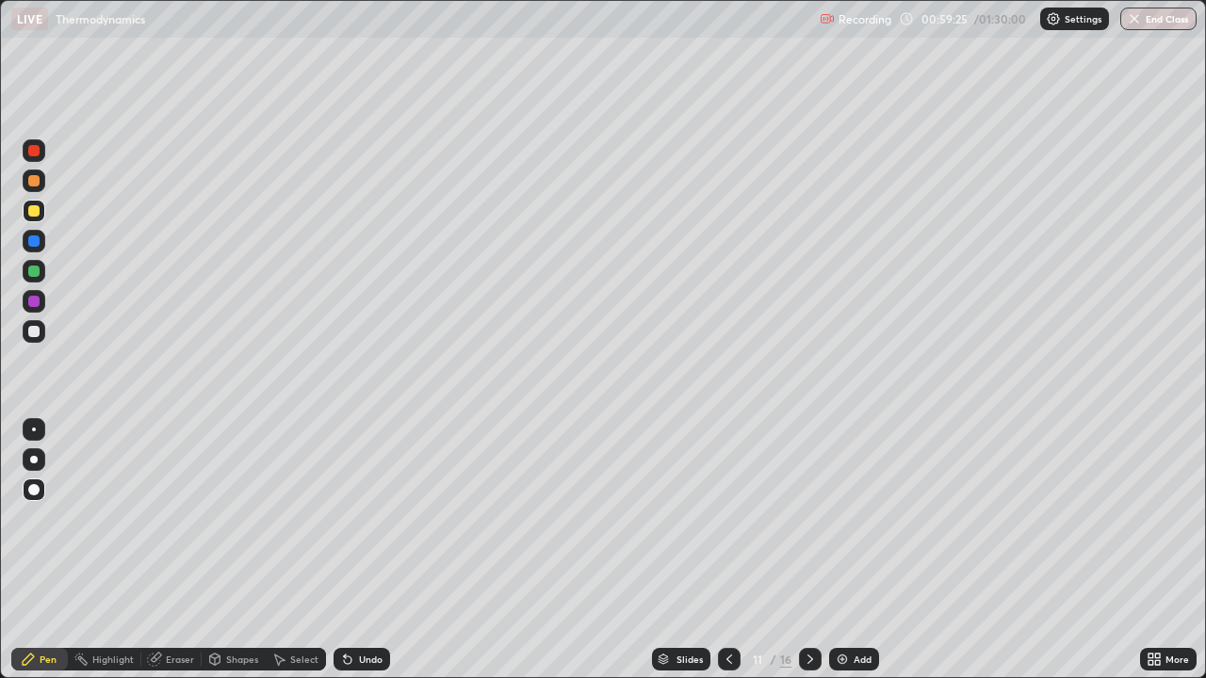
click at [799, 550] on div at bounding box center [810, 659] width 23 height 23
click at [228, 550] on div "Shapes" at bounding box center [242, 659] width 32 height 9
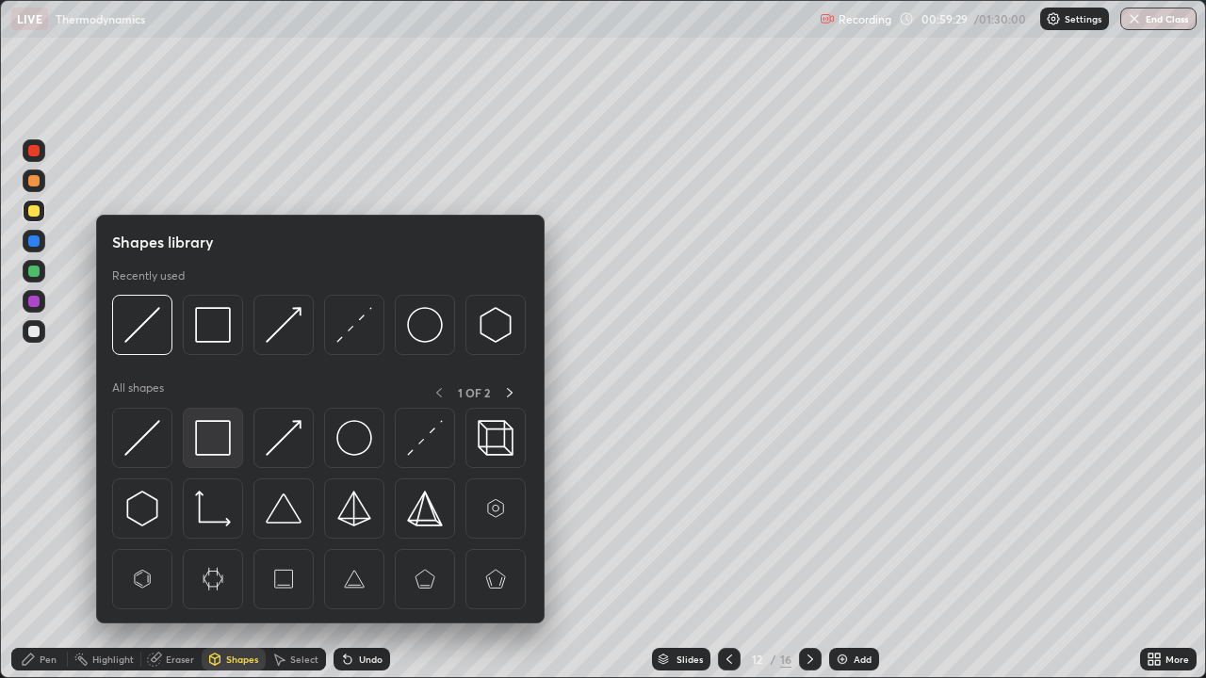
click at [206, 431] on img at bounding box center [213, 438] width 36 height 36
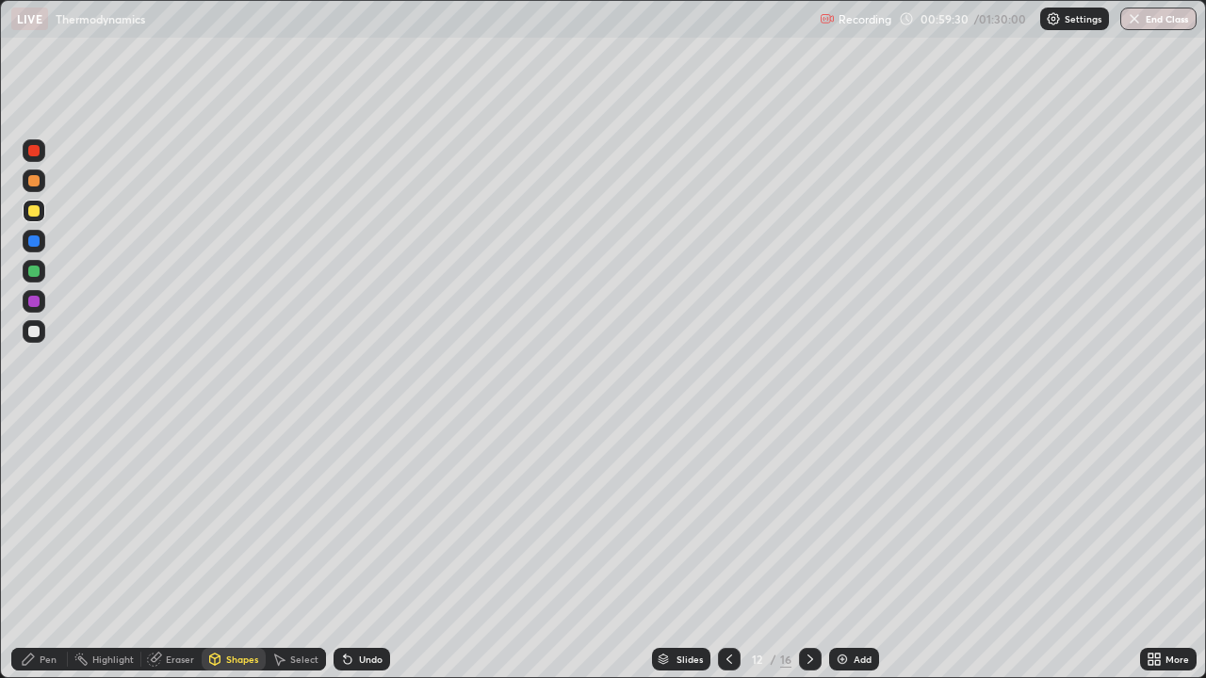
click at [37, 330] on div at bounding box center [33, 331] width 11 height 11
click at [41, 550] on div "Pen" at bounding box center [48, 659] width 17 height 9
click at [807, 550] on icon at bounding box center [810, 659] width 6 height 9
click at [802, 550] on icon at bounding box center [809, 659] width 15 height 15
click at [235, 550] on div "Shapes" at bounding box center [242, 659] width 32 height 9
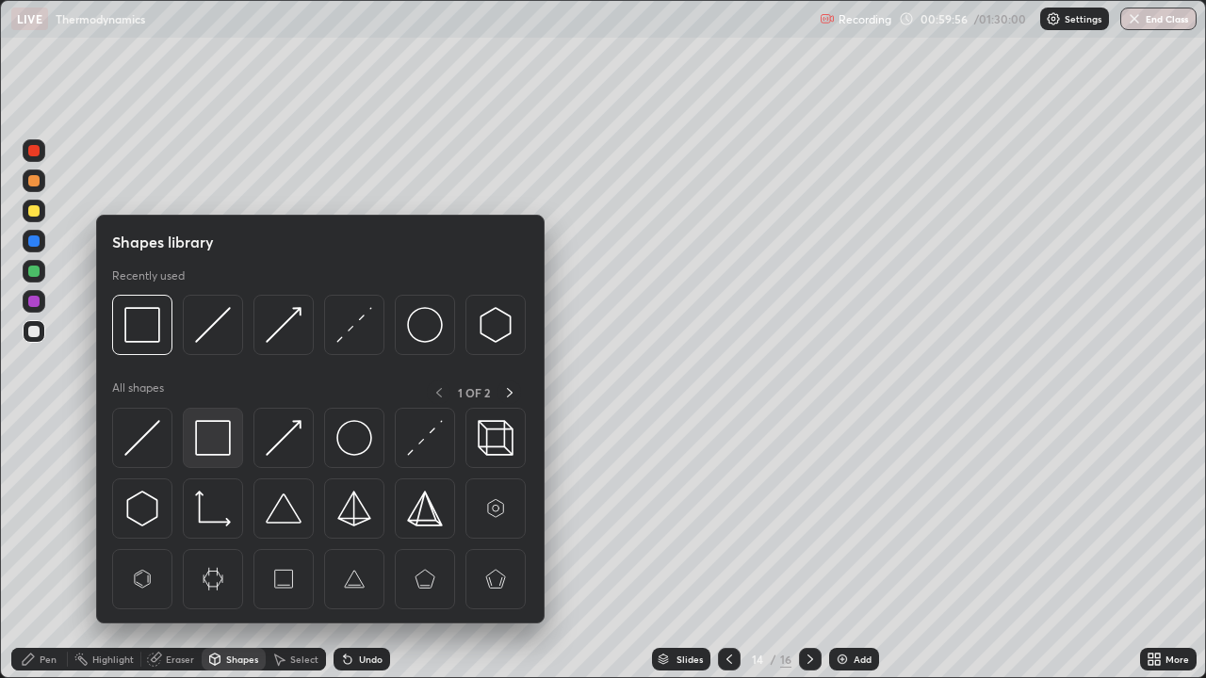
click at [218, 453] on img at bounding box center [213, 438] width 36 height 36
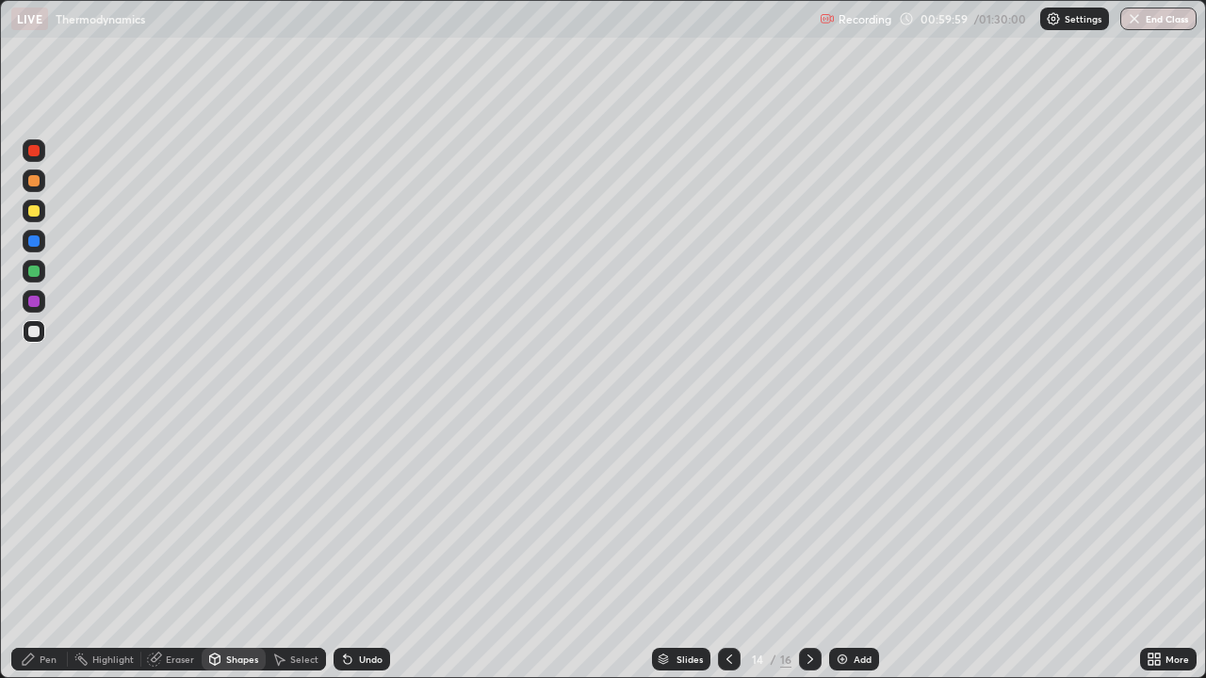
click at [47, 550] on div "Pen" at bounding box center [48, 659] width 17 height 9
click at [808, 550] on icon at bounding box center [809, 659] width 15 height 15
click at [809, 550] on icon at bounding box center [810, 659] width 6 height 9
click at [727, 550] on icon at bounding box center [728, 659] width 15 height 15
click at [728, 550] on icon at bounding box center [728, 659] width 15 height 15
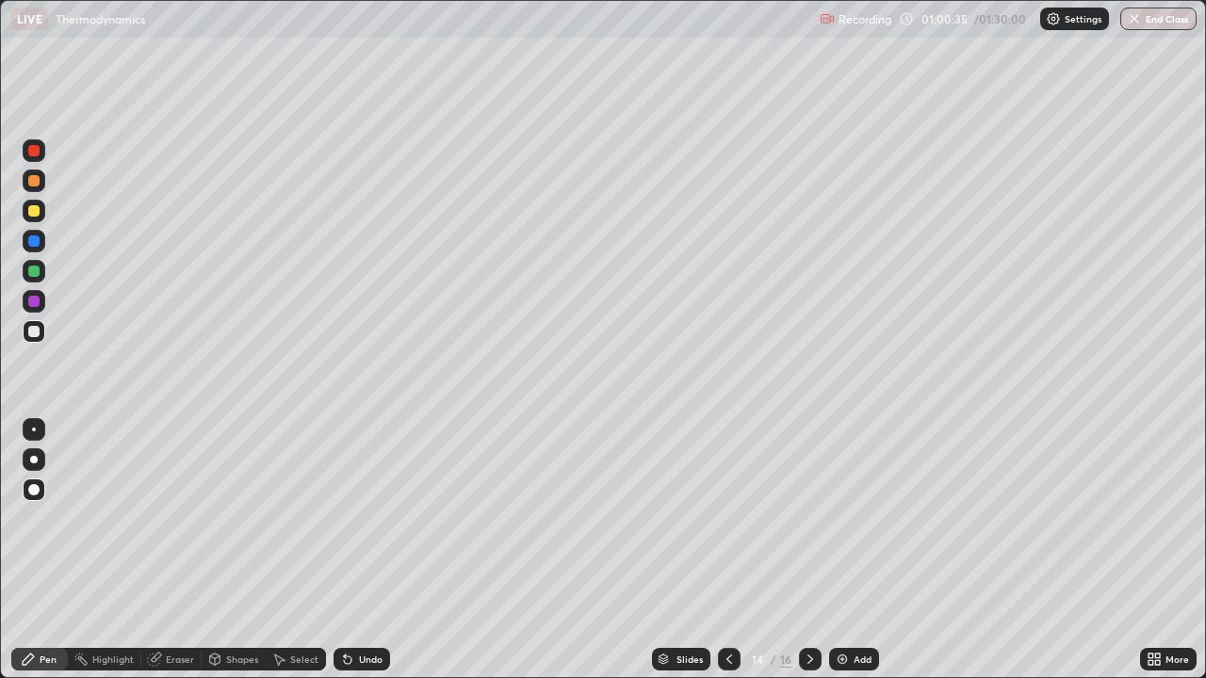
click at [727, 550] on icon at bounding box center [728, 659] width 15 height 15
click at [721, 550] on icon at bounding box center [728, 659] width 15 height 15
click at [724, 550] on div at bounding box center [729, 659] width 23 height 23
click at [725, 550] on div at bounding box center [729, 659] width 23 height 23
click at [802, 550] on icon at bounding box center [809, 659] width 15 height 15
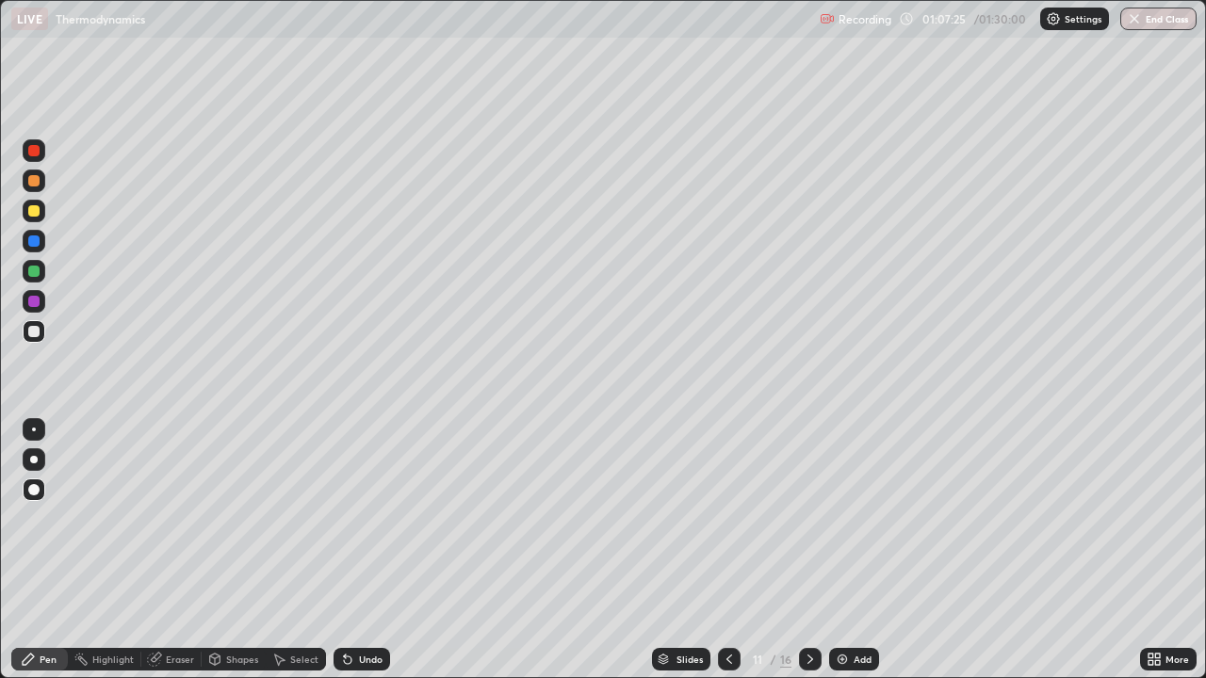
click at [807, 550] on icon at bounding box center [809, 659] width 15 height 15
click at [809, 550] on icon at bounding box center [809, 659] width 15 height 15
click at [805, 550] on icon at bounding box center [809, 659] width 15 height 15
click at [809, 550] on icon at bounding box center [809, 659] width 15 height 15
click at [810, 550] on icon at bounding box center [809, 659] width 15 height 15
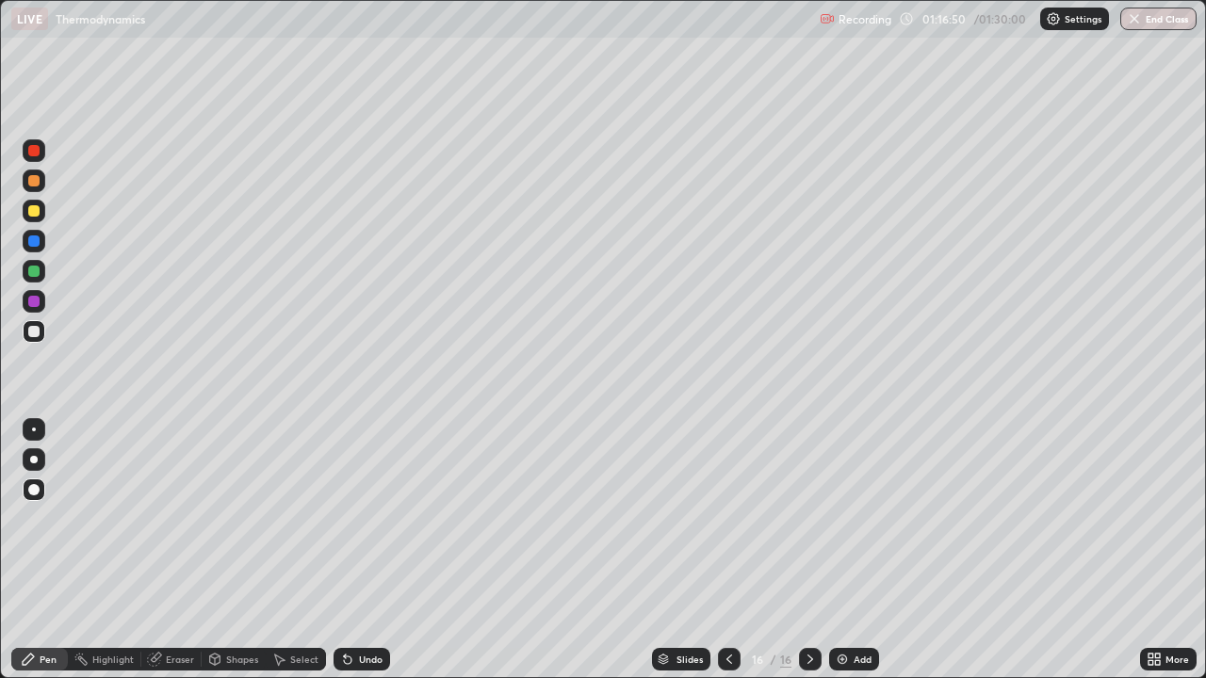
click at [847, 550] on img at bounding box center [841, 659] width 15 height 15
click at [231, 550] on div "Shapes" at bounding box center [234, 659] width 64 height 23
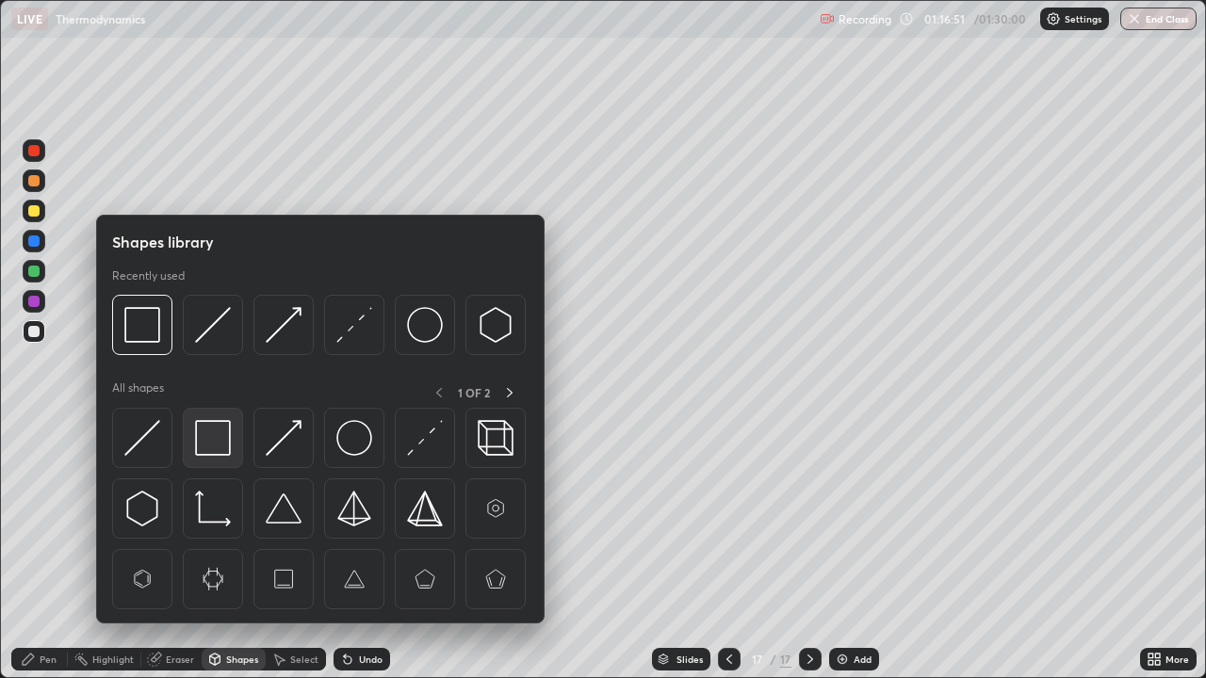
click at [218, 439] on img at bounding box center [213, 438] width 36 height 36
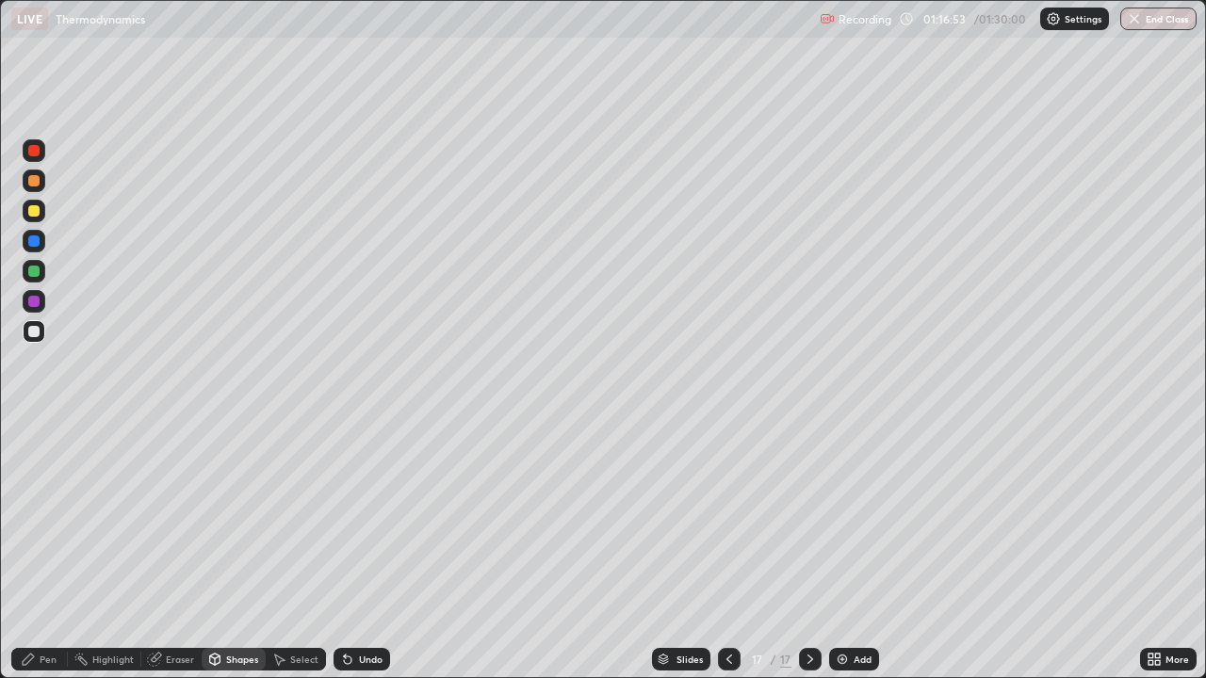
click at [34, 550] on icon at bounding box center [28, 659] width 15 height 15
click at [36, 209] on div at bounding box center [33, 210] width 11 height 11
click at [233, 550] on div "Shapes" at bounding box center [242, 659] width 32 height 9
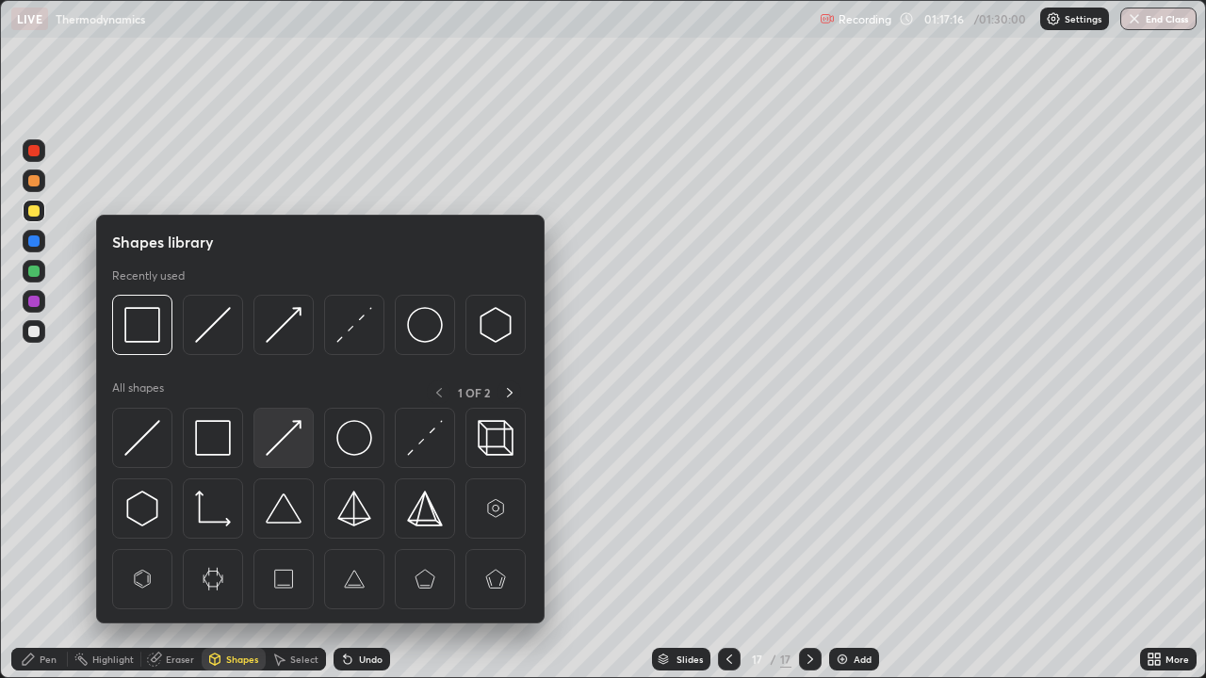
click at [282, 456] on img at bounding box center [284, 438] width 36 height 36
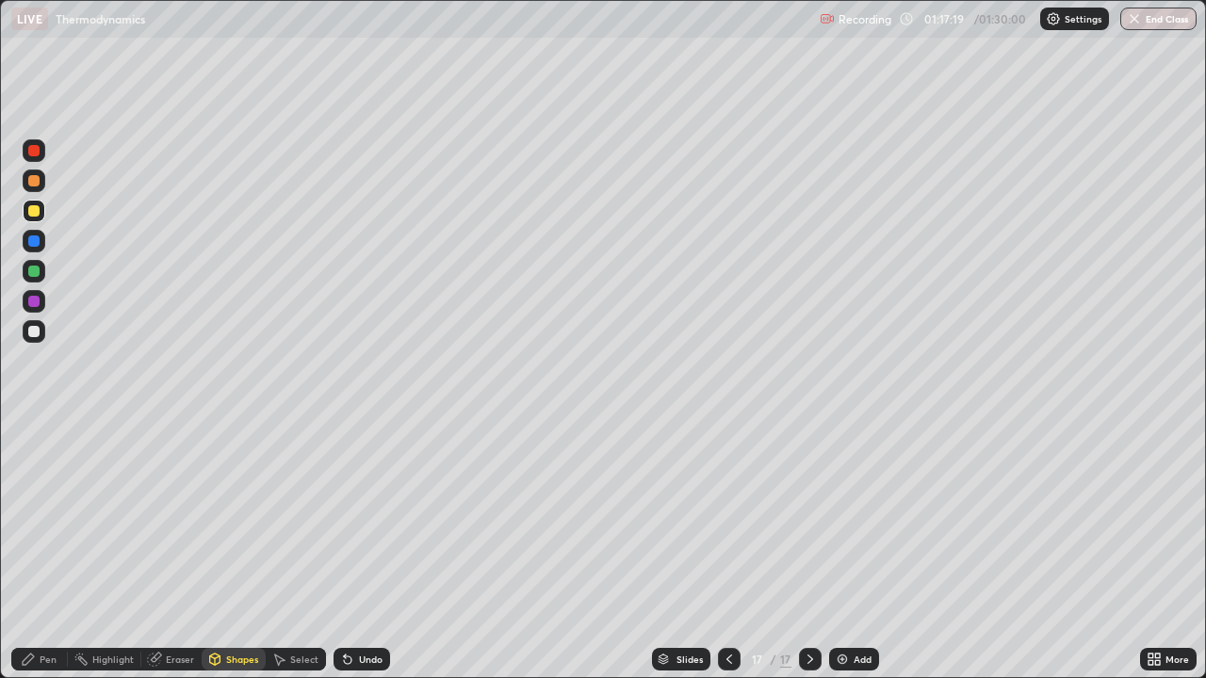
click at [48, 550] on div "Pen" at bounding box center [48, 659] width 17 height 9
click at [233, 550] on div "Shapes" at bounding box center [242, 659] width 32 height 9
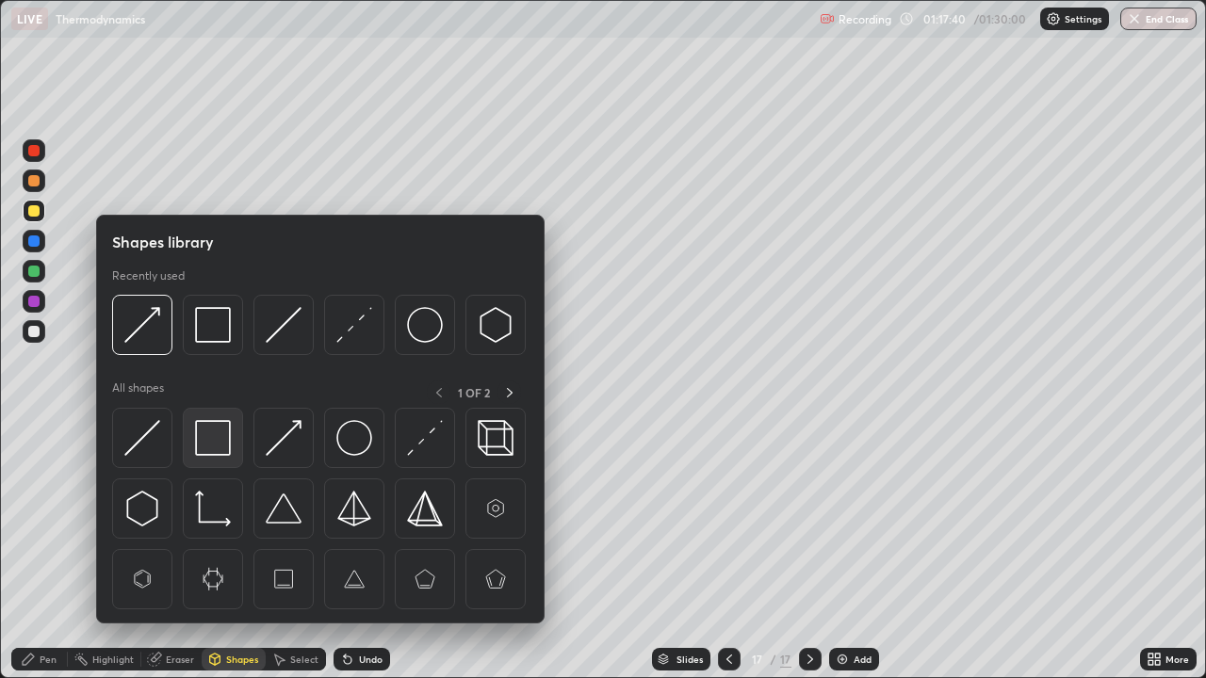
click at [213, 438] on img at bounding box center [213, 438] width 36 height 36
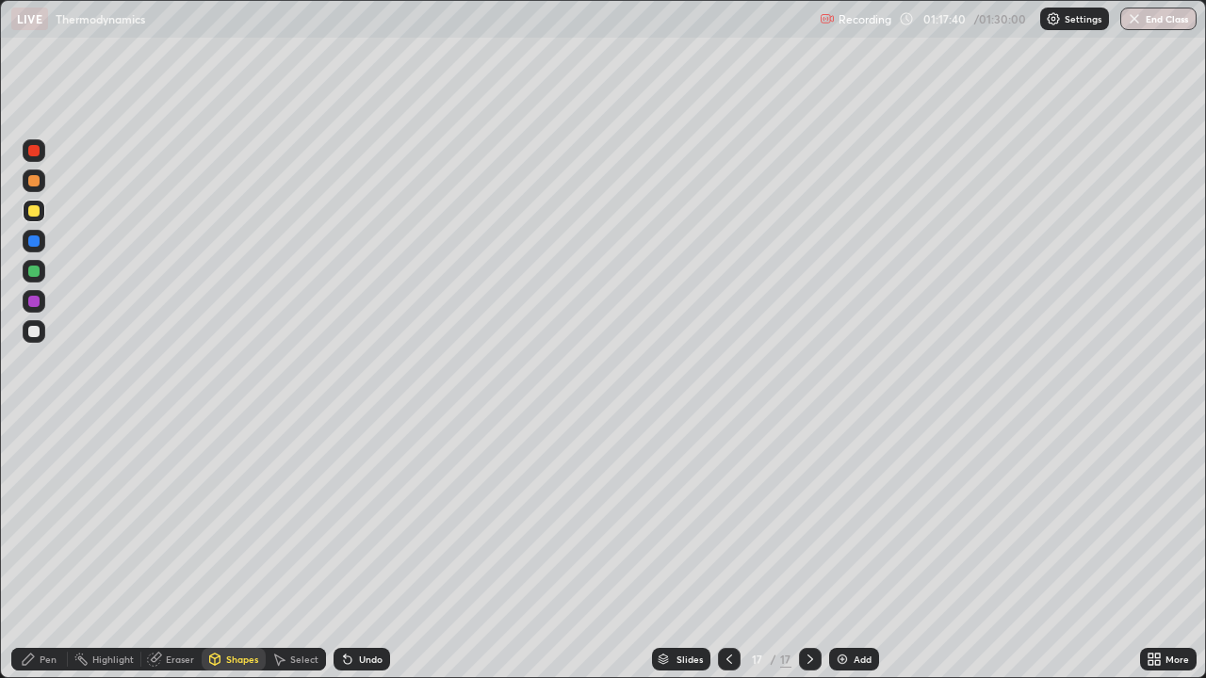
click at [42, 334] on div at bounding box center [34, 331] width 23 height 23
click at [32, 303] on div at bounding box center [33, 301] width 11 height 11
click at [221, 550] on div "Shapes" at bounding box center [234, 659] width 64 height 23
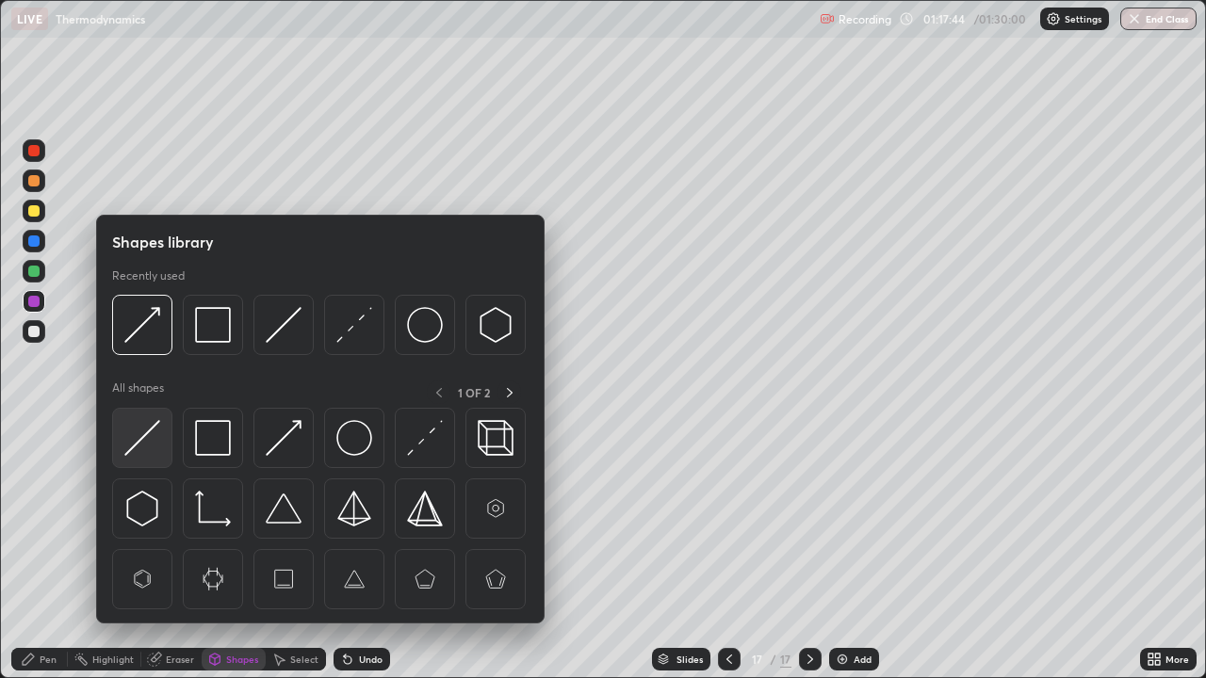
click at [158, 444] on img at bounding box center [142, 438] width 36 height 36
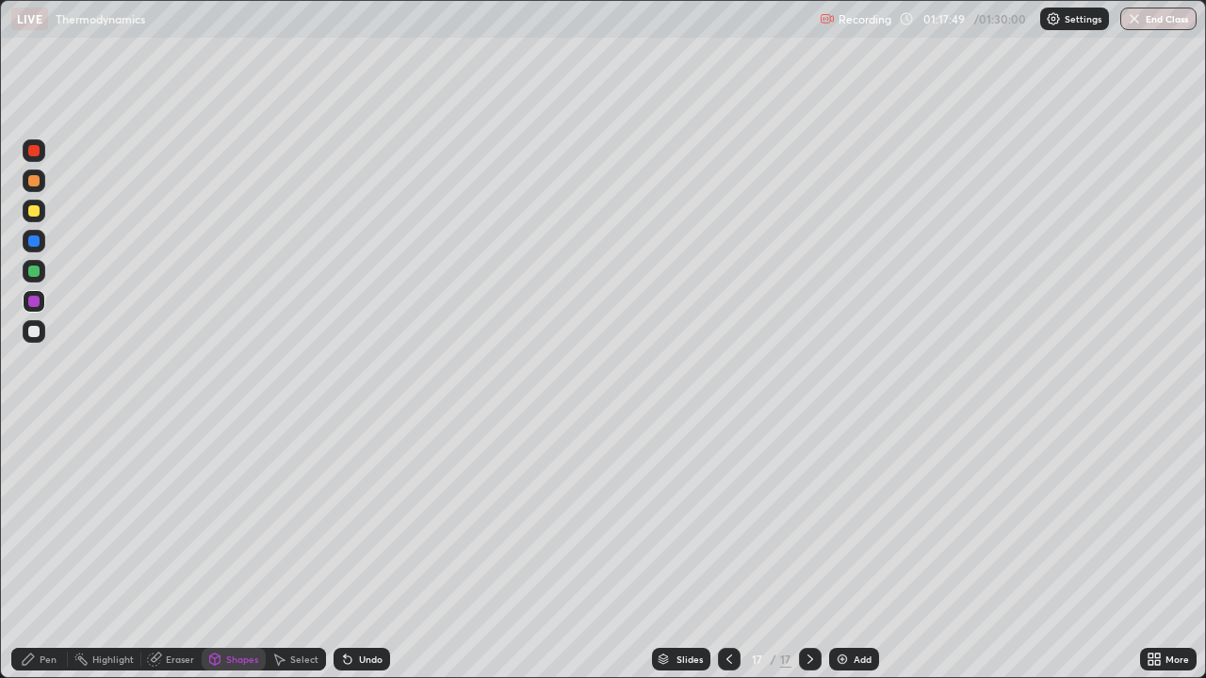
click at [857, 550] on div "Add" at bounding box center [862, 659] width 18 height 9
click at [232, 550] on div "Shapes" at bounding box center [242, 659] width 32 height 9
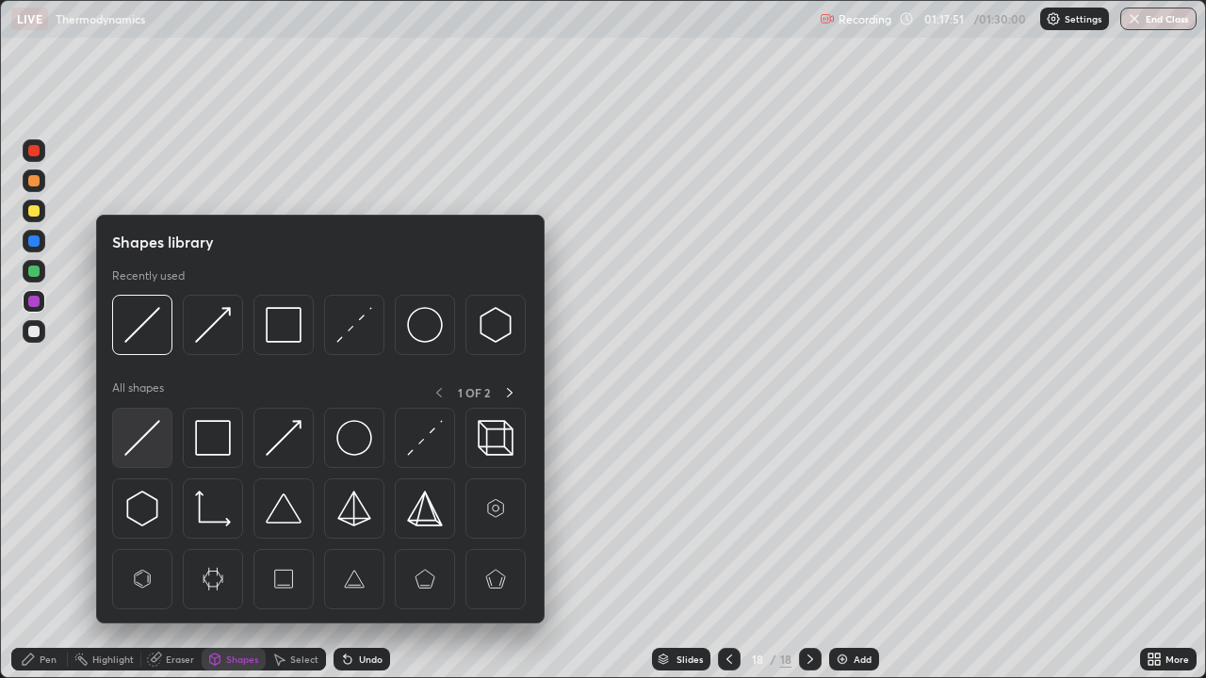
click at [152, 438] on img at bounding box center [142, 438] width 36 height 36
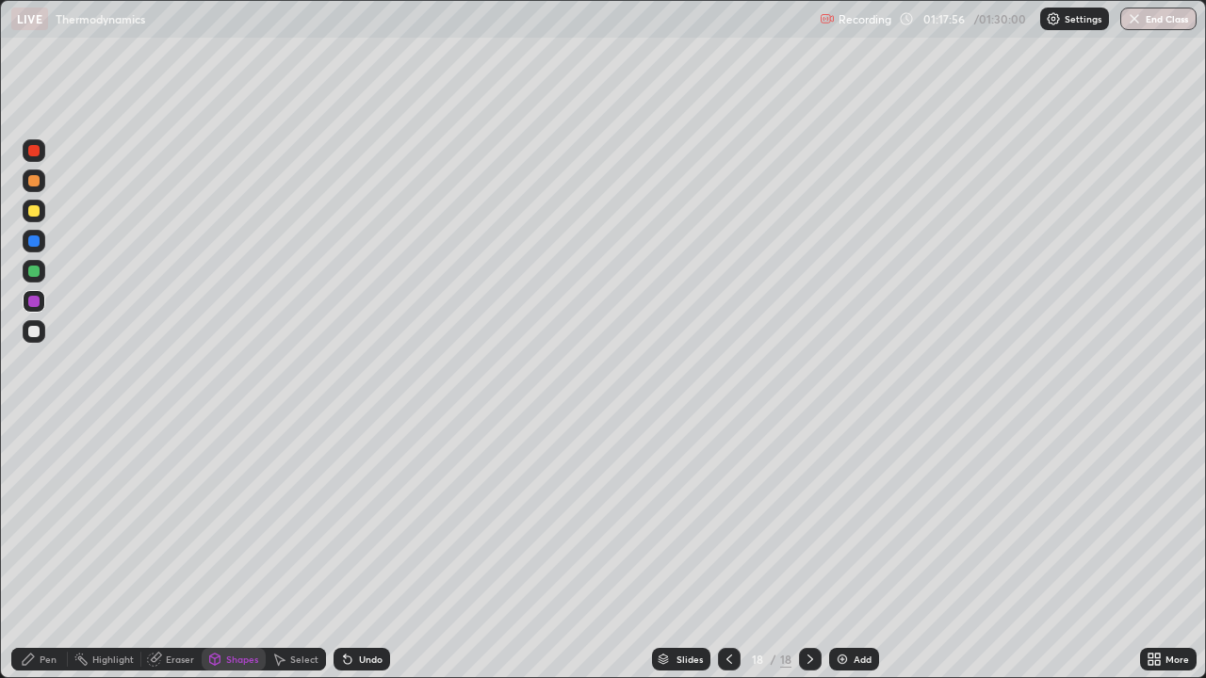
click at [48, 550] on div "Pen" at bounding box center [39, 659] width 57 height 23
click at [37, 210] on div at bounding box center [33, 210] width 11 height 11
click at [361, 550] on div "Undo" at bounding box center [371, 659] width 24 height 9
click at [365, 550] on div "Undo" at bounding box center [361, 659] width 57 height 23
click at [53, 550] on div "Pen" at bounding box center [48, 659] width 17 height 9
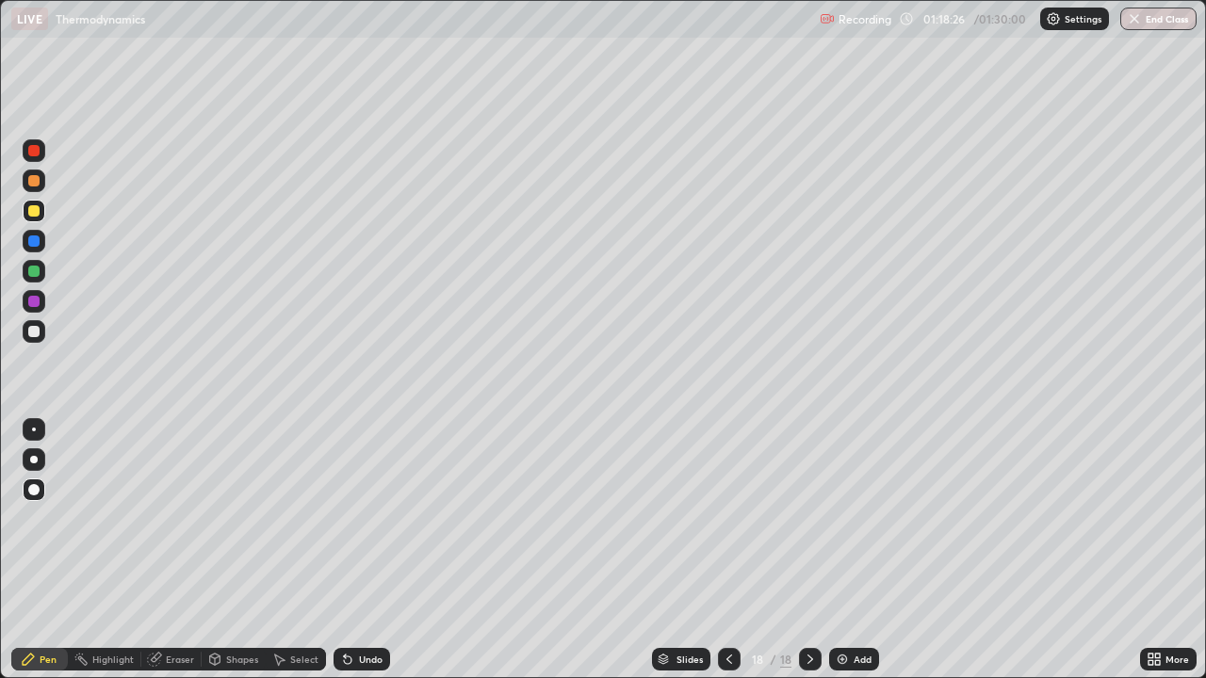
click at [36, 268] on div at bounding box center [33, 271] width 11 height 11
click at [28, 550] on icon at bounding box center [28, 659] width 11 height 11
click at [846, 550] on img at bounding box center [841, 659] width 15 height 15
click at [237, 550] on div "Shapes" at bounding box center [242, 659] width 32 height 9
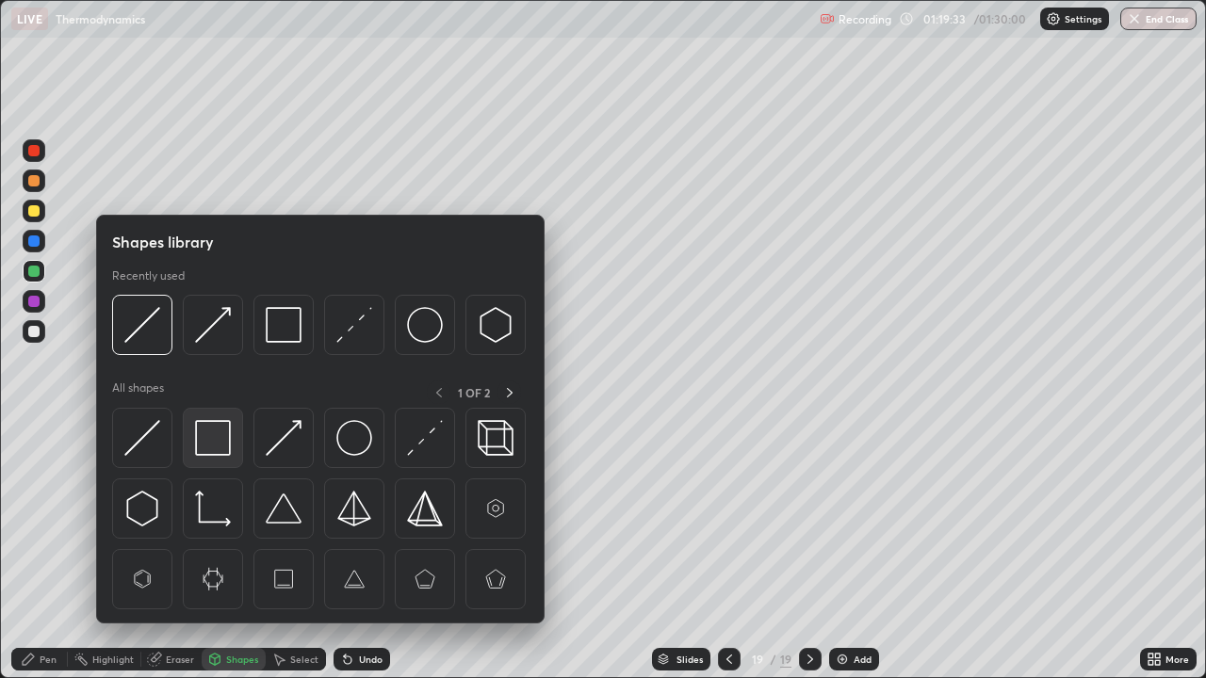
click at [209, 450] on img at bounding box center [213, 438] width 36 height 36
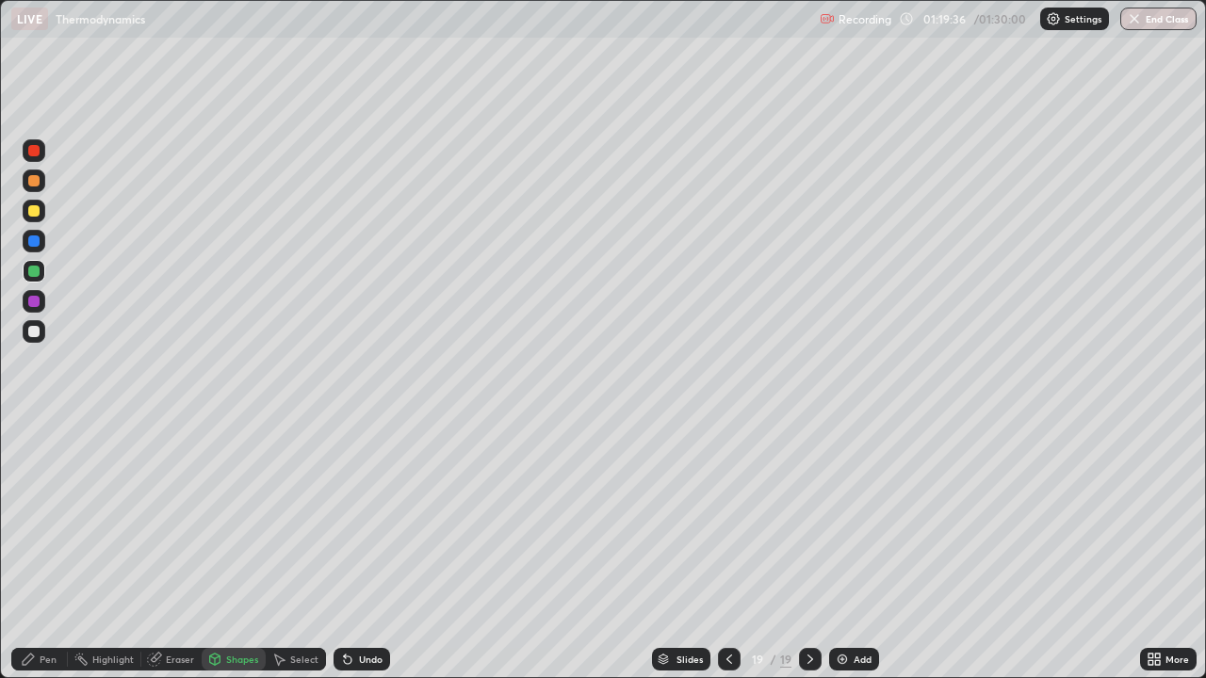
click at [30, 550] on icon at bounding box center [28, 659] width 15 height 15
click at [727, 550] on icon at bounding box center [728, 659] width 15 height 15
click at [853, 550] on div "Add" at bounding box center [862, 659] width 18 height 9
click at [232, 550] on div "Shapes" at bounding box center [242, 659] width 32 height 9
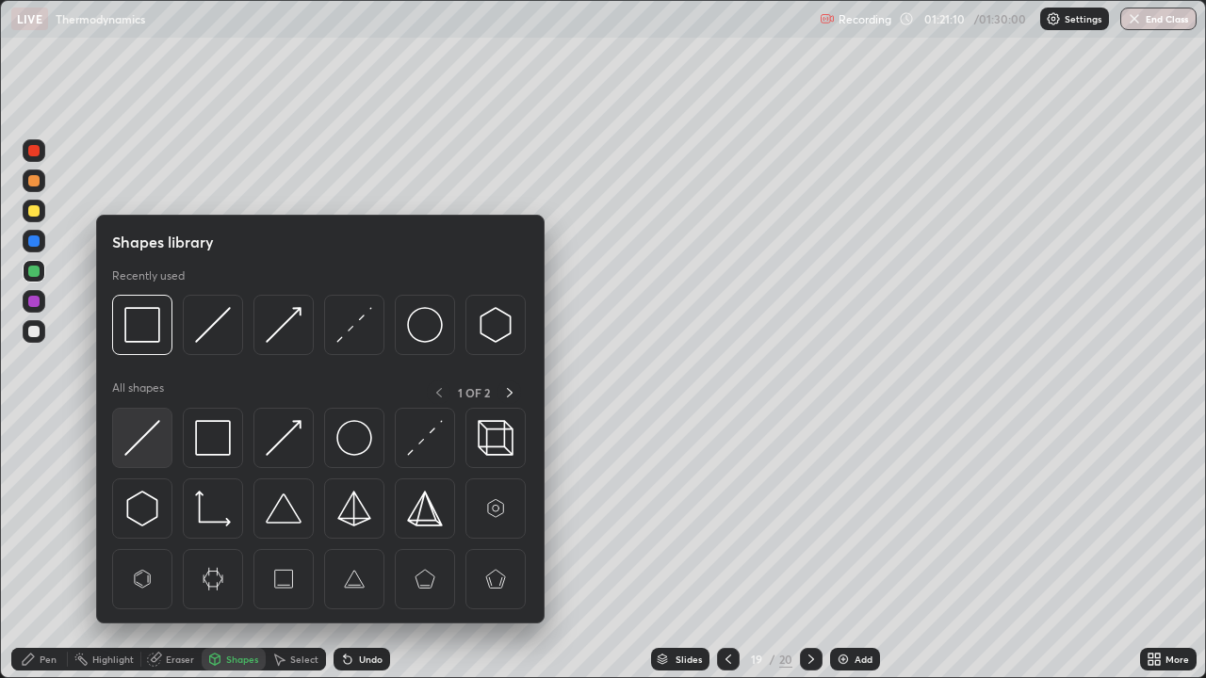
click at [148, 444] on img at bounding box center [142, 438] width 36 height 36
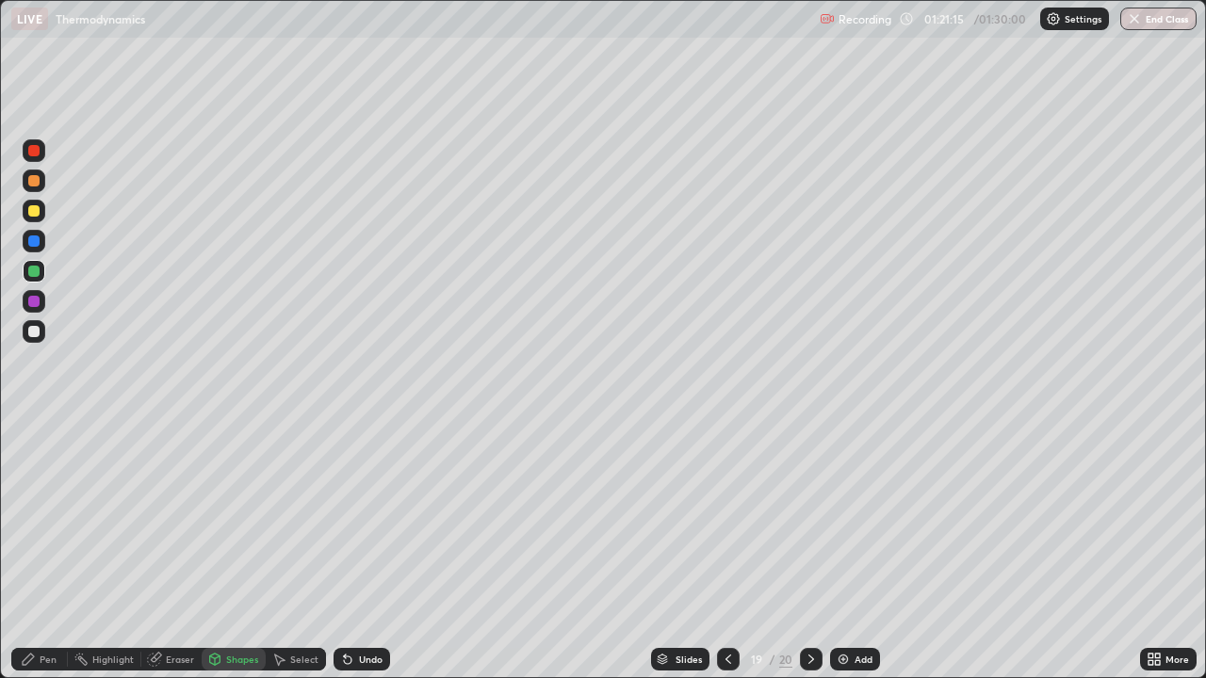
click at [48, 550] on div "Pen" at bounding box center [48, 659] width 17 height 9
click at [31, 206] on div at bounding box center [33, 210] width 11 height 11
click at [48, 550] on div "Pen" at bounding box center [39, 659] width 57 height 23
click at [360, 550] on div "Undo" at bounding box center [361, 659] width 57 height 23
click at [366, 550] on div "Undo" at bounding box center [371, 659] width 24 height 9
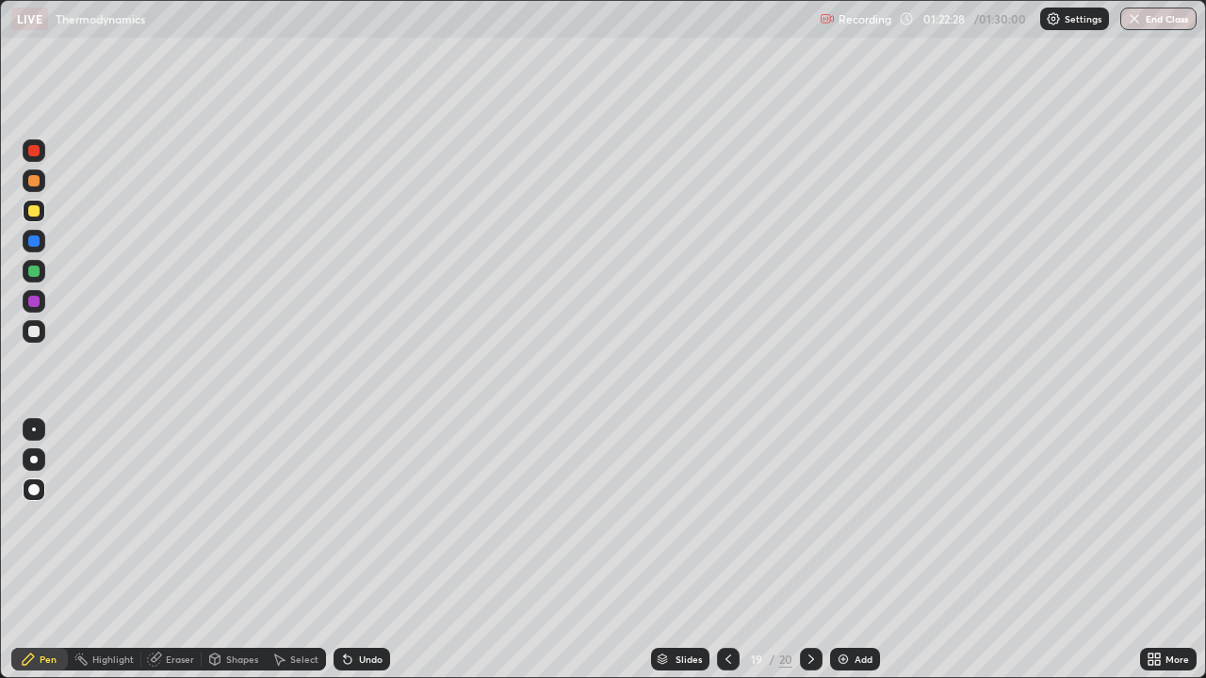
click at [224, 550] on div "Shapes" at bounding box center [234, 659] width 64 height 23
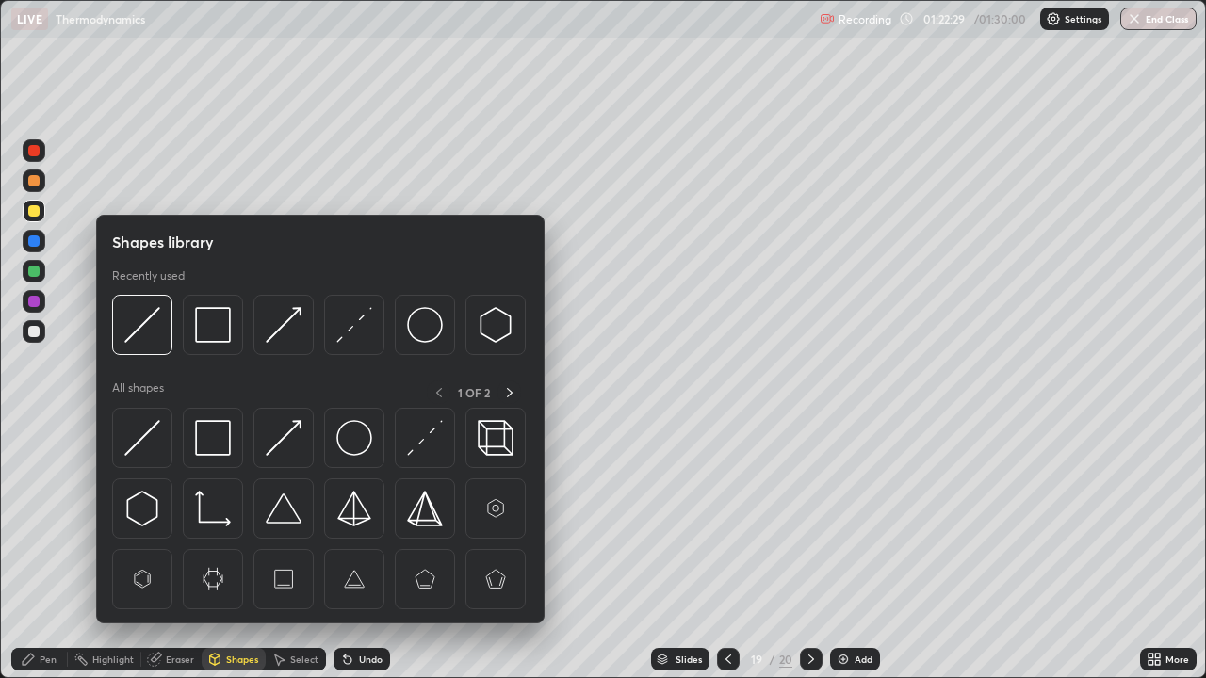
click at [36, 240] on div at bounding box center [33, 240] width 11 height 11
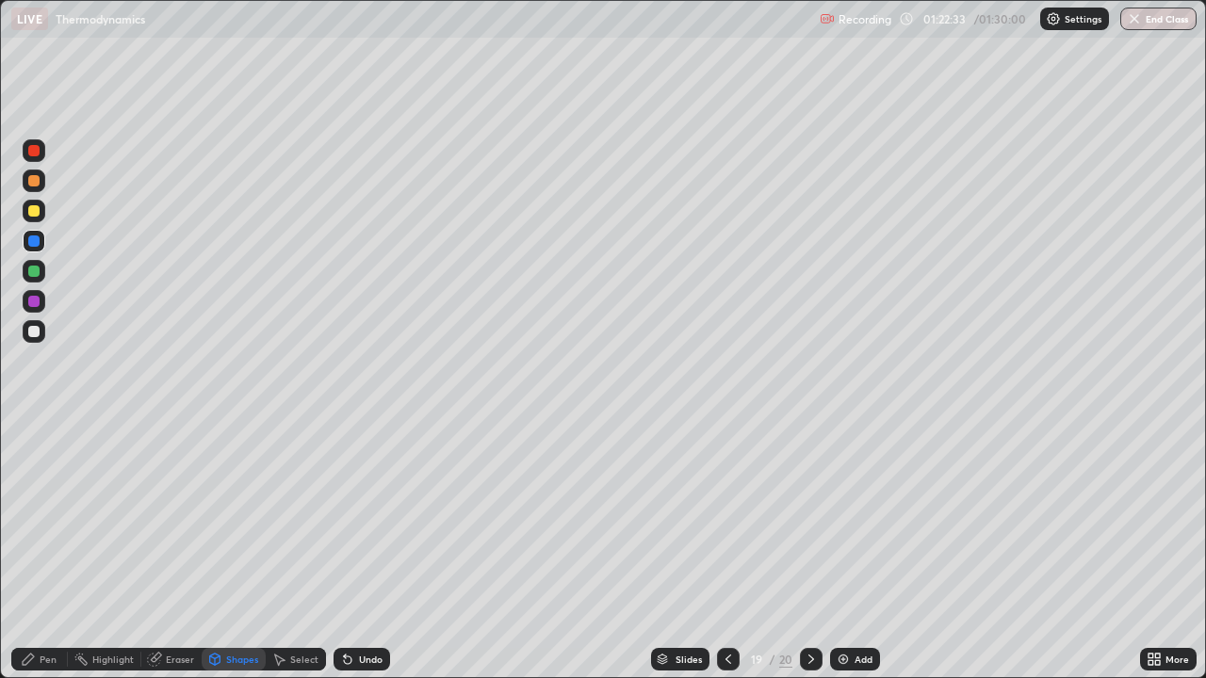
click at [356, 550] on div "Undo" at bounding box center [361, 659] width 57 height 23
click at [59, 550] on div "Pen" at bounding box center [39, 659] width 57 height 23
click at [809, 550] on icon at bounding box center [810, 659] width 15 height 15
click at [725, 550] on icon at bounding box center [728, 659] width 15 height 15
click at [841, 550] on img at bounding box center [842, 659] width 15 height 15
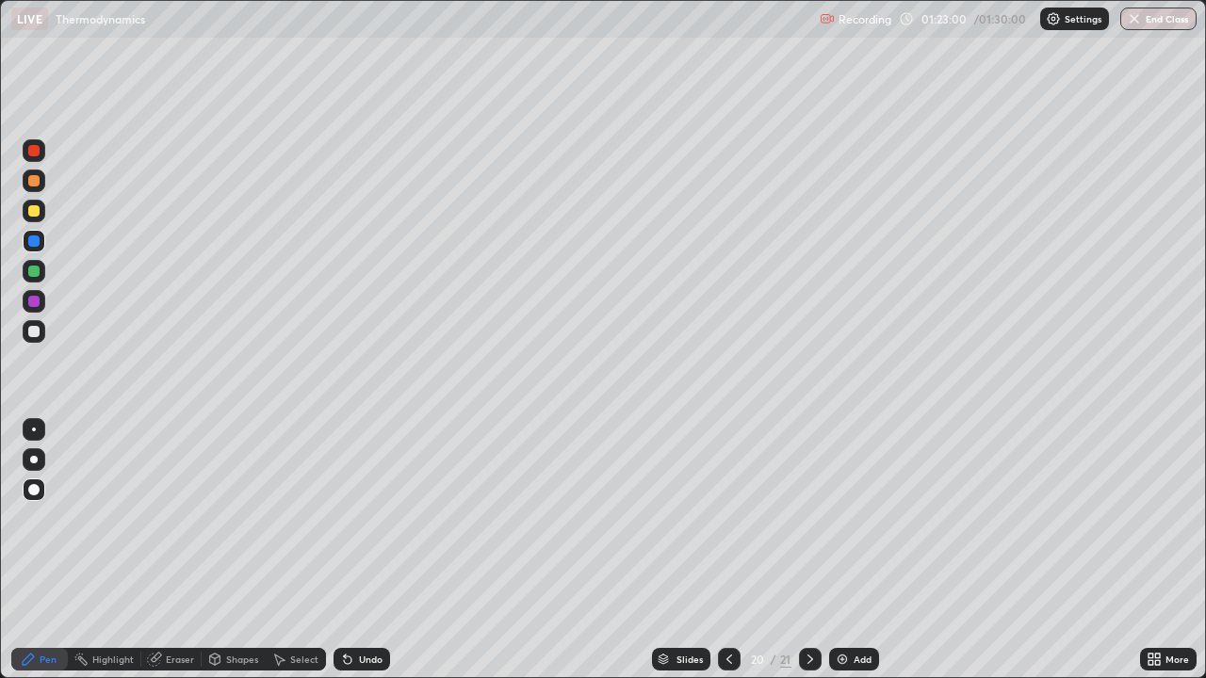
click at [233, 550] on div "Shapes" at bounding box center [242, 659] width 32 height 9
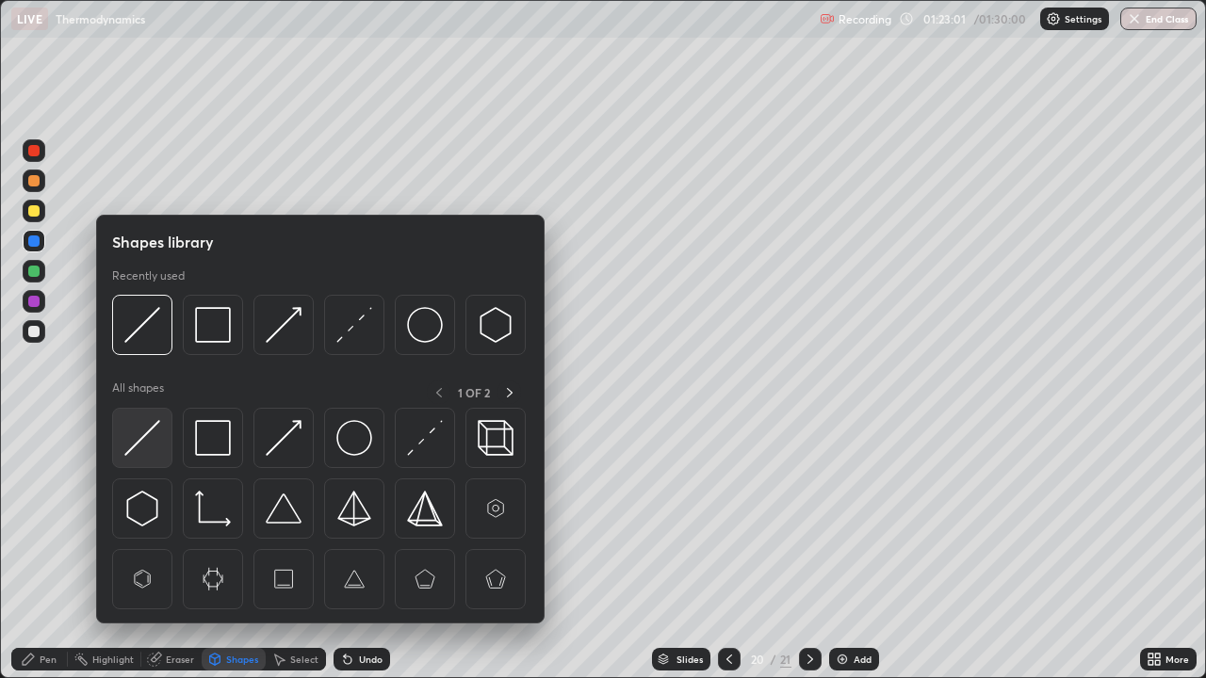
click at [155, 437] on img at bounding box center [142, 438] width 36 height 36
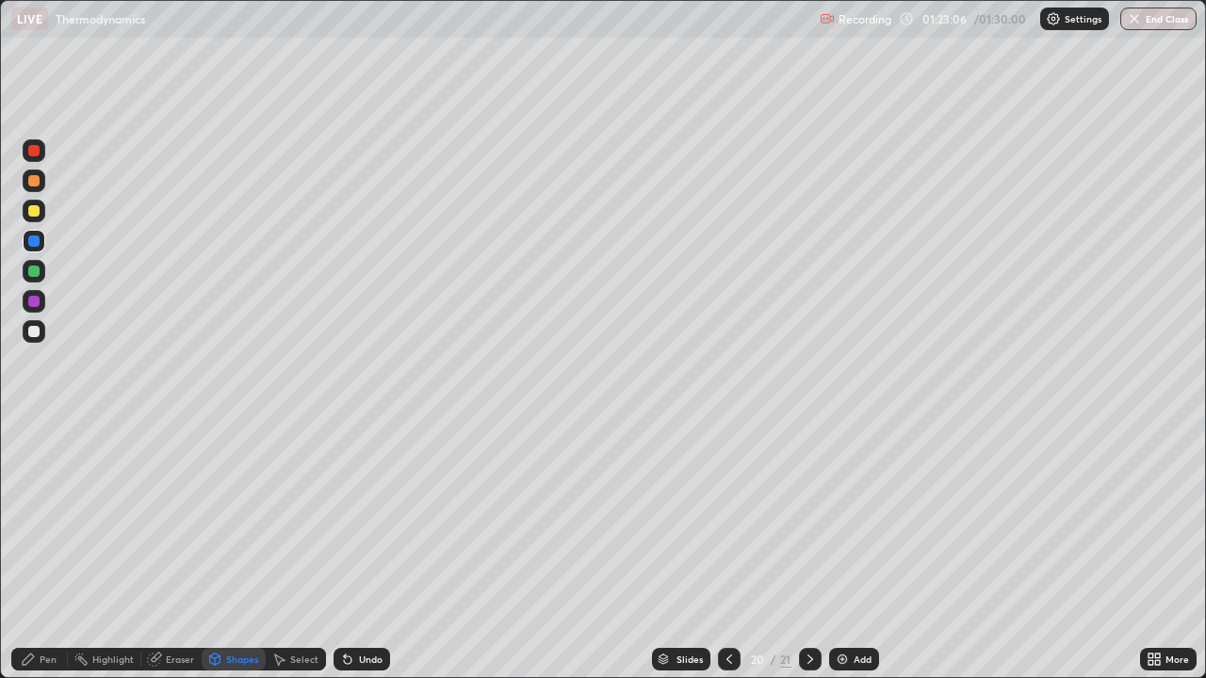
click at [42, 550] on div "Pen" at bounding box center [48, 659] width 17 height 9
click at [35, 212] on div at bounding box center [33, 210] width 11 height 11
click at [370, 550] on div "Undo" at bounding box center [371, 659] width 24 height 9
click at [35, 550] on icon at bounding box center [28, 659] width 15 height 15
click at [36, 550] on div "Pen" at bounding box center [39, 659] width 57 height 23
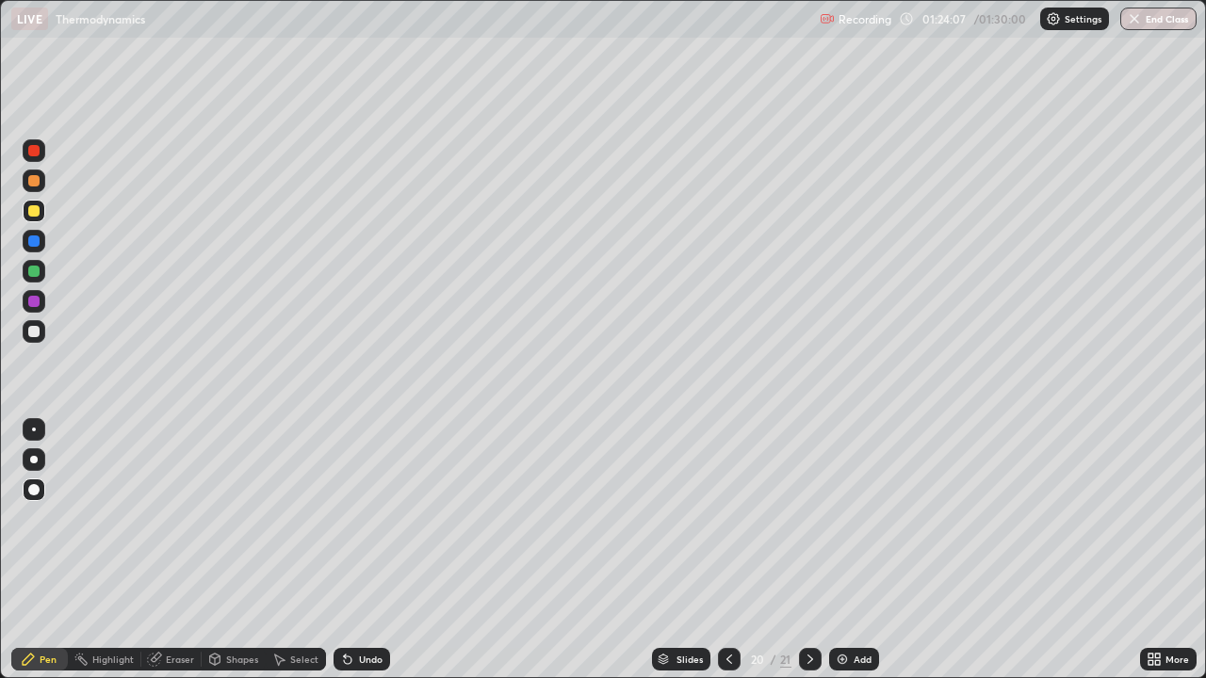
click at [365, 550] on div "Undo" at bounding box center [361, 659] width 57 height 23
click at [362, 550] on div "Undo" at bounding box center [371, 659] width 24 height 9
click at [371, 550] on div "Undo" at bounding box center [371, 659] width 24 height 9
click at [34, 300] on div at bounding box center [33, 301] width 11 height 11
click at [844, 550] on img at bounding box center [841, 659] width 15 height 15
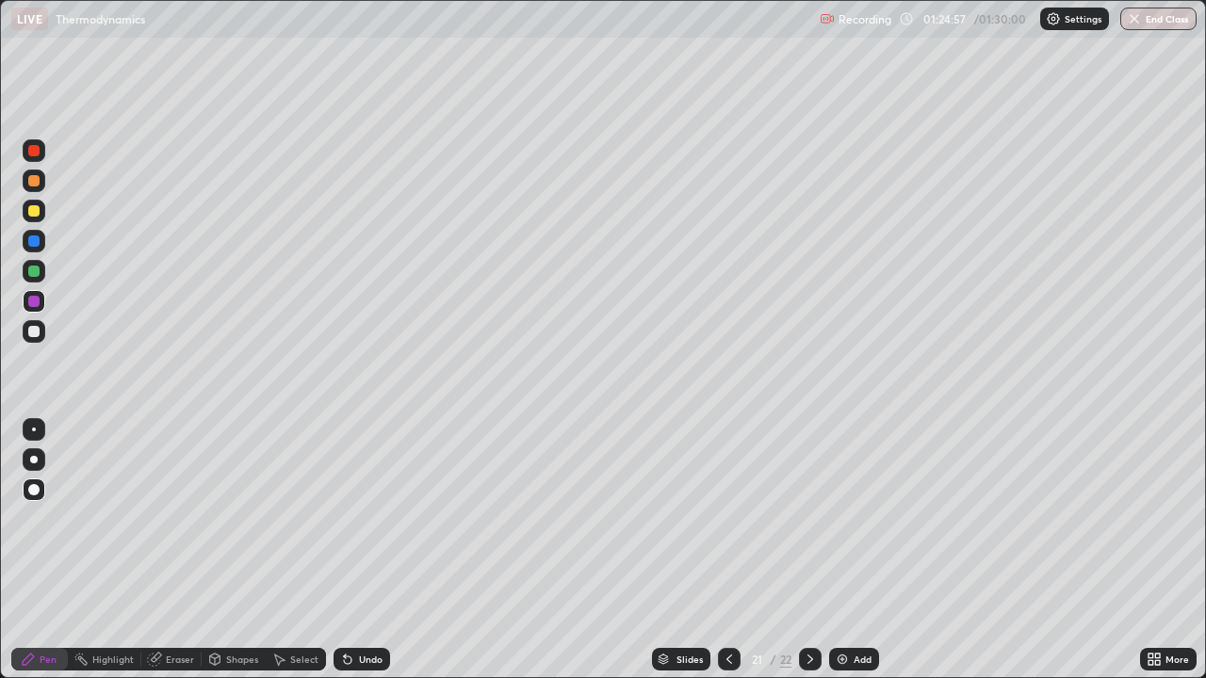
click at [36, 240] on div at bounding box center [33, 240] width 11 height 11
click at [356, 550] on div "Undo" at bounding box center [361, 659] width 57 height 23
click at [365, 550] on div "Undo" at bounding box center [371, 659] width 24 height 9
click at [363, 550] on div "Undo" at bounding box center [371, 659] width 24 height 9
click at [228, 550] on div "Shapes" at bounding box center [242, 659] width 32 height 9
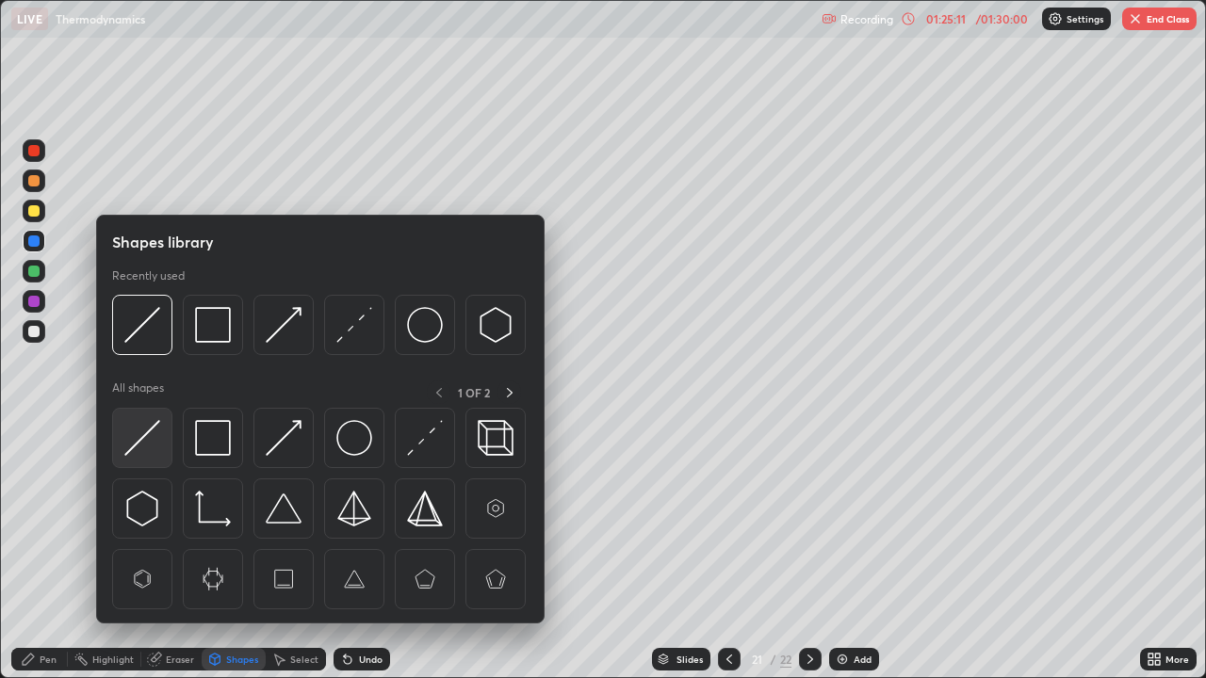
click at [145, 438] on img at bounding box center [142, 438] width 36 height 36
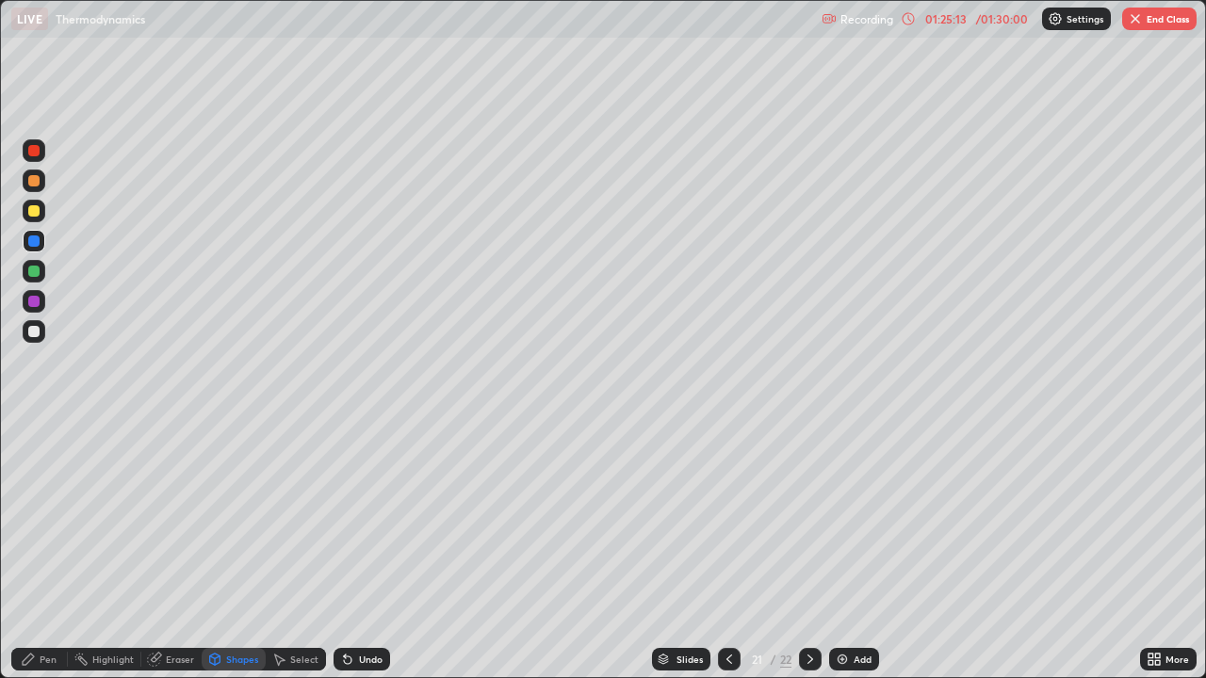
click at [46, 550] on div "Pen" at bounding box center [48, 659] width 17 height 9
click at [355, 550] on div "Undo" at bounding box center [361, 659] width 57 height 23
click at [358, 550] on div "Undo" at bounding box center [361, 659] width 57 height 23
click at [240, 550] on div "Shapes" at bounding box center [242, 659] width 32 height 9
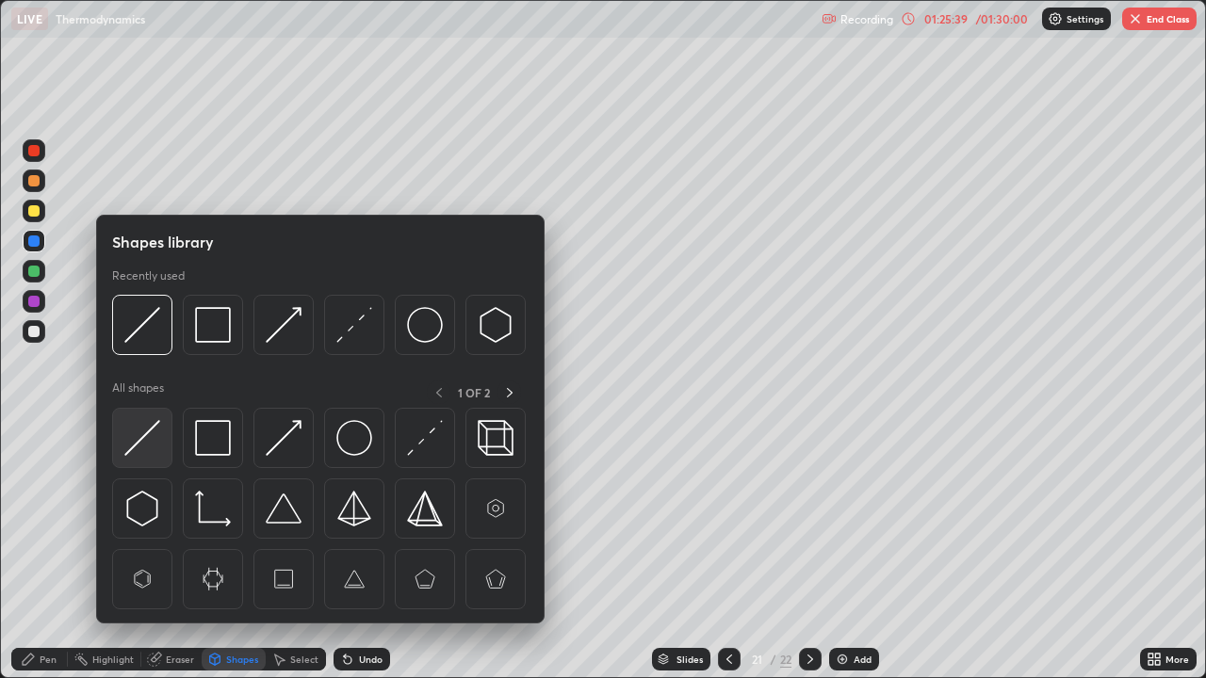
click at [159, 438] on img at bounding box center [142, 438] width 36 height 36
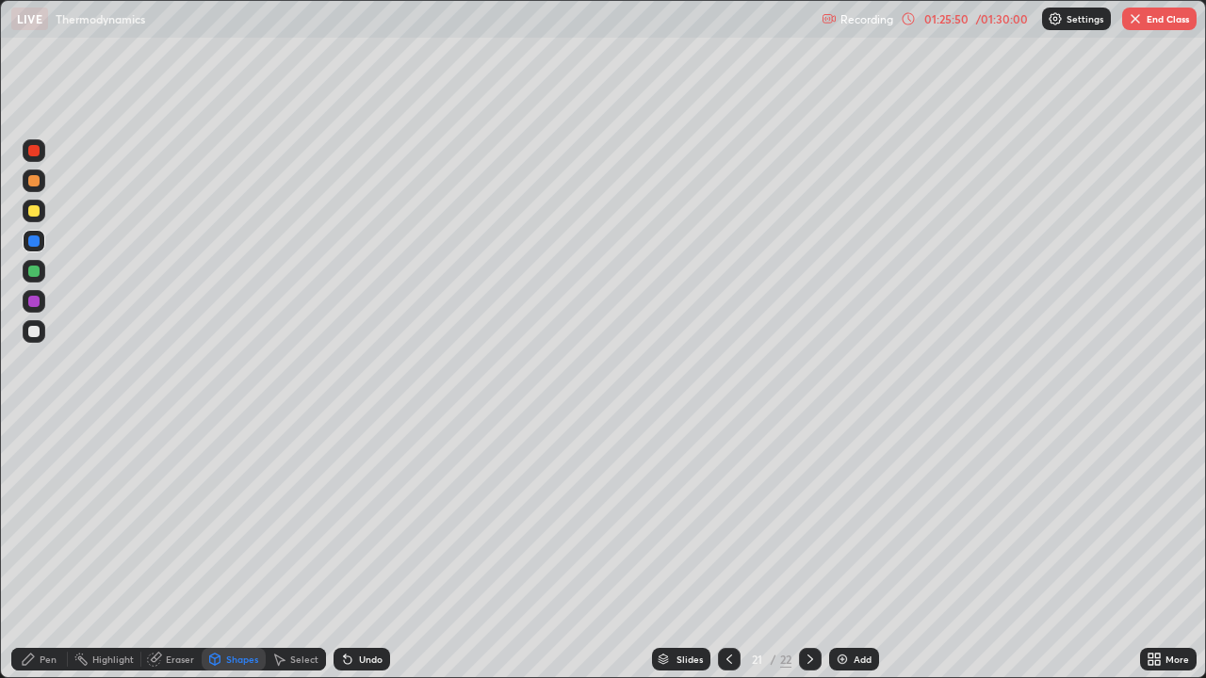
click at [25, 550] on icon at bounding box center [28, 659] width 11 height 11
click at [34, 214] on div at bounding box center [33, 210] width 11 height 11
click at [238, 550] on div "Shapes" at bounding box center [242, 659] width 32 height 9
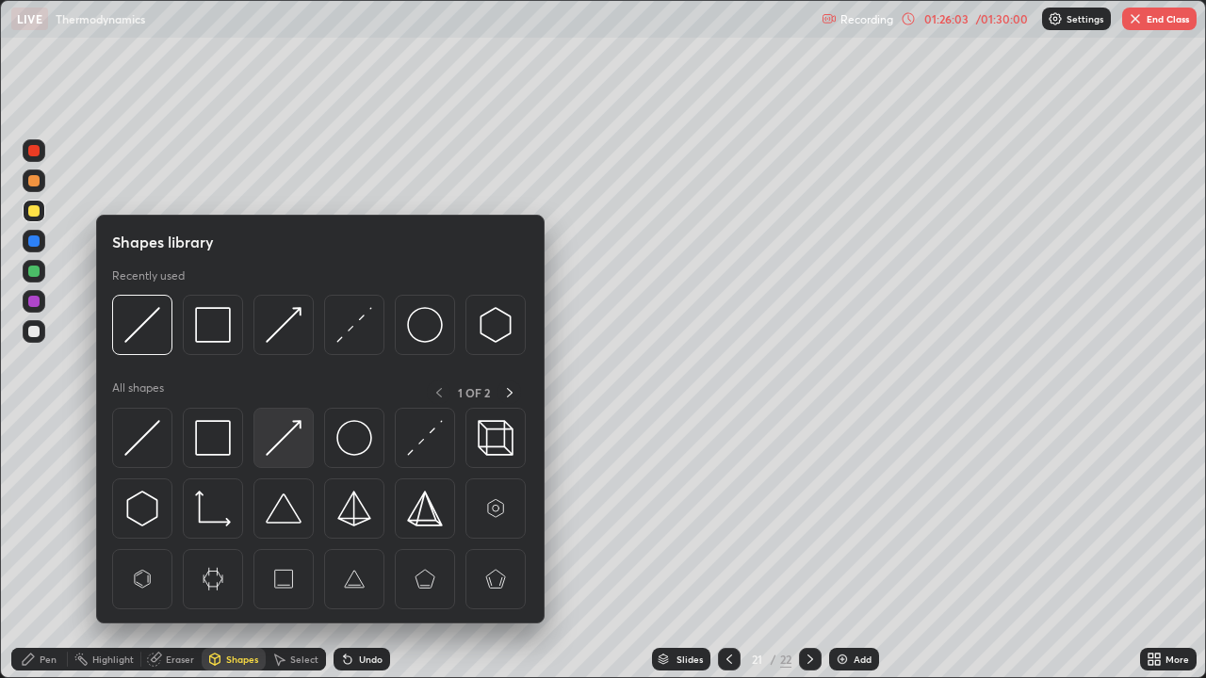
click at [275, 444] on img at bounding box center [284, 438] width 36 height 36
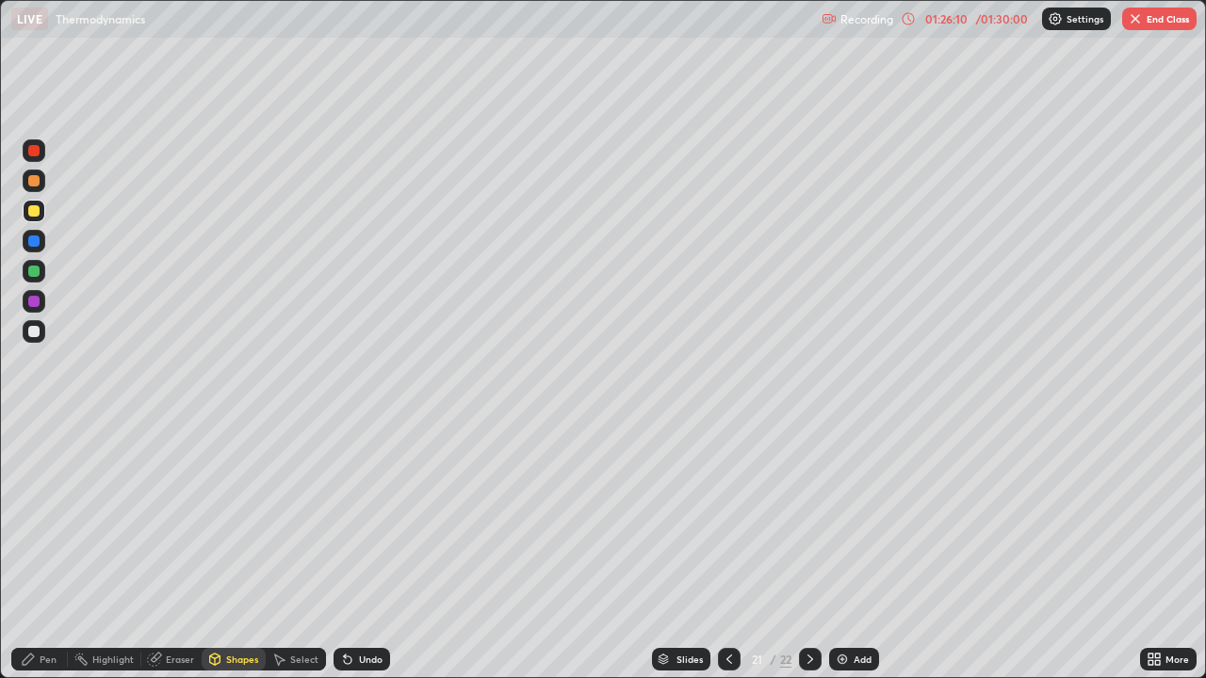
click at [355, 550] on div "Undo" at bounding box center [361, 659] width 57 height 23
click at [43, 550] on div "Pen" at bounding box center [39, 659] width 57 height 23
click at [718, 550] on div at bounding box center [729, 659] width 23 height 23
click at [724, 550] on icon at bounding box center [728, 659] width 15 height 15
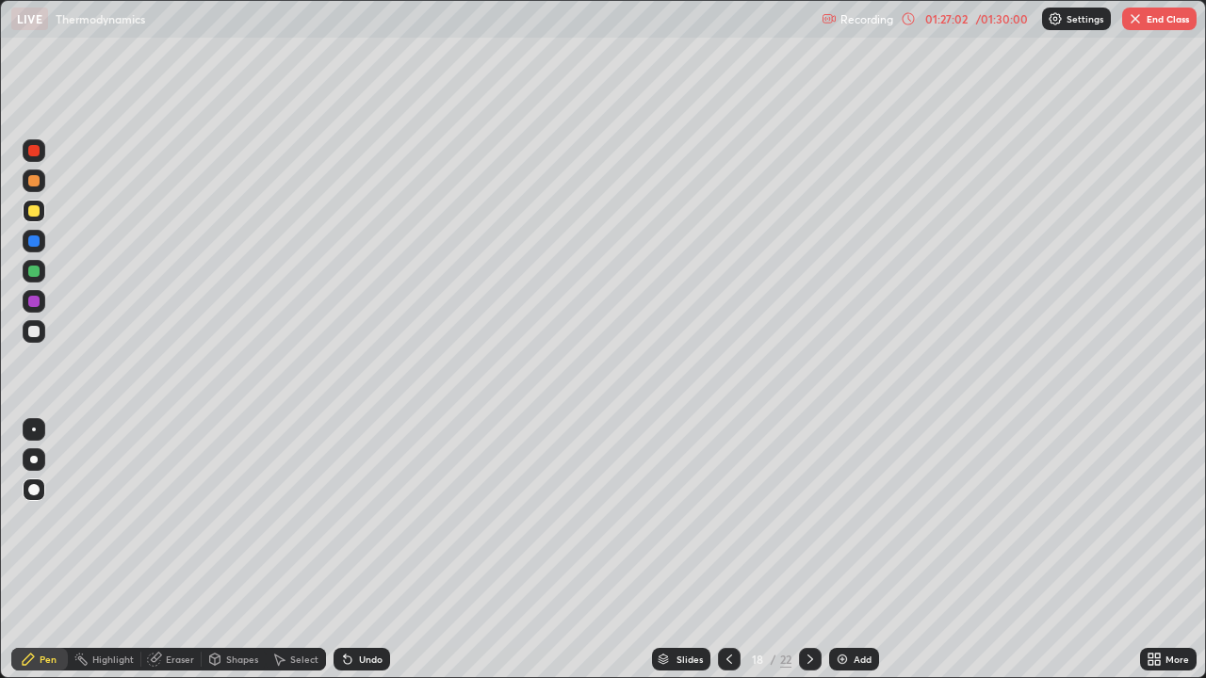
click at [806, 550] on icon at bounding box center [809, 659] width 15 height 15
click at [808, 550] on icon at bounding box center [809, 659] width 15 height 15
click at [800, 550] on div at bounding box center [810, 659] width 23 height 23
click at [806, 550] on icon at bounding box center [809, 659] width 15 height 15
click at [1153, 24] on button "End Class" at bounding box center [1159, 19] width 74 height 23
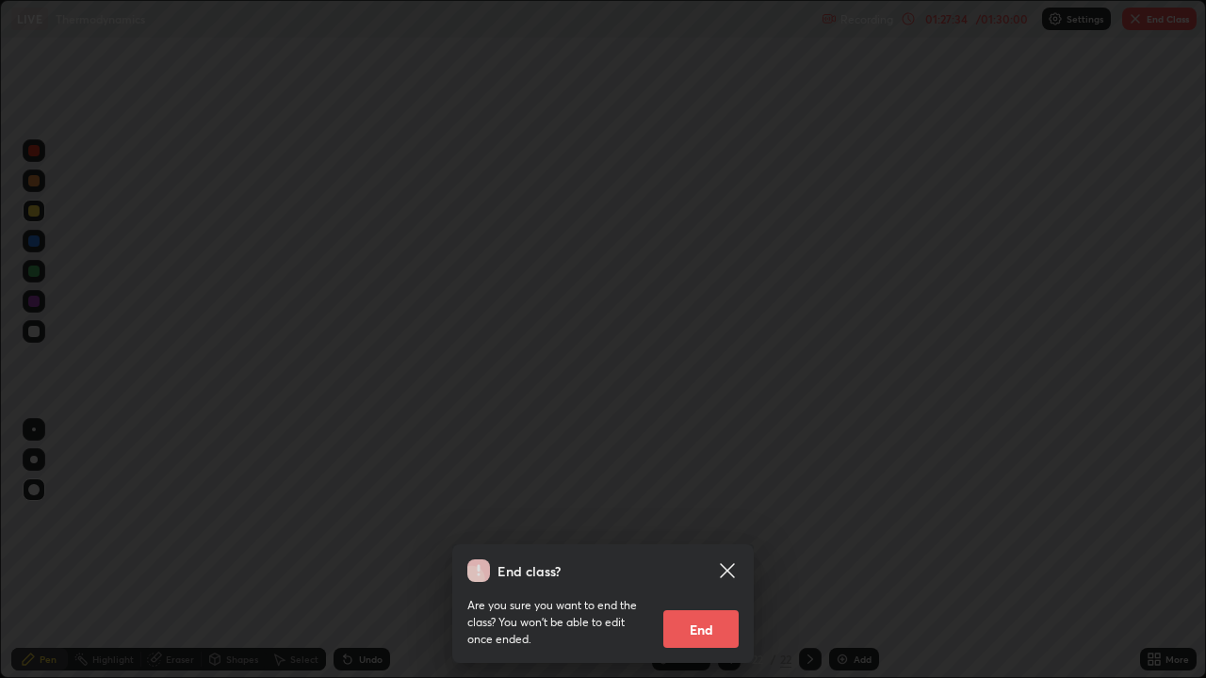
click at [707, 550] on button "End" at bounding box center [700, 629] width 75 height 38
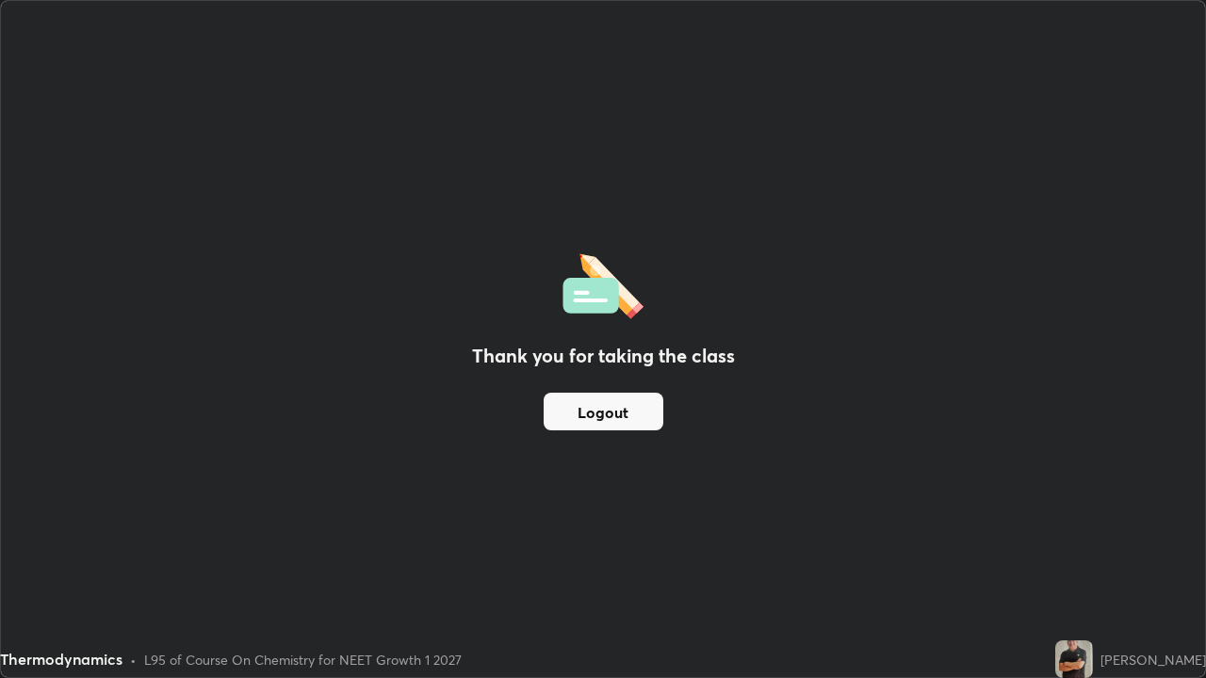
click at [622, 417] on button "Logout" at bounding box center [603, 412] width 120 height 38
